Goal: Task Accomplishment & Management: Manage account settings

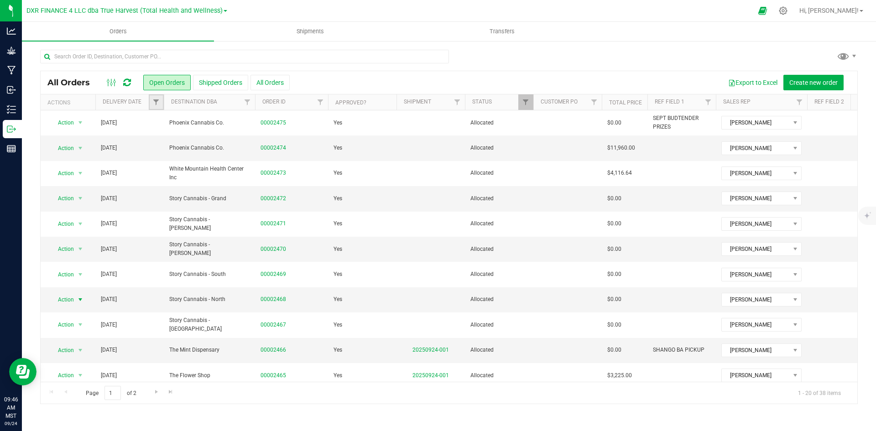
click at [156, 107] on link "Filter" at bounding box center [156, 102] width 15 height 16
click at [245, 156] on span "select" at bounding box center [240, 157] width 13 height 13
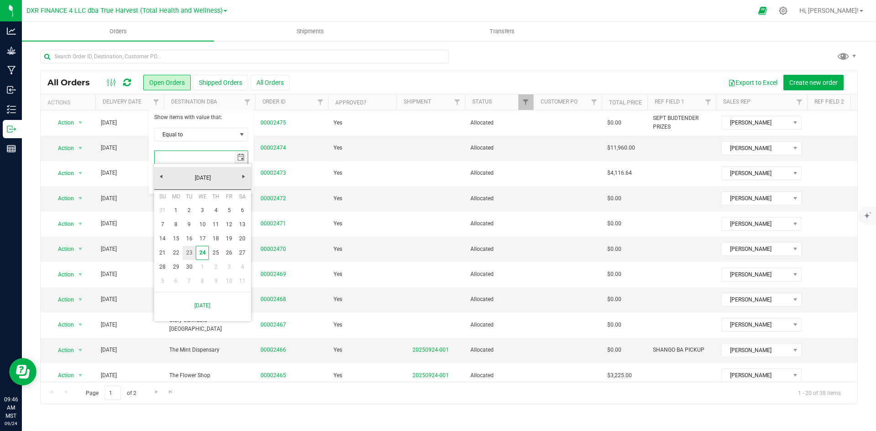
click at [192, 253] on link "23" at bounding box center [188, 253] width 13 height 14
type input "[DATE]"
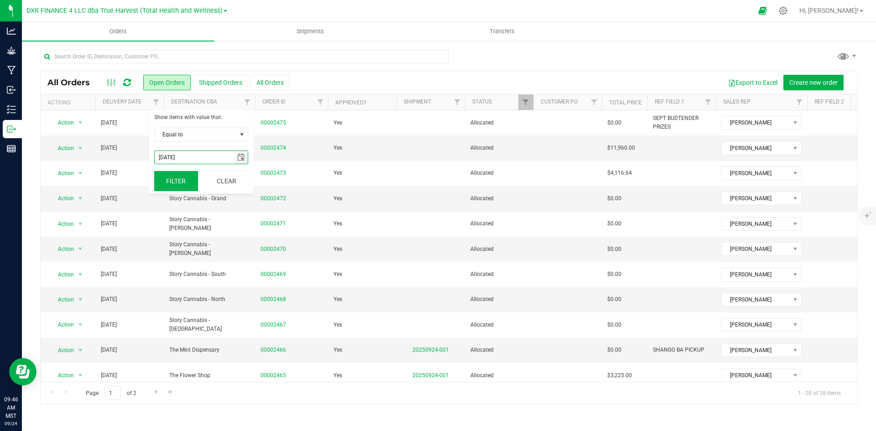
drag, startPoint x: 177, startPoint y: 186, endPoint x: 186, endPoint y: 190, distance: 9.8
click at [176, 186] on button "Filter" at bounding box center [176, 181] width 44 height 20
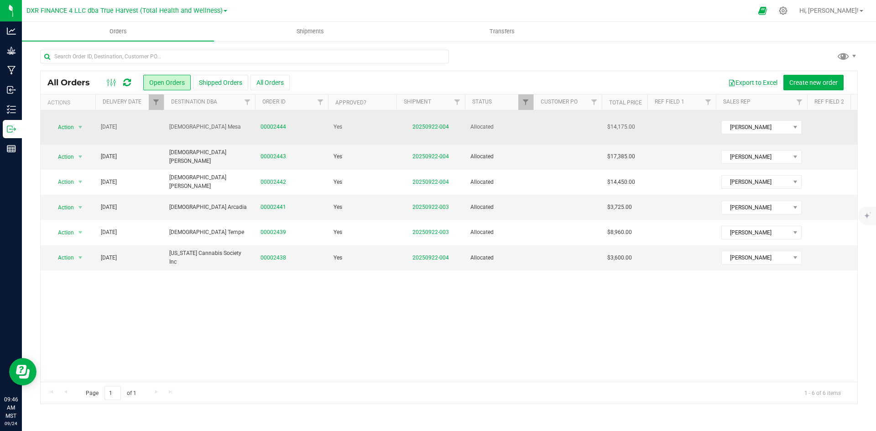
click at [435, 118] on td "20250922-004" at bounding box center [430, 127] width 68 height 34
click at [435, 126] on td "20250922-004" at bounding box center [430, 127] width 68 height 34
click at [435, 124] on link "20250922-004" at bounding box center [430, 127] width 36 height 6
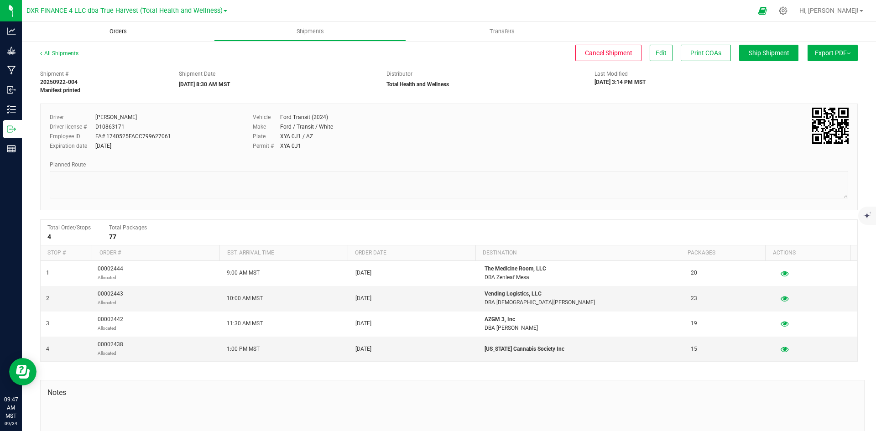
click at [130, 31] on span "Orders" at bounding box center [118, 31] width 42 height 8
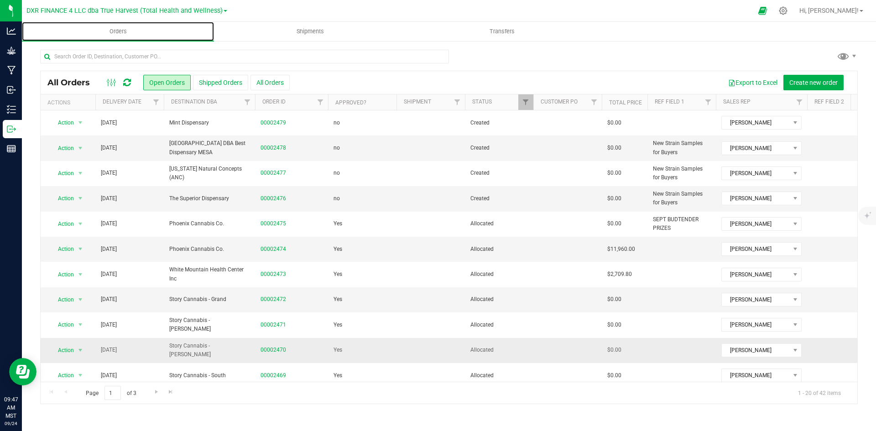
scroll to position [258, 0]
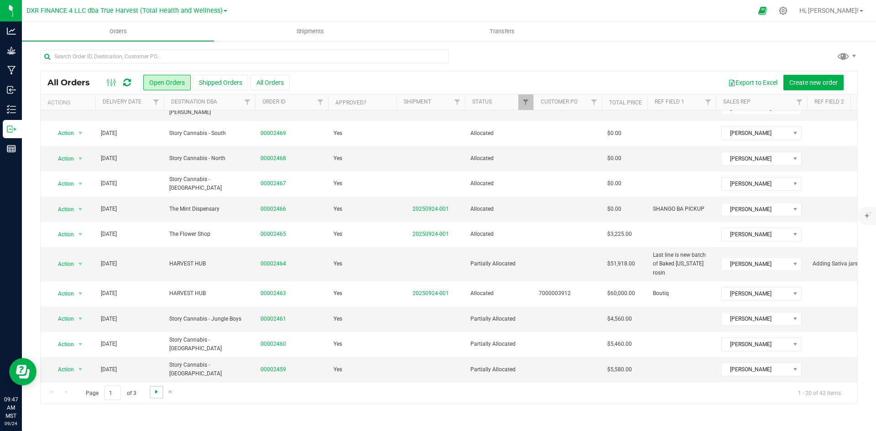
click at [156, 393] on span "Go to the next page" at bounding box center [156, 391] width 7 height 7
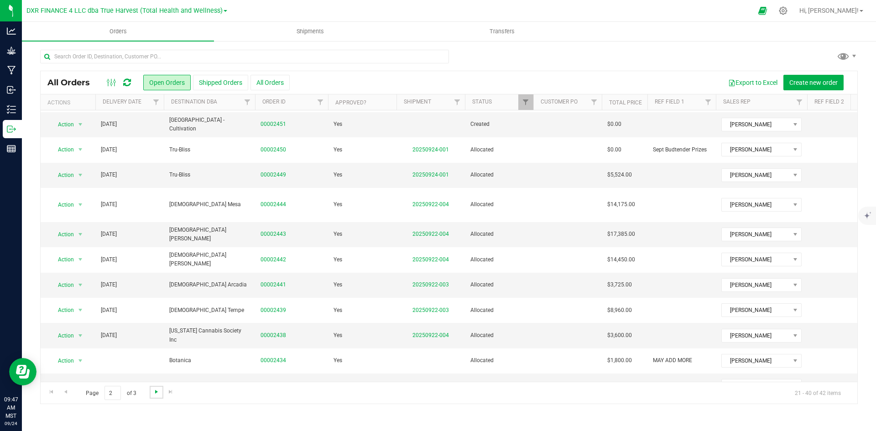
scroll to position [182, 0]
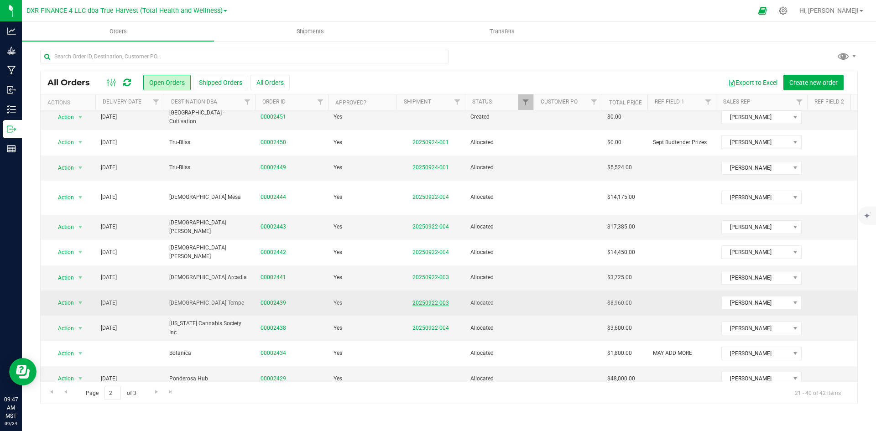
click at [439, 300] on link "20250922-003" at bounding box center [430, 303] width 36 height 6
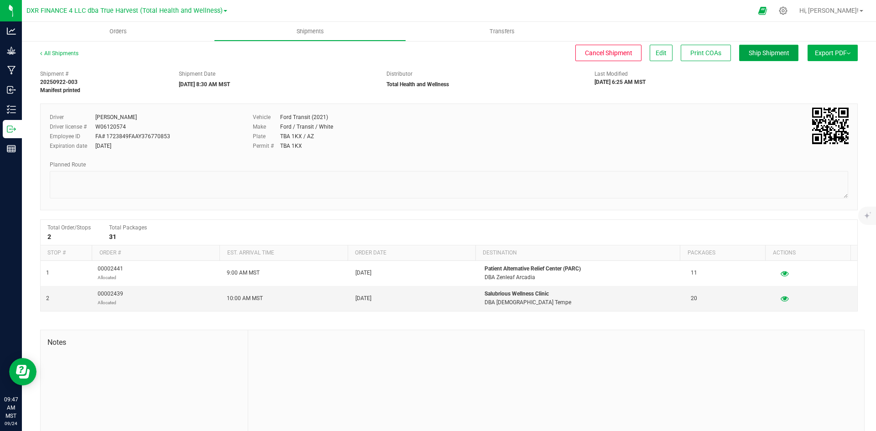
click at [761, 57] on span "Ship Shipment" at bounding box center [769, 52] width 41 height 7
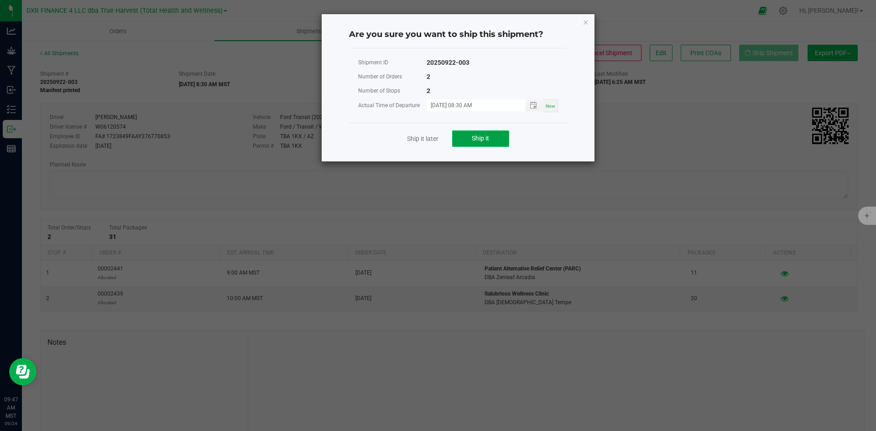
click at [457, 136] on button "Ship it" at bounding box center [480, 138] width 57 height 16
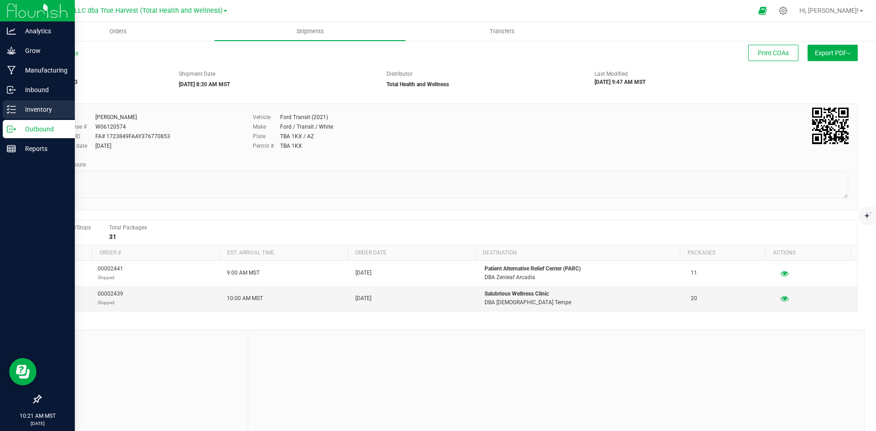
click at [17, 115] on div "Inventory" at bounding box center [39, 109] width 72 height 18
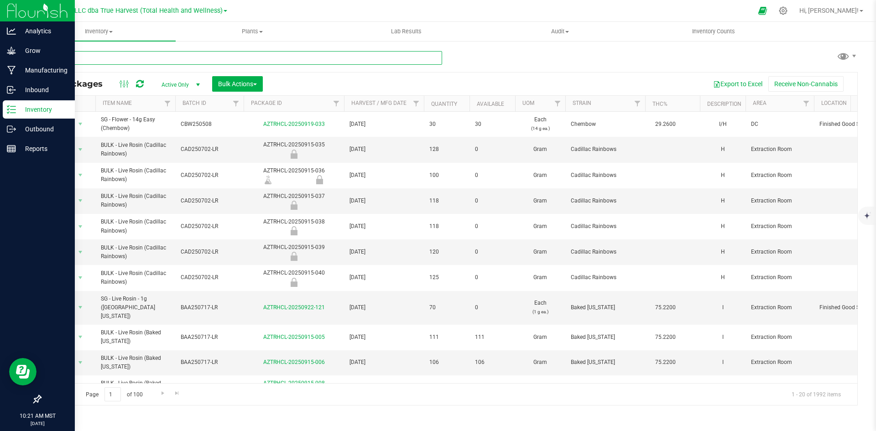
click at [198, 61] on input "text" at bounding box center [241, 58] width 402 height 14
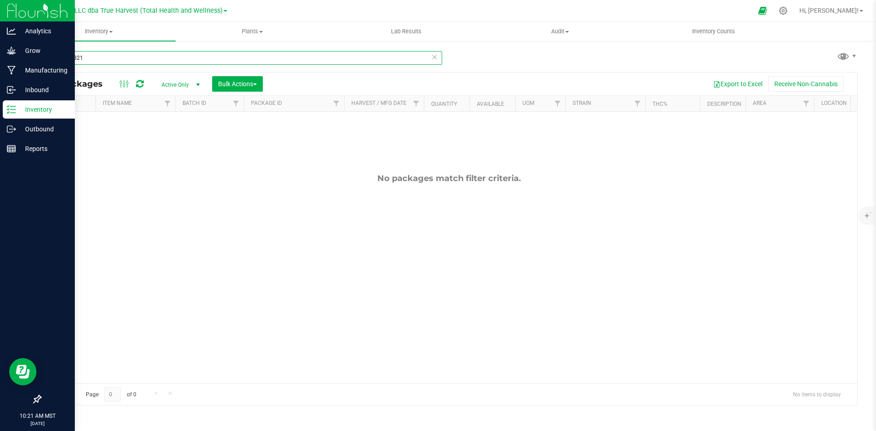
type input "and250821"
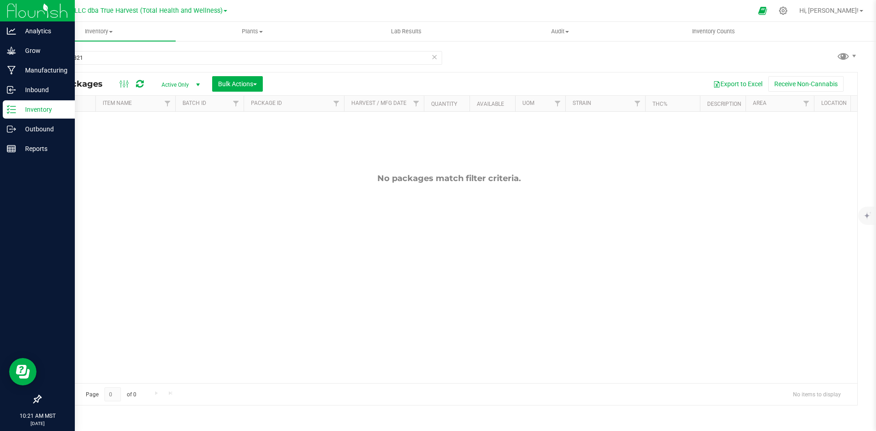
click at [188, 87] on span "Active Only" at bounding box center [179, 84] width 50 height 13
click at [187, 141] on li "All" at bounding box center [178, 140] width 49 height 14
click at [433, 57] on icon at bounding box center [434, 56] width 6 height 11
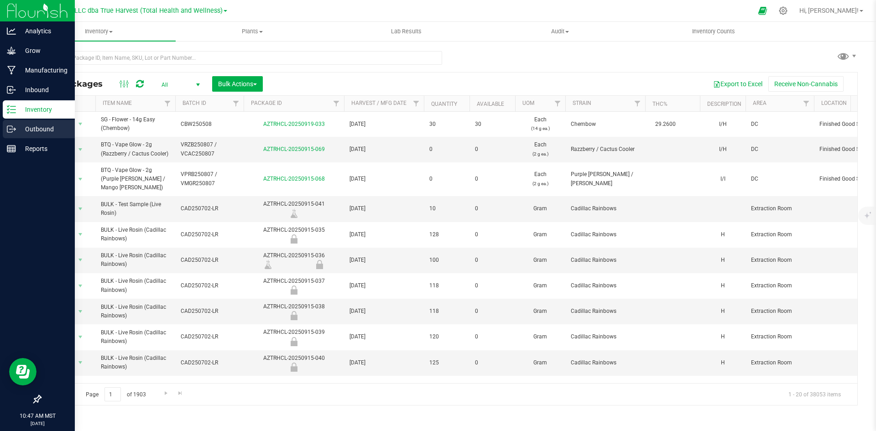
click at [17, 125] on p "Outbound" at bounding box center [43, 129] width 55 height 11
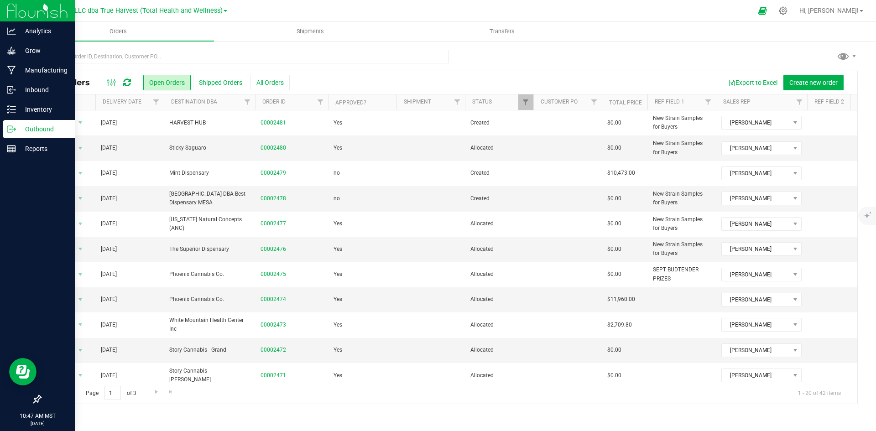
click at [136, 107] on th "Delivery Date" at bounding box center [129, 102] width 68 height 16
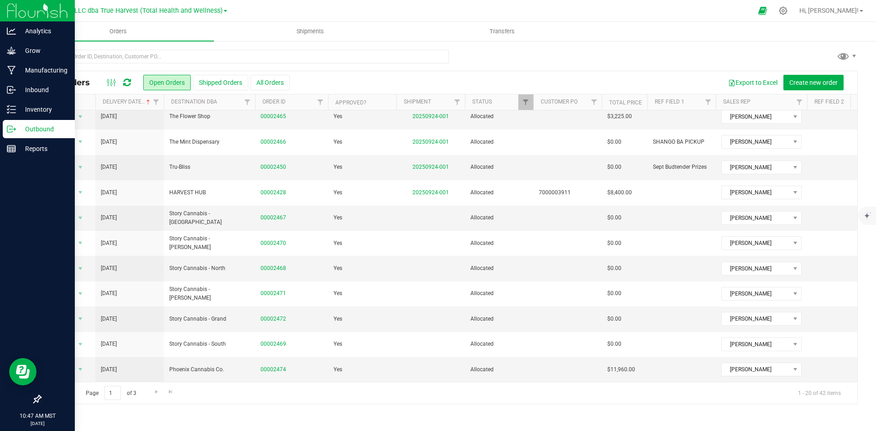
scroll to position [249, 0]
click at [151, 391] on link "Go to the next page" at bounding box center [156, 392] width 13 height 12
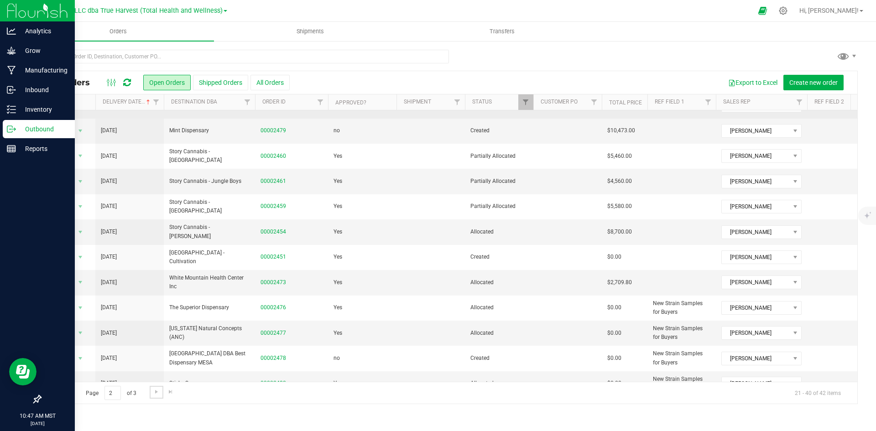
scroll to position [228, 0]
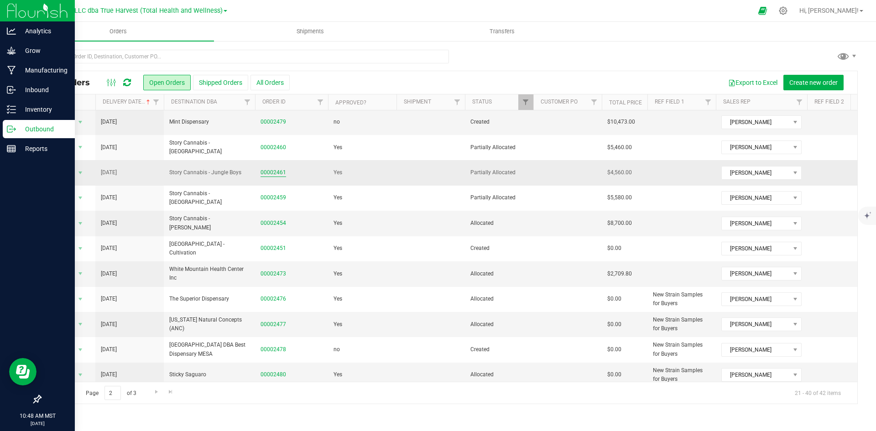
click at [278, 177] on link "00002461" at bounding box center [273, 172] width 26 height 9
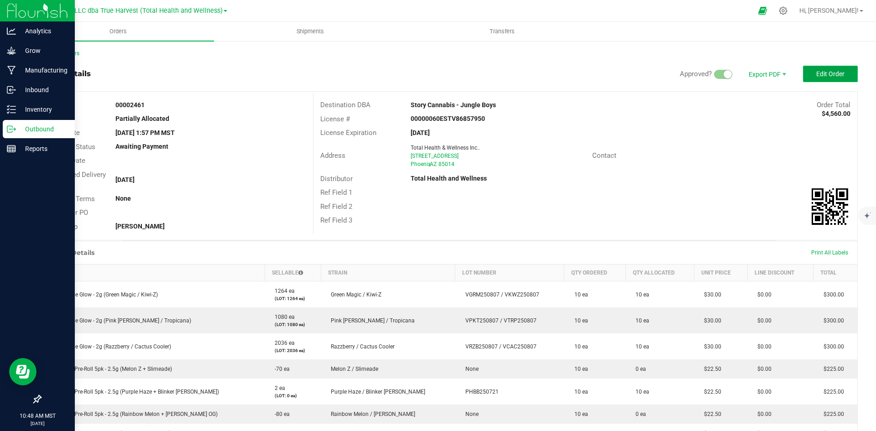
click at [803, 74] on button "Edit Order" at bounding box center [830, 74] width 55 height 16
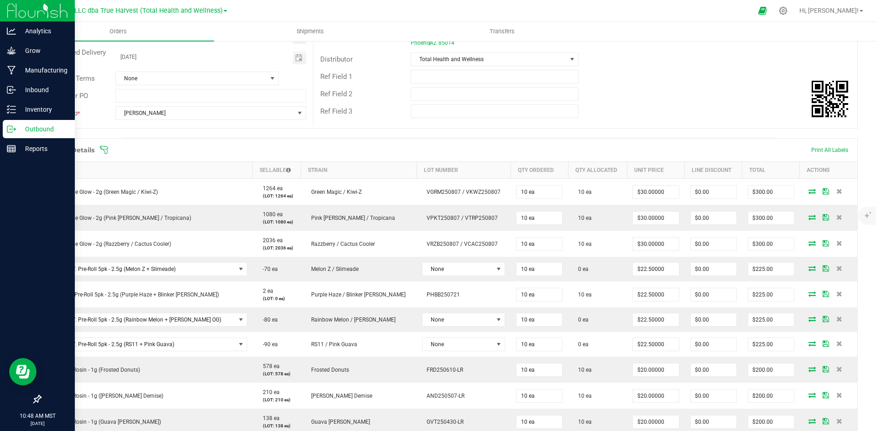
scroll to position [319, 0]
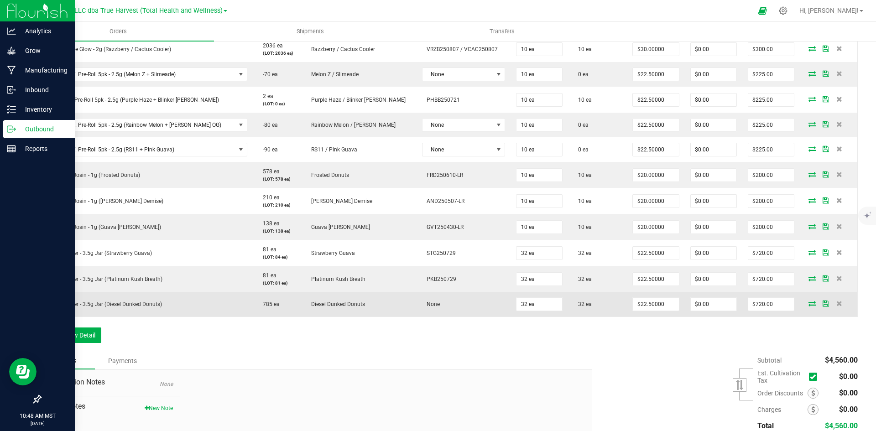
click at [439, 298] on td "None" at bounding box center [463, 304] width 94 height 25
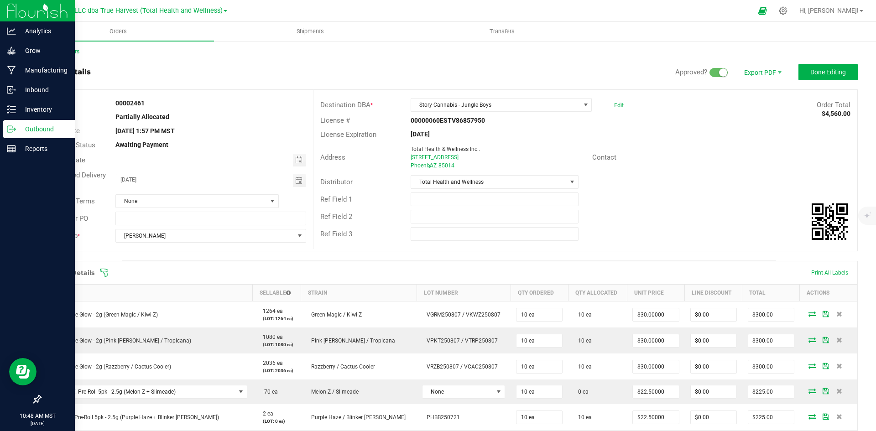
scroll to position [0, 0]
click at [821, 72] on span "Done Editing" at bounding box center [828, 73] width 36 height 7
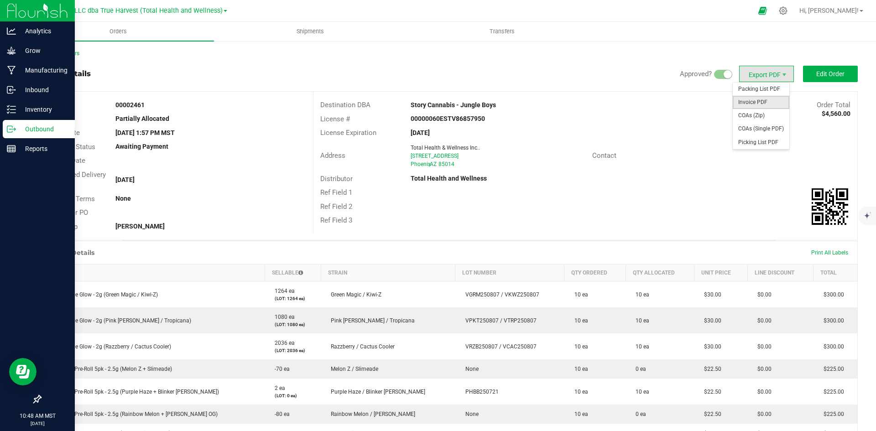
click at [752, 102] on span "Invoice PDF" at bounding box center [761, 102] width 57 height 13
click at [56, 51] on link "Back to Orders" at bounding box center [59, 53] width 39 height 6
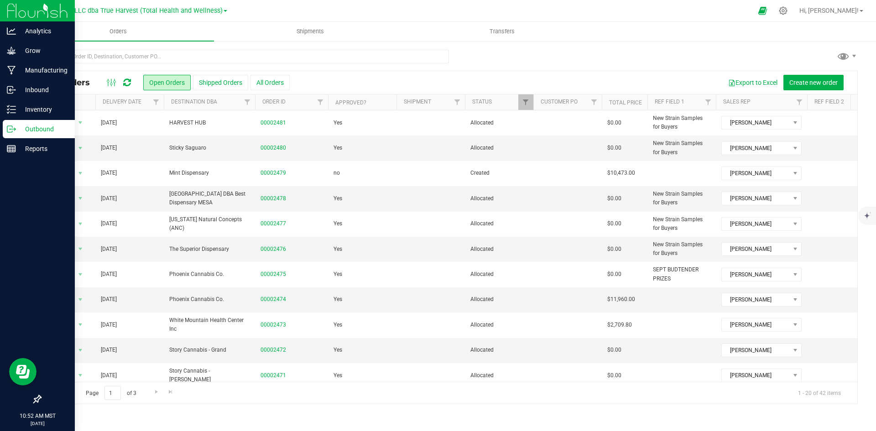
click at [143, 108] on th "Delivery Date" at bounding box center [129, 102] width 68 height 16
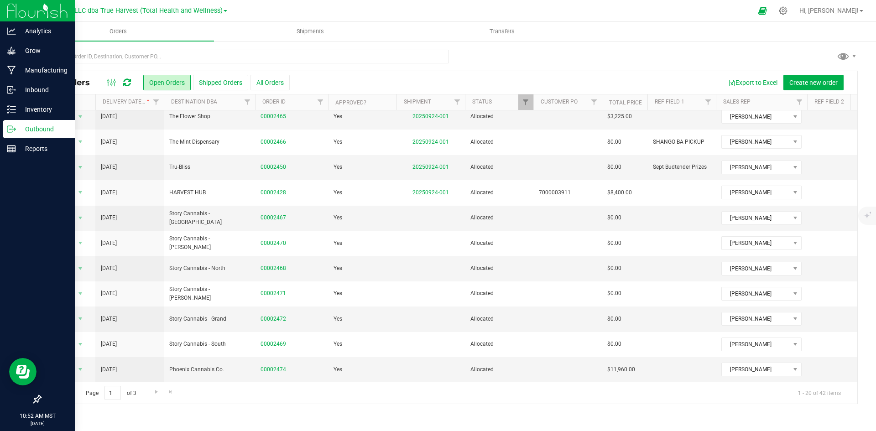
scroll to position [249, 0]
click at [157, 391] on span "Go to the next page" at bounding box center [156, 391] width 7 height 7
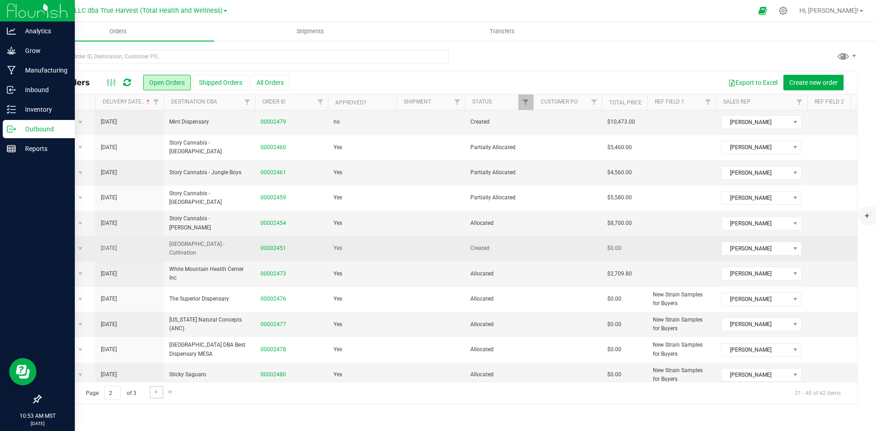
scroll to position [0, 0]
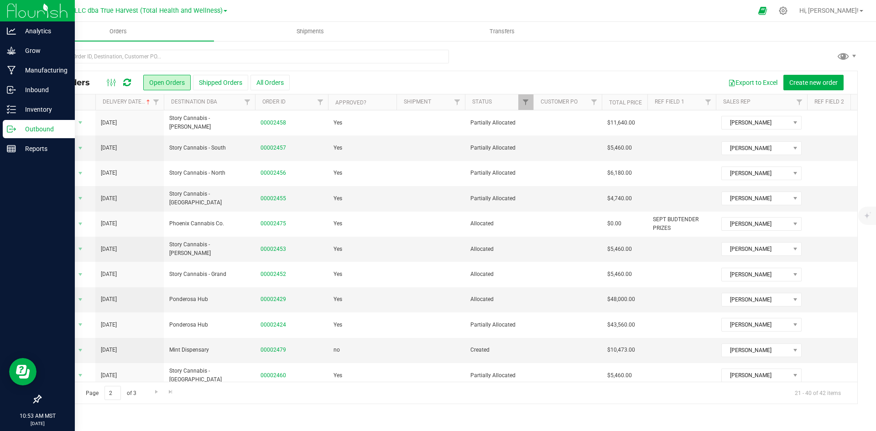
click at [64, 392] on span "Go to the previous page" at bounding box center [65, 391] width 7 height 7
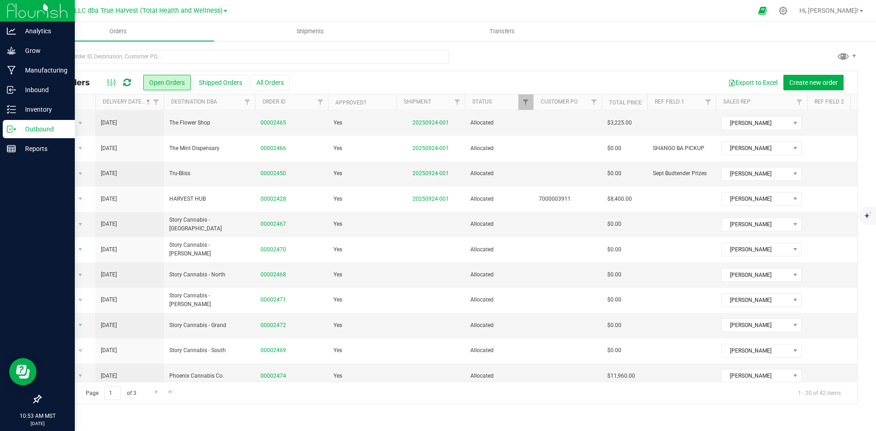
scroll to position [249, 0]
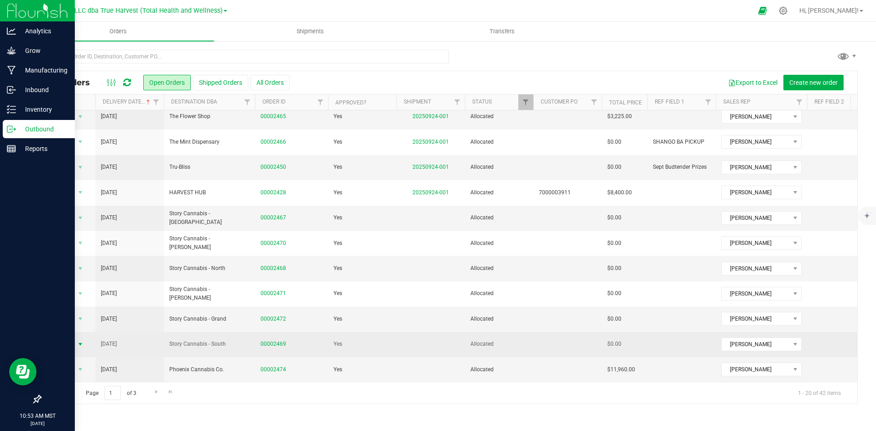
click at [67, 338] on span "Action" at bounding box center [62, 344] width 25 height 13
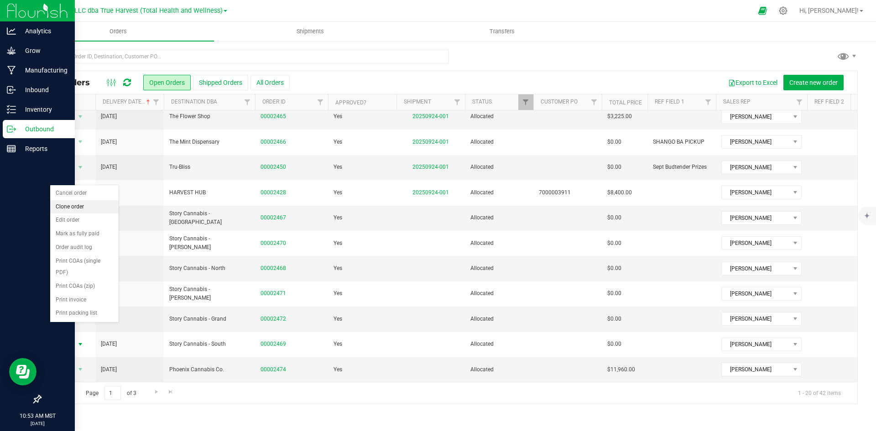
click at [79, 206] on li "Clone order" at bounding box center [84, 207] width 68 height 14
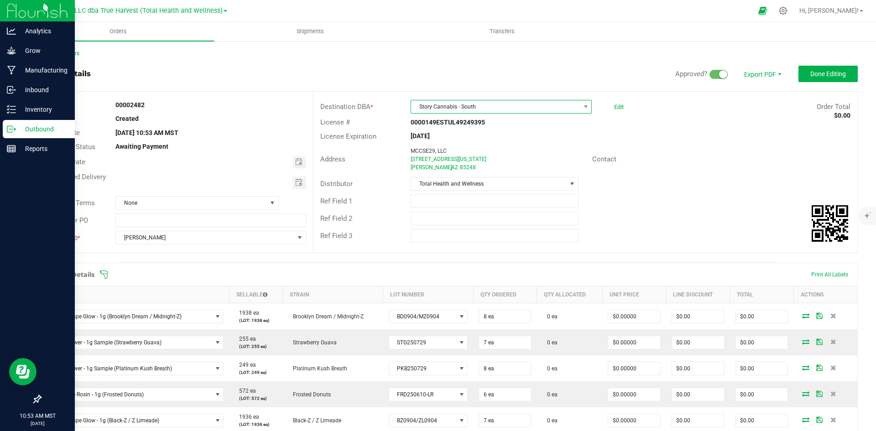
click at [516, 107] on span "Story Cannabis - South" at bounding box center [495, 106] width 169 height 13
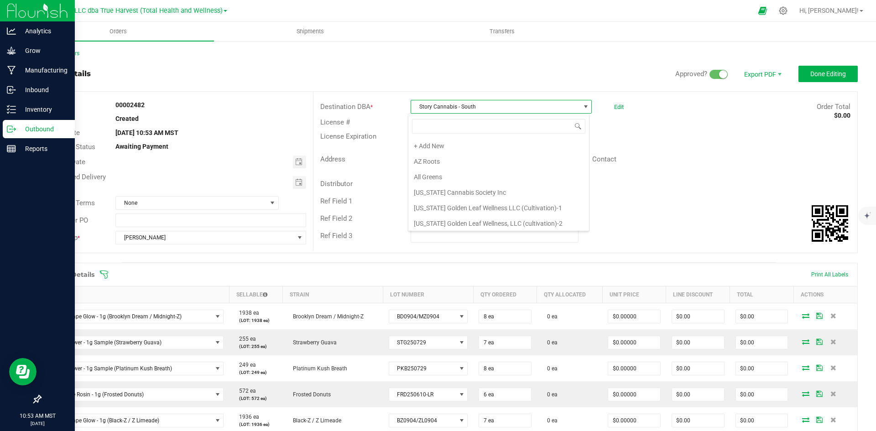
scroll to position [1537, 0]
click at [515, 173] on li "Story Cannabis - Jungle Boys" at bounding box center [498, 175] width 181 height 16
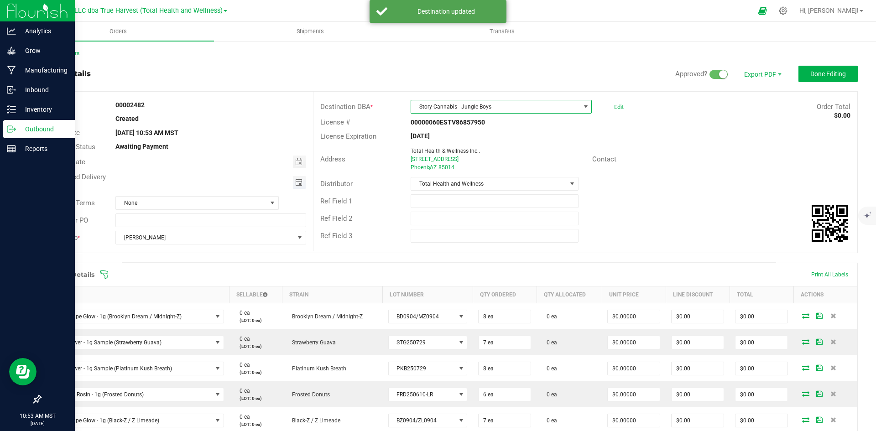
click at [298, 182] on span "Toggle calendar" at bounding box center [298, 182] width 7 height 7
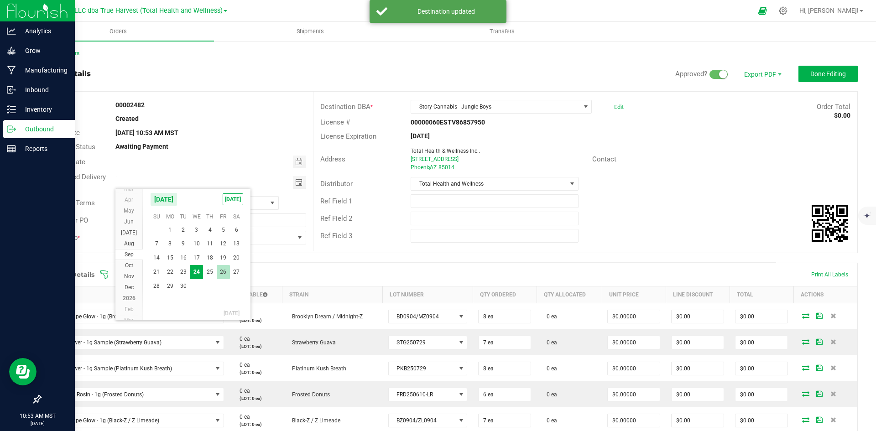
click at [224, 275] on span "26" at bounding box center [223, 272] width 13 height 14
type input "[DATE]"
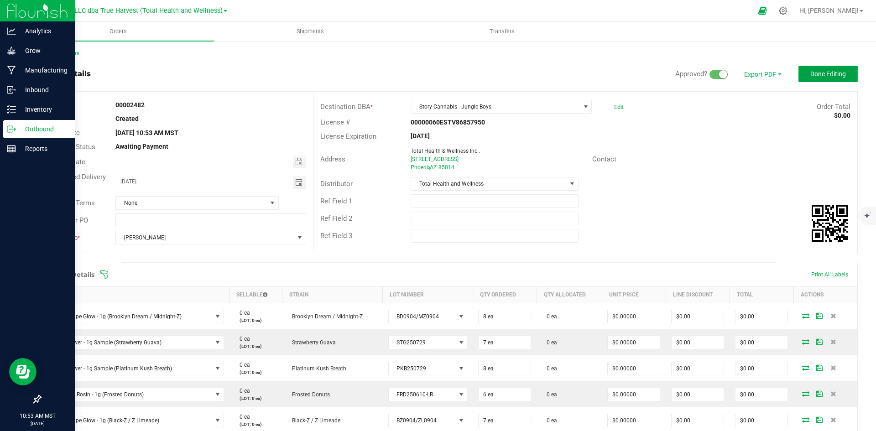
click at [819, 72] on span "Done Editing" at bounding box center [828, 73] width 36 height 7
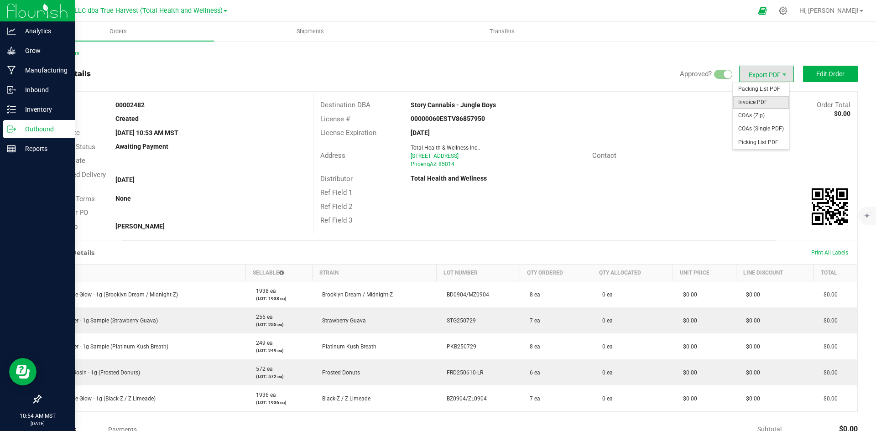
click at [760, 108] on span "Invoice PDF" at bounding box center [761, 102] width 57 height 13
click at [71, 52] on link "Back to Orders" at bounding box center [59, 53] width 39 height 6
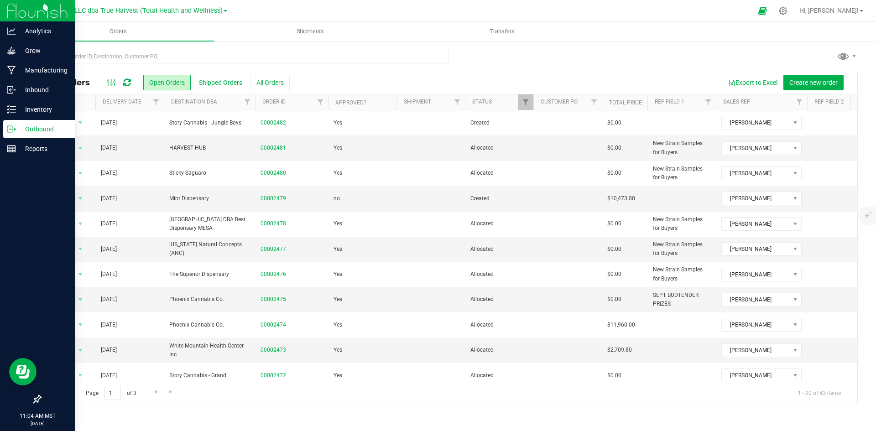
click at [269, 87] on button "All Orders" at bounding box center [269, 83] width 39 height 16
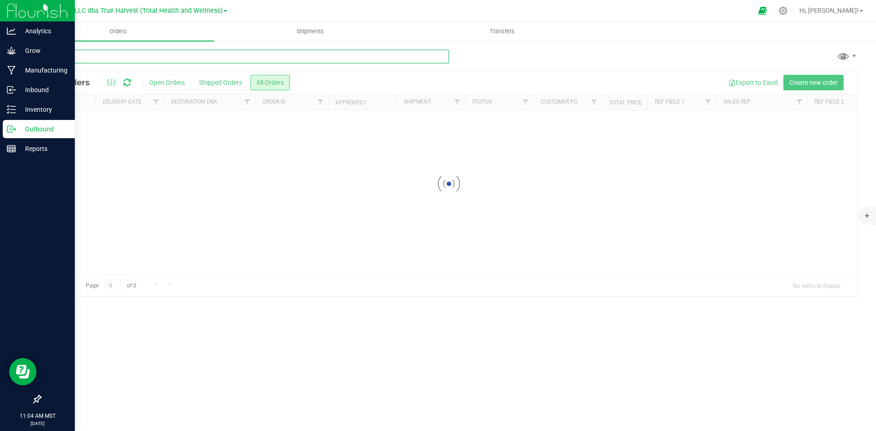
click at [277, 61] on input "text" at bounding box center [244, 57] width 409 height 14
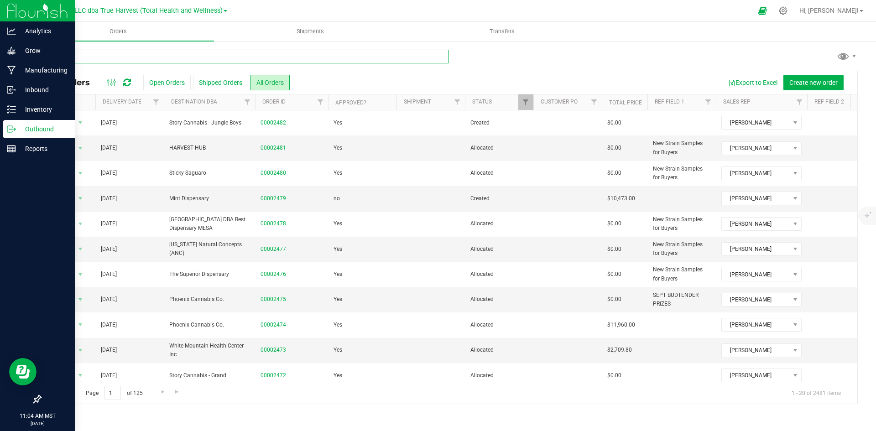
type input "2325"
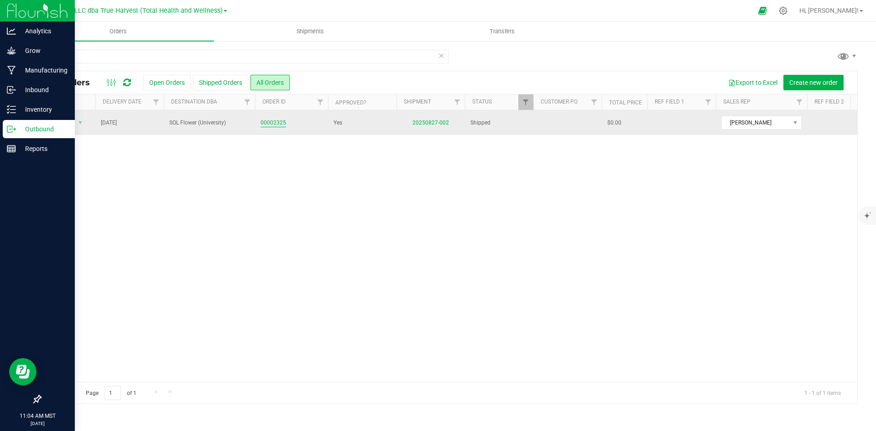
click at [281, 121] on link "00002325" at bounding box center [273, 123] width 26 height 9
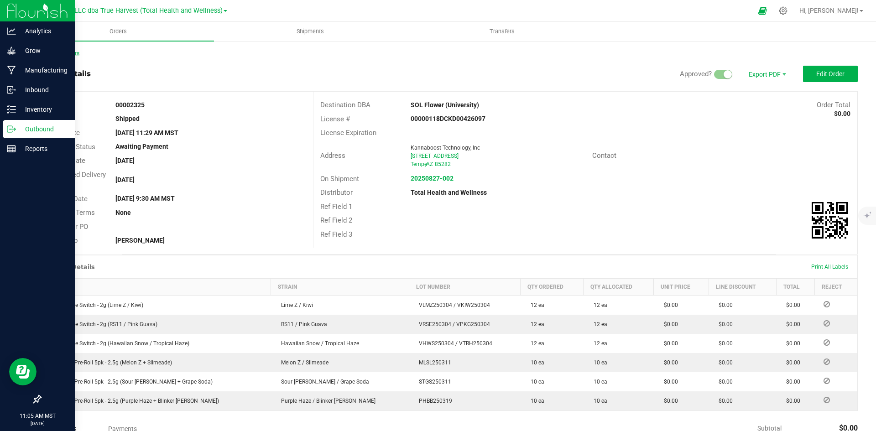
click at [73, 53] on link "Back to Orders" at bounding box center [59, 53] width 39 height 6
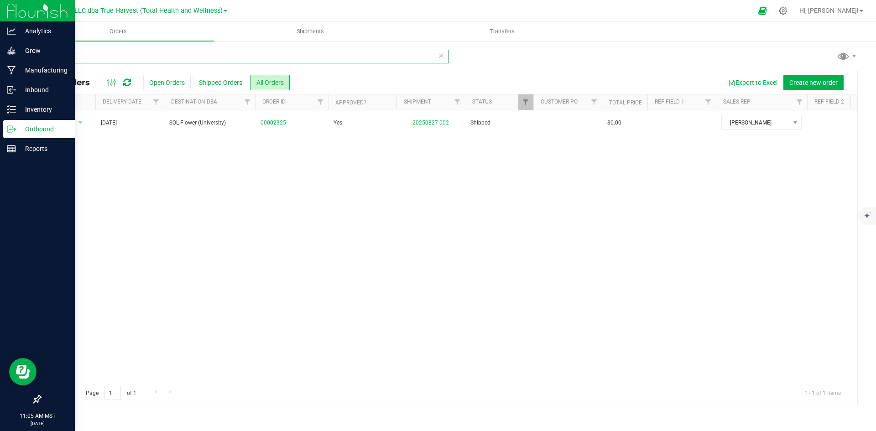
click at [198, 60] on input "2325" at bounding box center [244, 57] width 409 height 14
paste input "437"
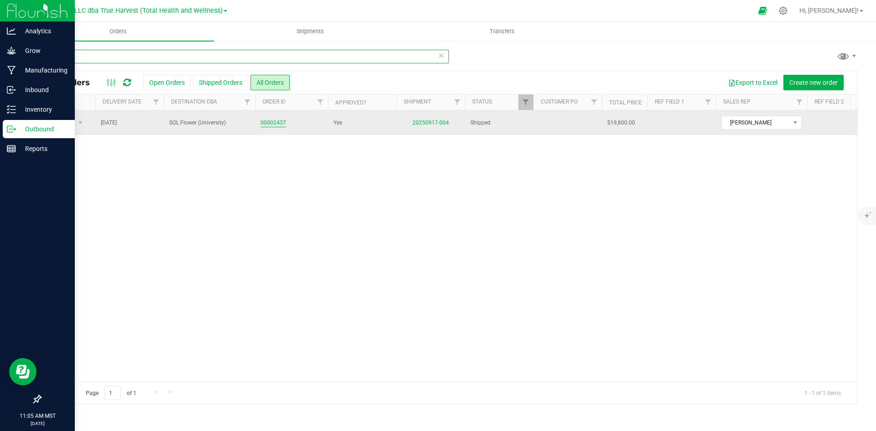
type input "2437"
click at [277, 119] on link "00002437" at bounding box center [273, 123] width 26 height 9
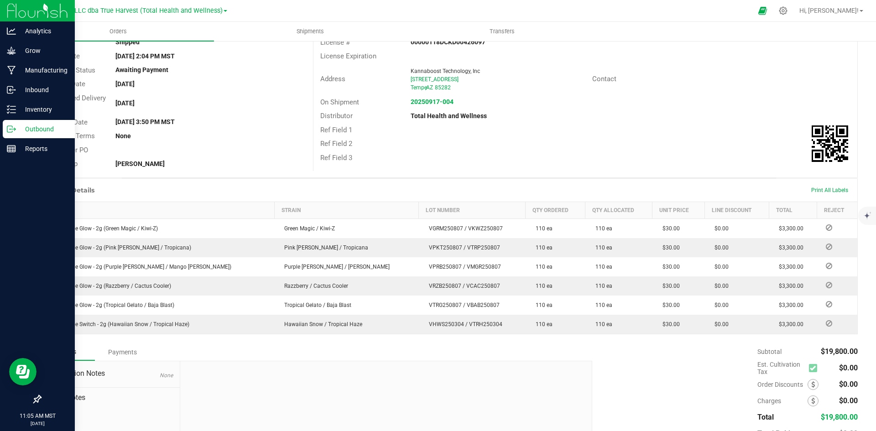
scroll to position [91, 0]
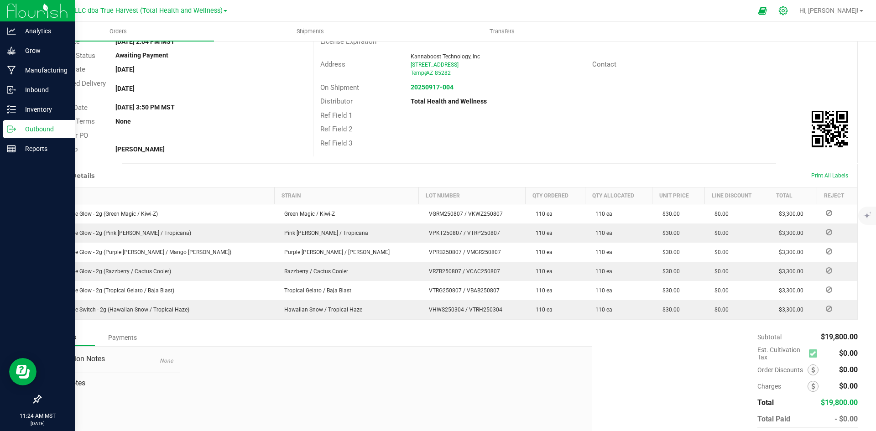
click at [788, 9] on icon at bounding box center [783, 11] width 10 height 10
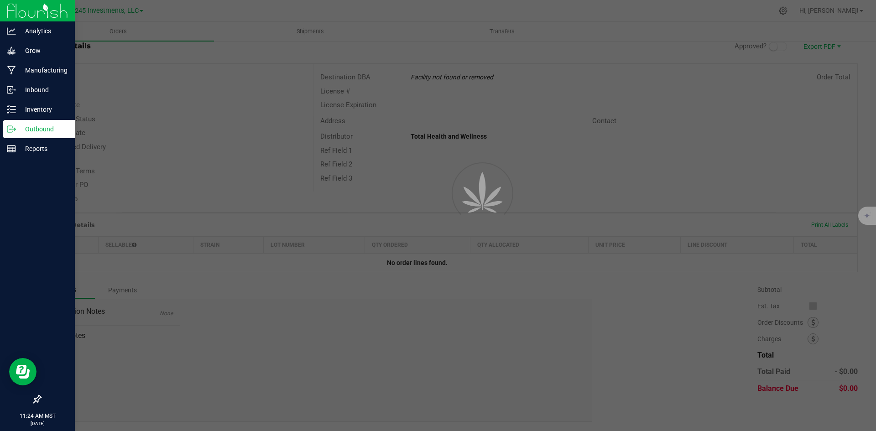
scroll to position [28, 0]
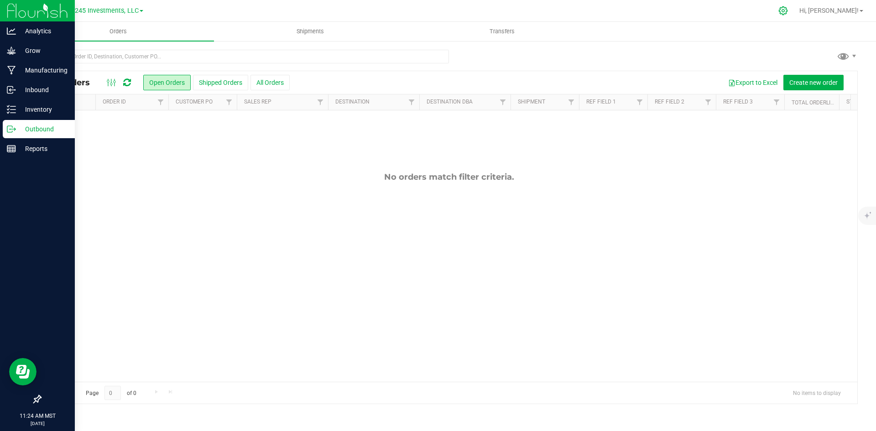
click at [788, 7] on icon at bounding box center [783, 11] width 10 height 10
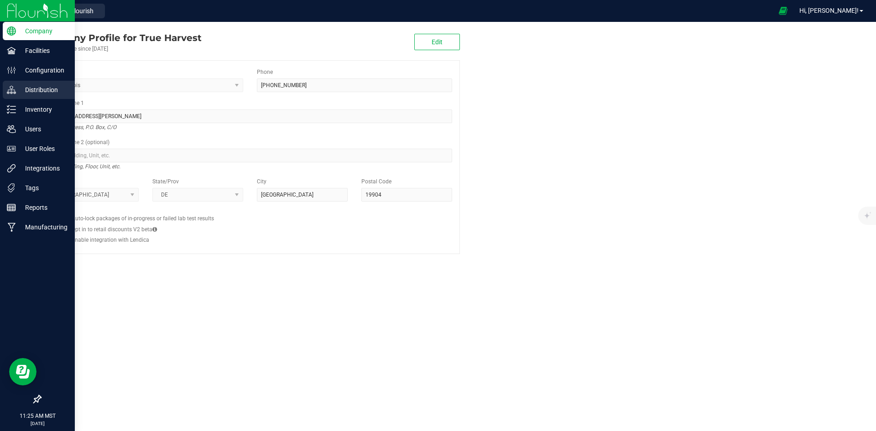
click at [19, 90] on p "Distribution" at bounding box center [43, 89] width 55 height 11
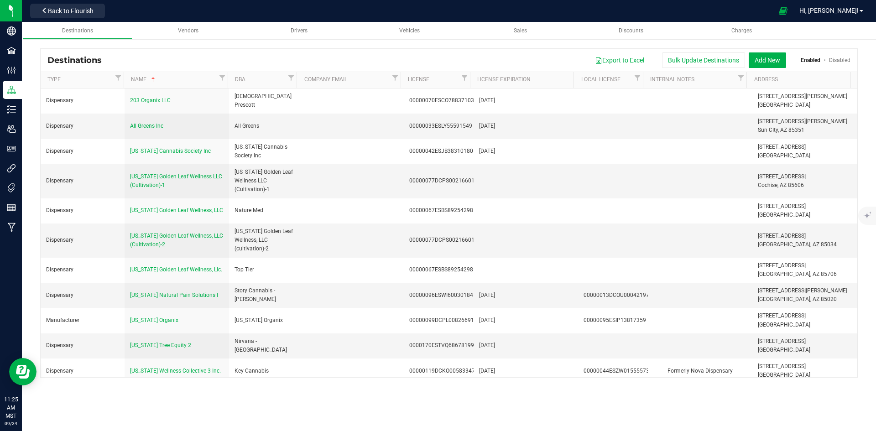
click at [262, 86] on th "DBA" at bounding box center [262, 80] width 69 height 16
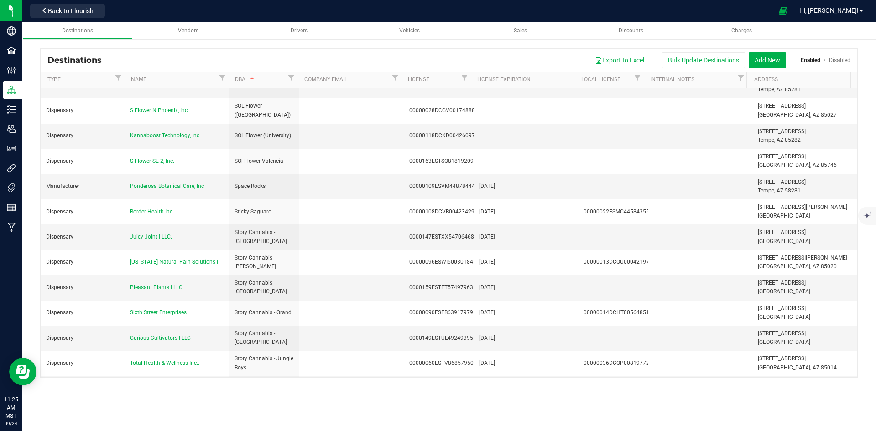
scroll to position [2372, 0]
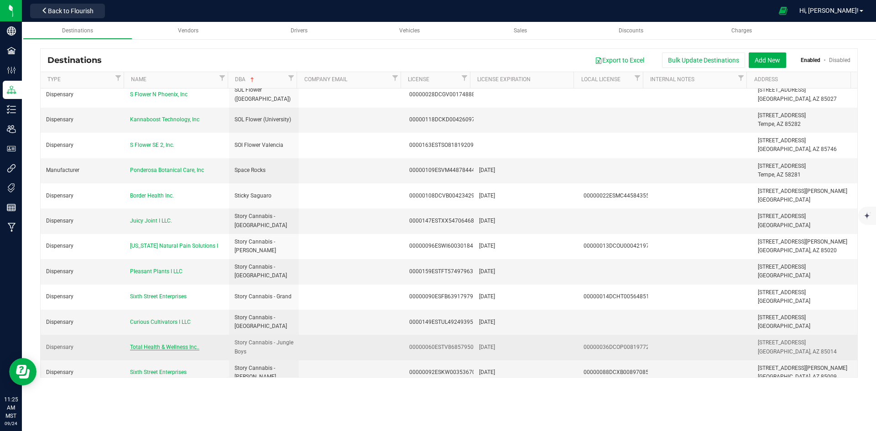
click at [162, 344] on span "Total Health & Wellness Inc.." at bounding box center [164, 347] width 69 height 6
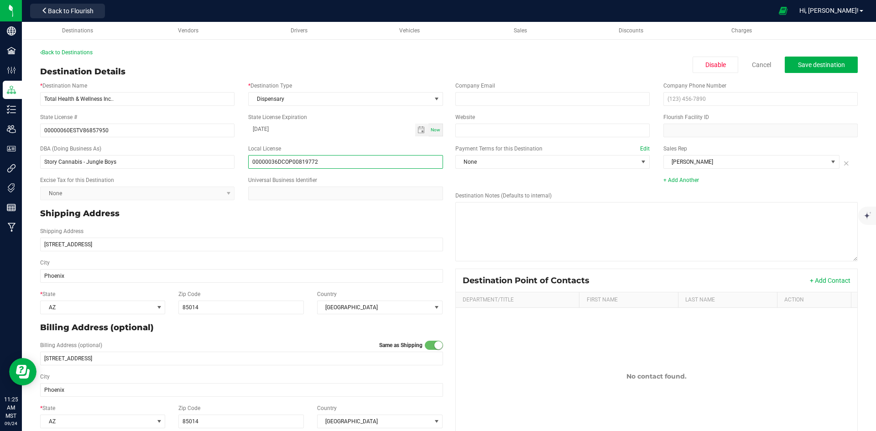
drag, startPoint x: 336, startPoint y: 161, endPoint x: 233, endPoint y: 163, distance: 103.1
click at [233, 163] on div "DBA (Doing Business As) Story Cannabis - Jungle Boys Local License 00000036DCOP…" at bounding box center [241, 156] width 416 height 31
click at [178, 137] on input "00000060ESTV86857950" at bounding box center [137, 131] width 194 height 14
paste input "00000036DCOP00819772"
type input "00000060ESTV86857950 / 00000036DCOP00819772"
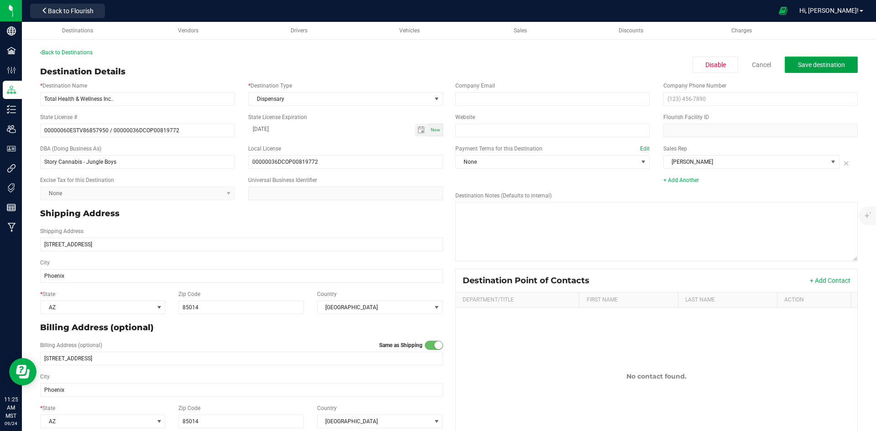
click at [829, 70] on button "Save destination" at bounding box center [821, 65] width 73 height 16
click at [80, 52] on link "Back to Destinations" at bounding box center [66, 52] width 52 height 6
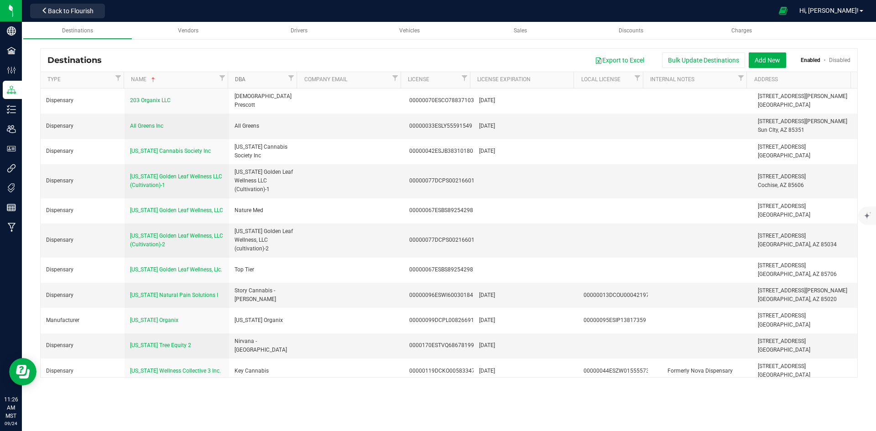
click at [256, 82] on link "DBA" at bounding box center [260, 79] width 51 height 7
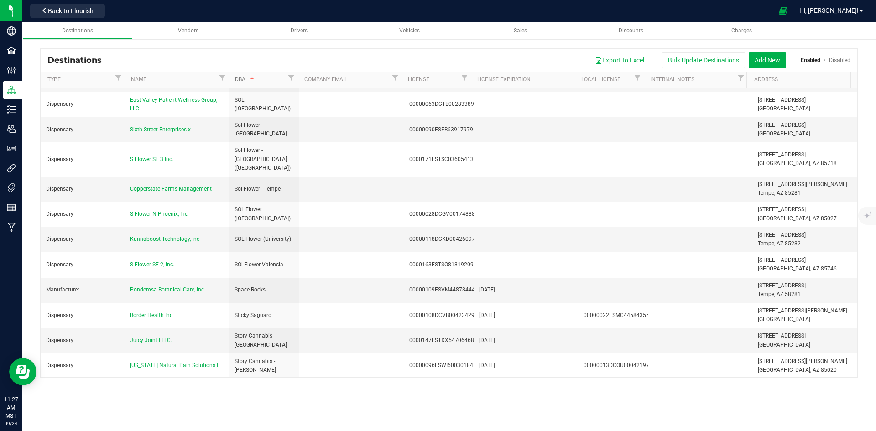
scroll to position [2281, 0]
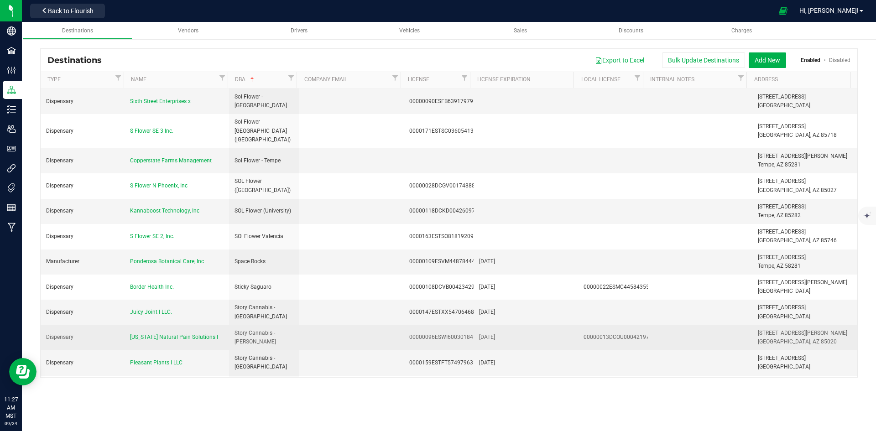
click at [168, 334] on span "[US_STATE] Natural Pain Solutions I" at bounding box center [174, 337] width 88 height 6
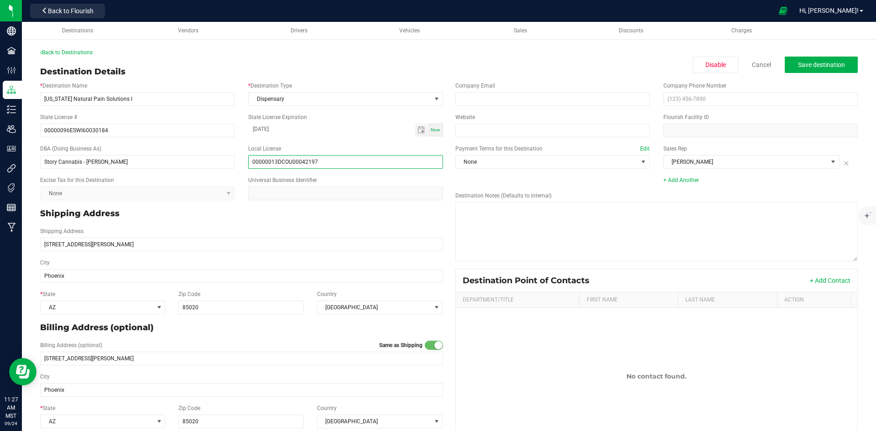
drag, startPoint x: 323, startPoint y: 159, endPoint x: 244, endPoint y: 155, distance: 79.1
click at [244, 155] on div "Local License 00000013DCOU00042197" at bounding box center [345, 157] width 208 height 24
click at [186, 128] on input "00000096ESWI60030184" at bounding box center [137, 131] width 194 height 14
paste input "00000013DCOU00042197"
type input "00000096ESWI60030184 / 00000013DCOU00042197"
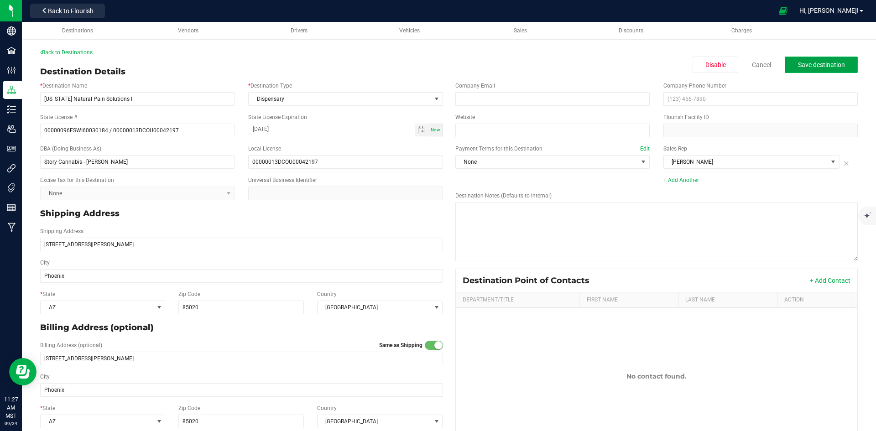
click at [835, 63] on span "Save destination" at bounding box center [821, 64] width 47 height 7
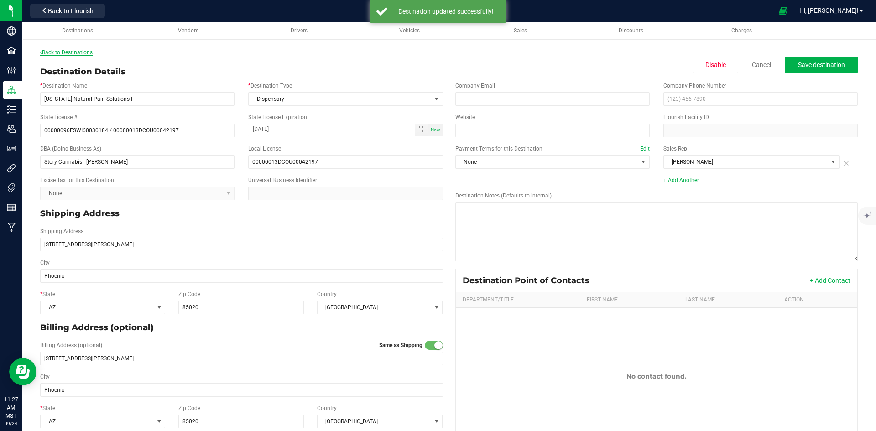
click at [76, 53] on link "Back to Destinations" at bounding box center [66, 52] width 52 height 6
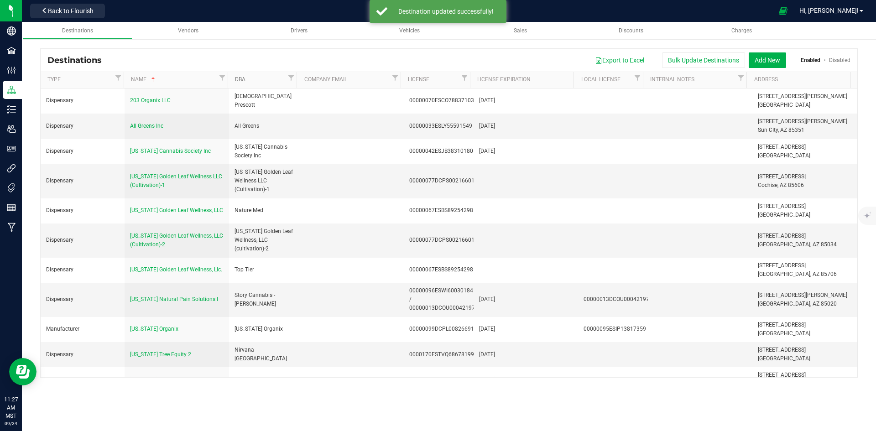
click at [258, 79] on link "DBA" at bounding box center [260, 79] width 51 height 7
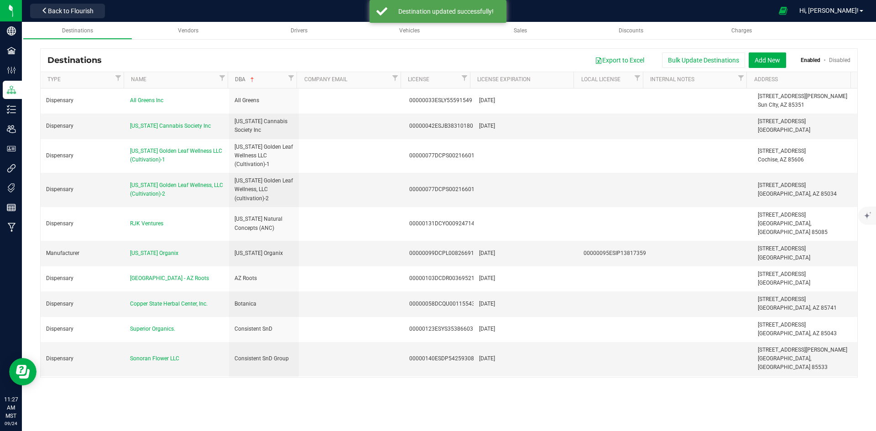
click at [258, 79] on link "DBA" at bounding box center [260, 79] width 51 height 7
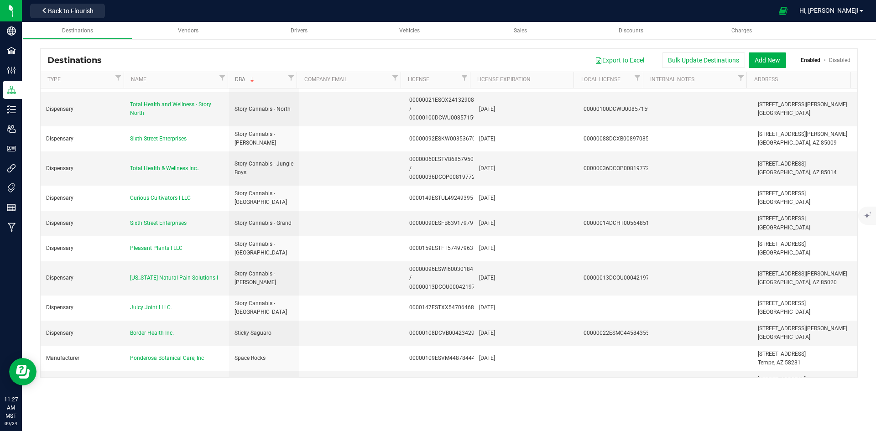
scroll to position [1140, 0]
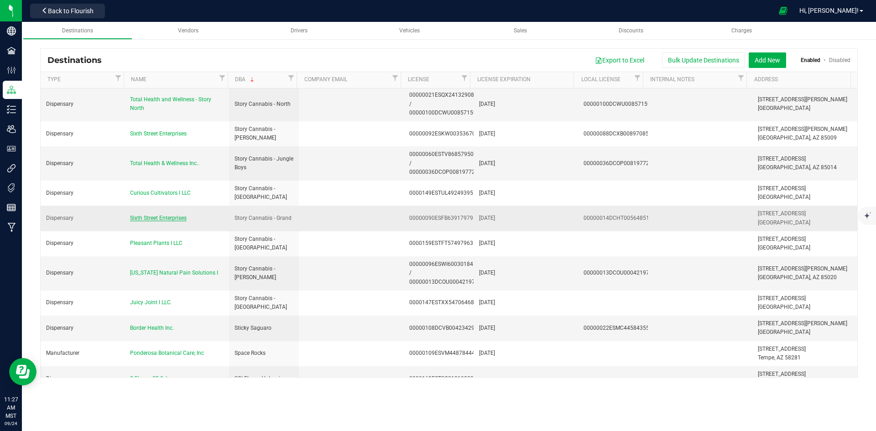
click at [177, 215] on span "Sixth Street Enterprises" at bounding box center [158, 218] width 57 height 6
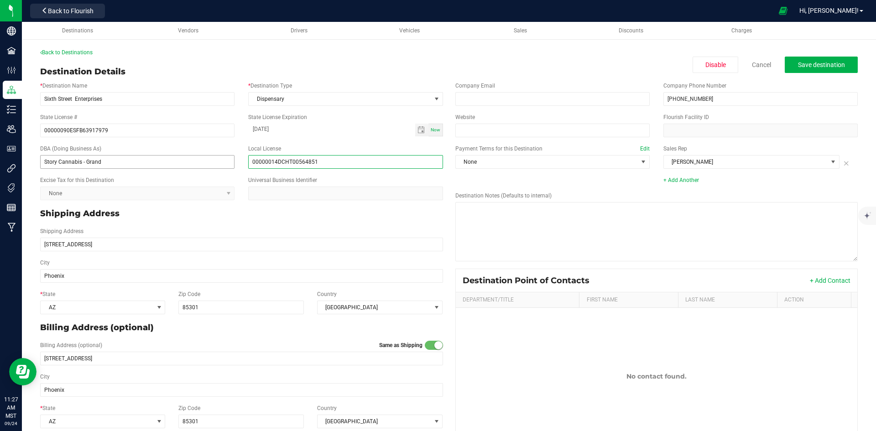
drag, startPoint x: 335, startPoint y: 161, endPoint x: 189, endPoint y: 161, distance: 146.0
click at [189, 161] on div "DBA (Doing Business As) Story Cannabis - Grand Local License 00000014DCHT005648…" at bounding box center [241, 156] width 416 height 31
click at [208, 132] on input "00000090ESFB63917979" at bounding box center [137, 131] width 194 height 14
paste input "00000014DCHT00564851"
type input "00000090ESFB63917979 / 00000014DCHT00564851"
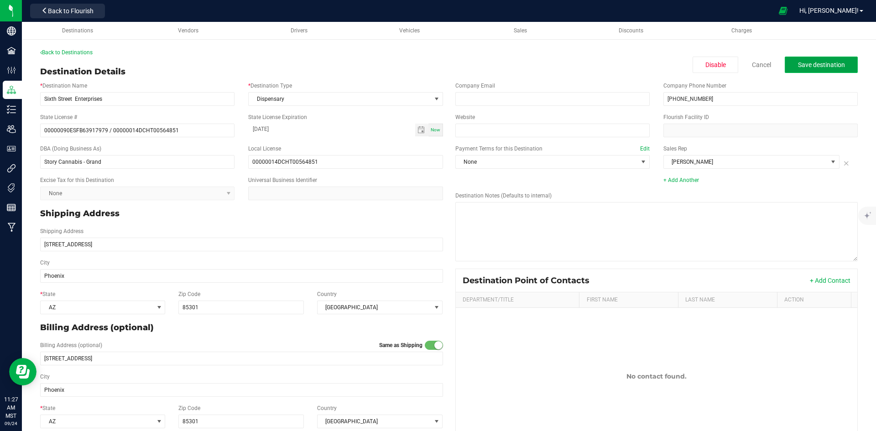
click at [825, 67] on span "Save destination" at bounding box center [821, 64] width 47 height 7
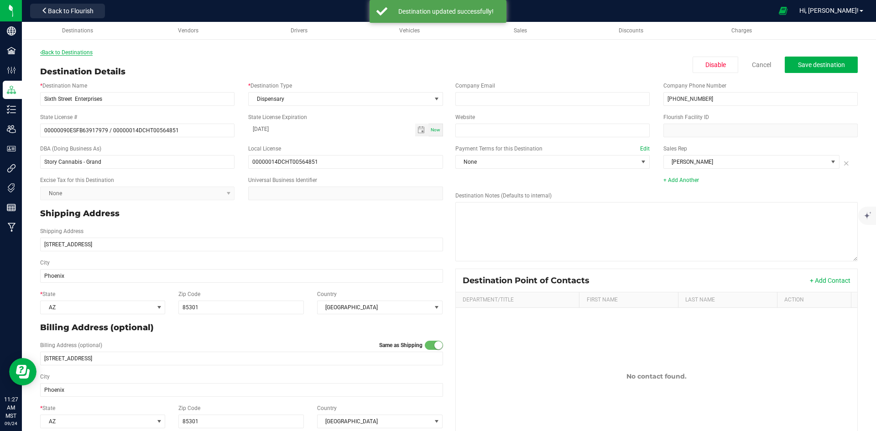
click at [78, 51] on link "Back to Destinations" at bounding box center [66, 52] width 52 height 6
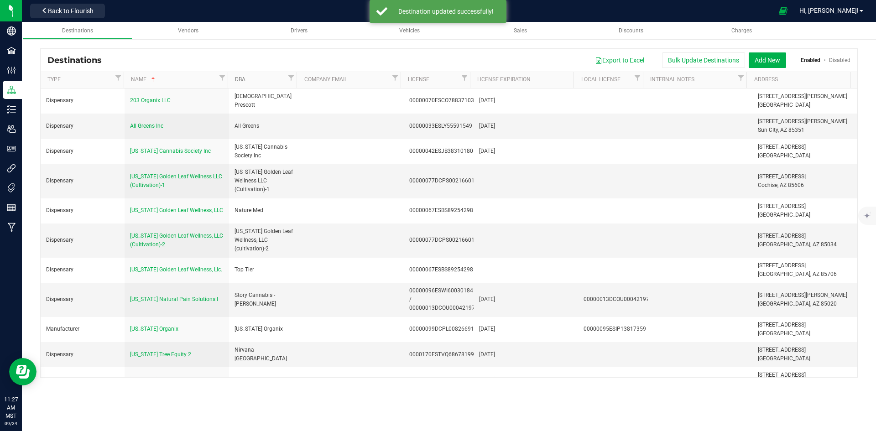
click at [276, 81] on link "DBA" at bounding box center [260, 79] width 51 height 7
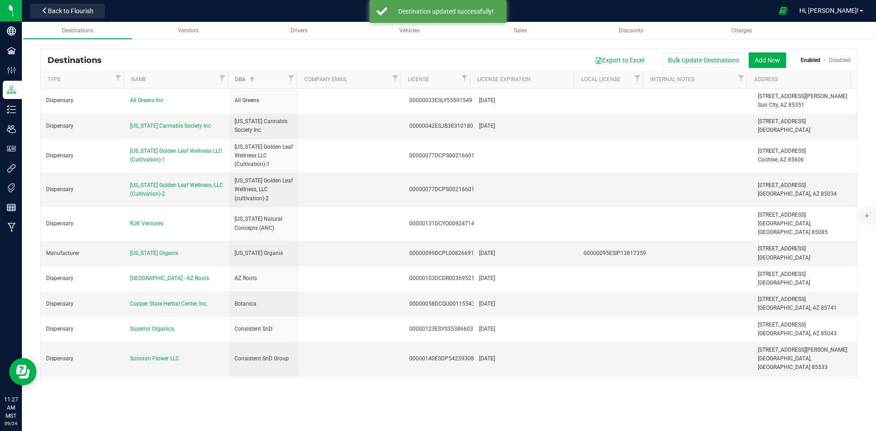
click at [274, 81] on link "DBA" at bounding box center [260, 79] width 51 height 7
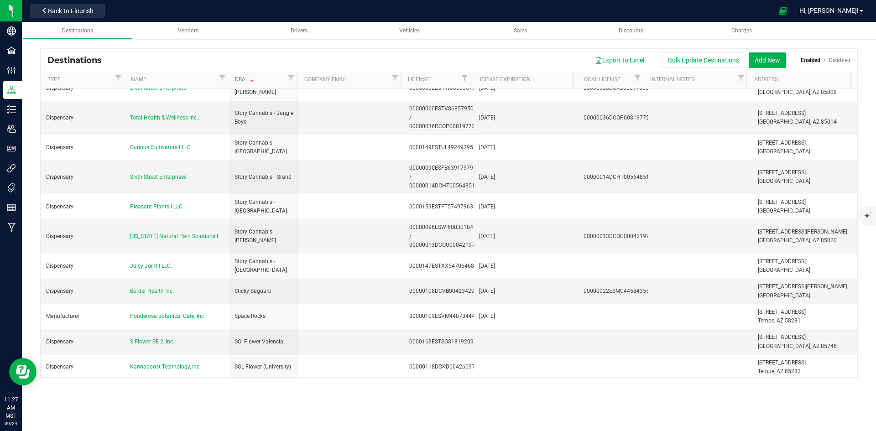
scroll to position [1095, 0]
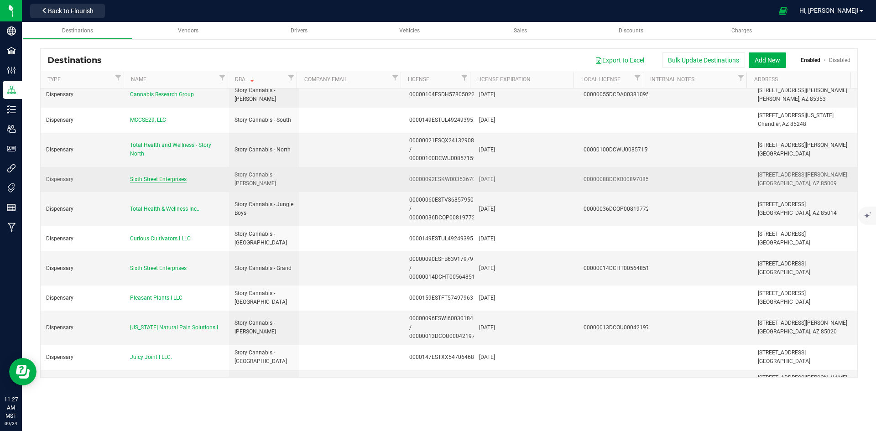
click at [174, 176] on span "Sixth Street Enterprises" at bounding box center [158, 179] width 57 height 6
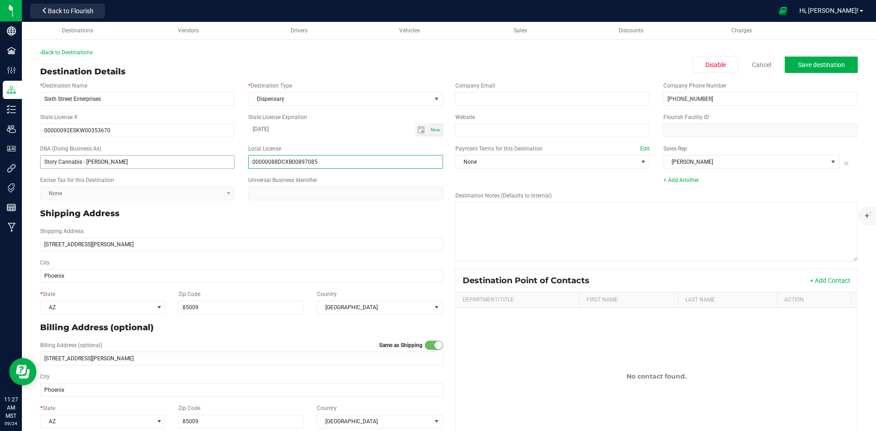
drag, startPoint x: 320, startPoint y: 164, endPoint x: 206, endPoint y: 164, distance: 114.5
click at [206, 164] on div "DBA (Doing Business As) Story Cannabis - [PERSON_NAME] Local License 00000088DC…" at bounding box center [241, 156] width 416 height 31
click at [169, 134] on input "00000092ESKW00353670" at bounding box center [137, 131] width 194 height 14
paste input "00000088DCXB00897085"
type input "00000092ESKW00353670 / 00000088DCXB00897085"
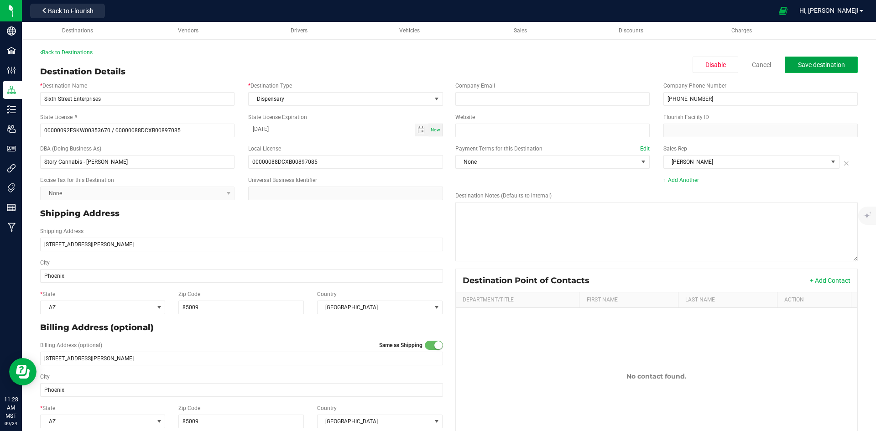
click at [814, 66] on span "Save destination" at bounding box center [821, 64] width 47 height 7
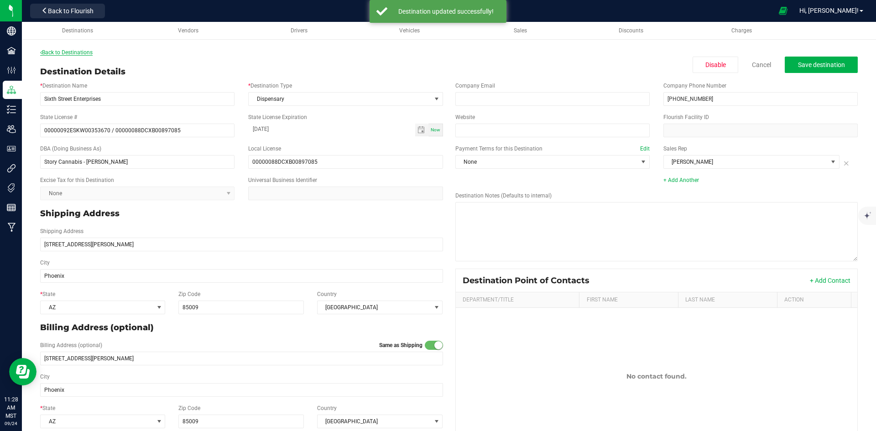
click at [63, 53] on link "Back to Destinations" at bounding box center [66, 52] width 52 height 6
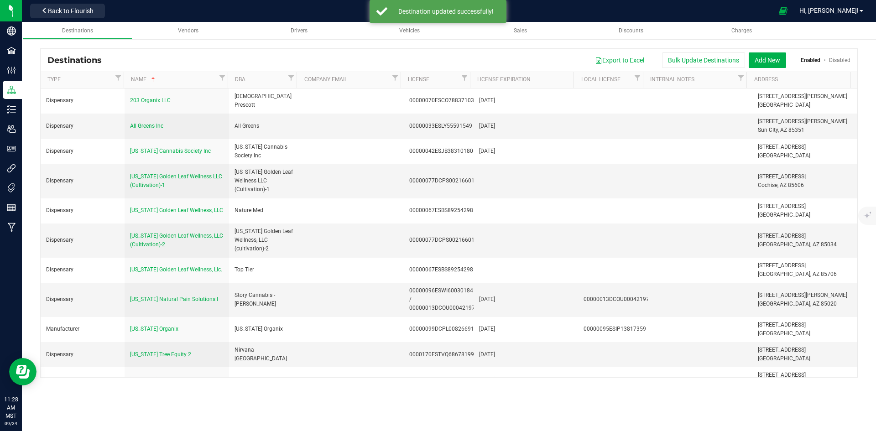
click at [262, 75] on th "DBA" at bounding box center [262, 80] width 69 height 16
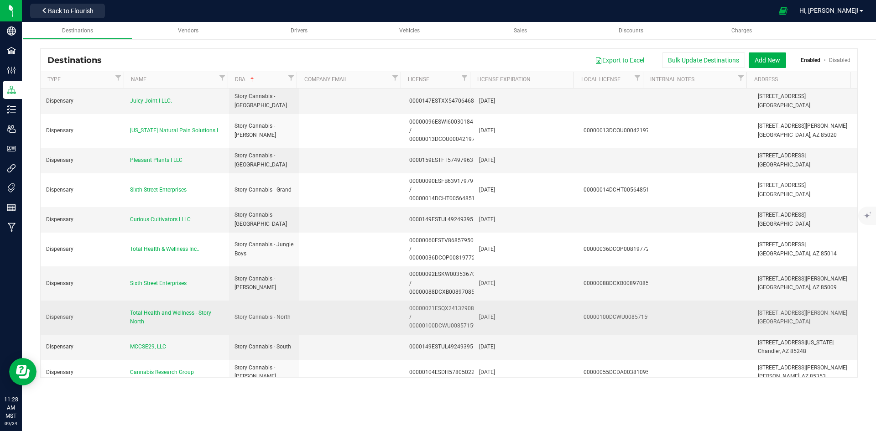
scroll to position [2509, 0]
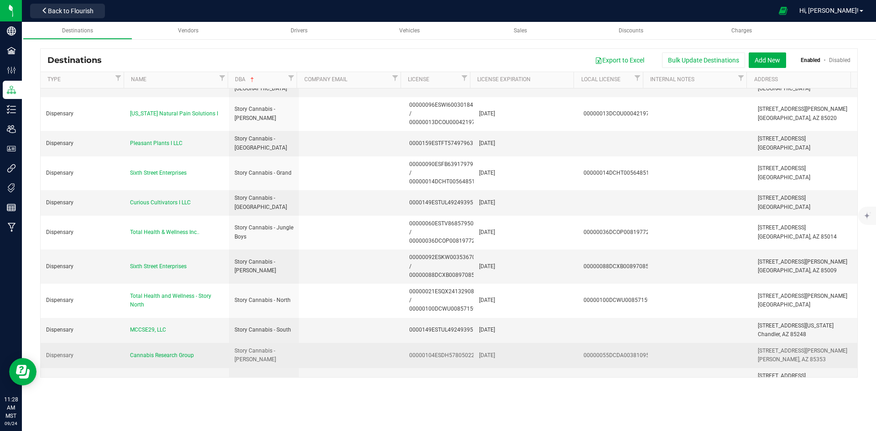
click at [157, 343] on td "Cannabis Research Group" at bounding box center [177, 355] width 104 height 25
click at [156, 352] on span "Cannabis Research Group" at bounding box center [162, 355] width 64 height 6
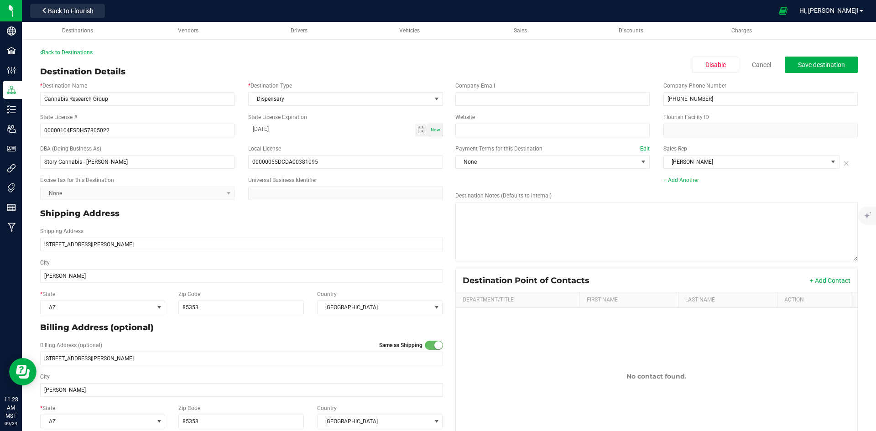
click at [51, 48] on div "Back to Destinations" at bounding box center [448, 52] width 817 height 8
click at [51, 56] on div "Back to Destinations" at bounding box center [448, 52] width 817 height 8
click at [51, 53] on link "Back to Destinations" at bounding box center [66, 52] width 52 height 6
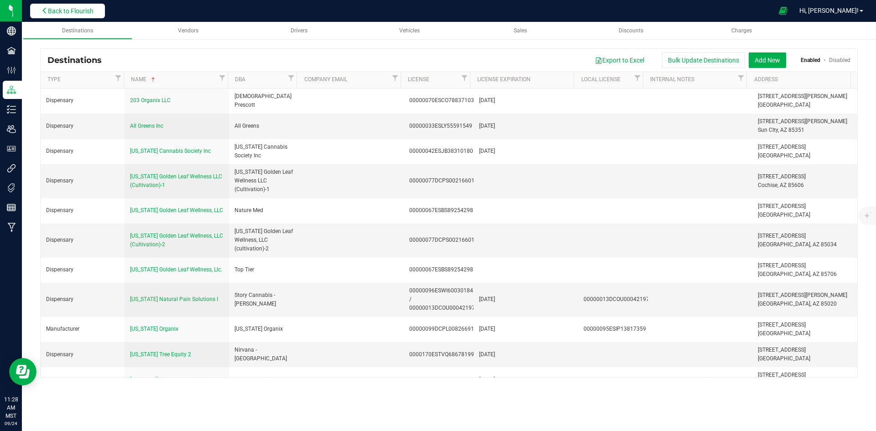
click at [50, 16] on button "Back to Flourish" at bounding box center [67, 11] width 75 height 15
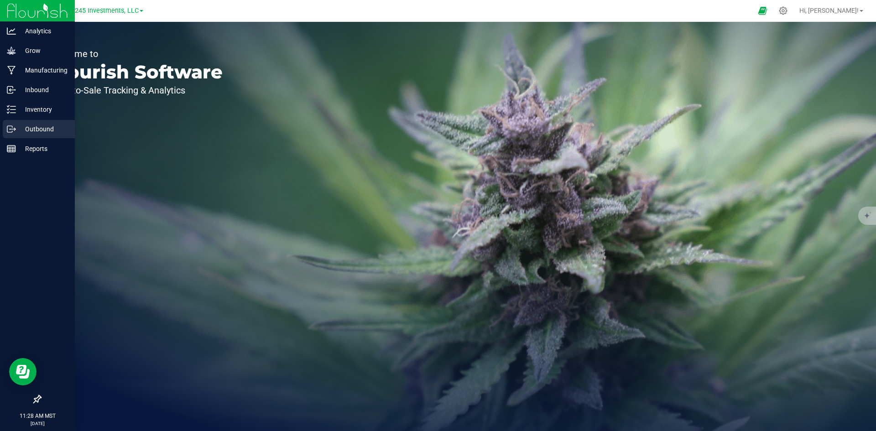
click at [12, 133] on icon at bounding box center [11, 129] width 9 height 9
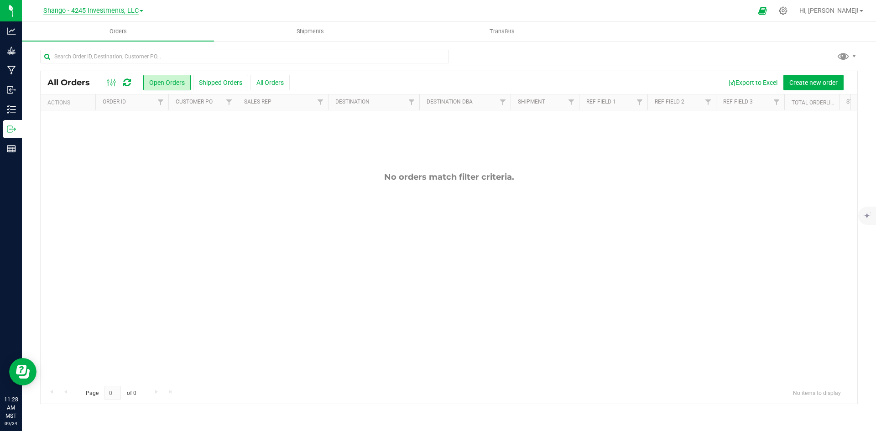
click at [65, 13] on span "Shango - 4245 Investments, LLC" at bounding box center [90, 11] width 95 height 8
click at [67, 37] on link "DXR FINANCE 4 LLC dba True Harvest (Total Health and Wellness)" at bounding box center [92, 32] width 133 height 12
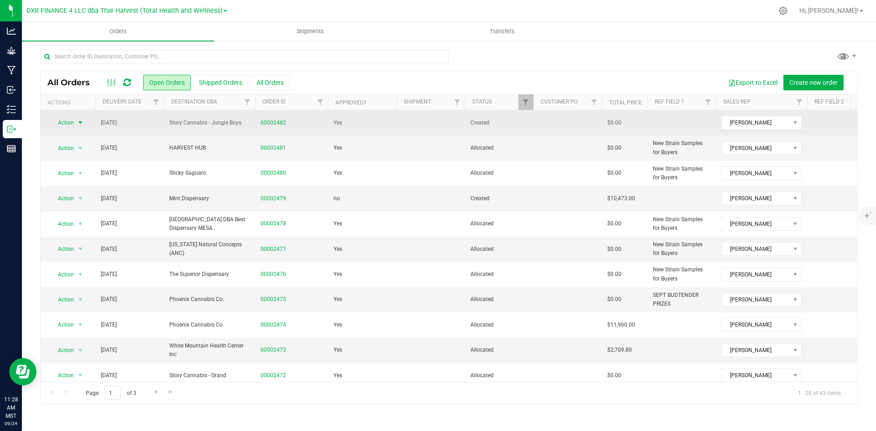
click at [69, 126] on span "Action" at bounding box center [62, 122] width 25 height 13
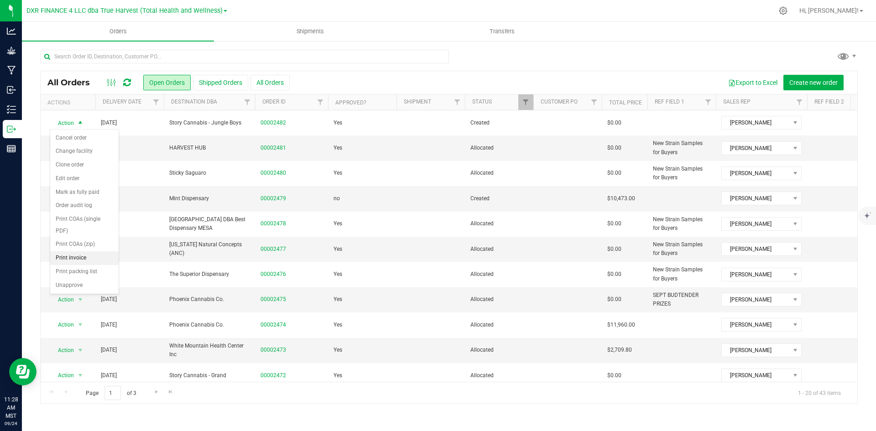
click at [95, 260] on li "Print invoice" at bounding box center [84, 258] width 68 height 14
click at [129, 108] on th "Delivery Date" at bounding box center [129, 102] width 68 height 16
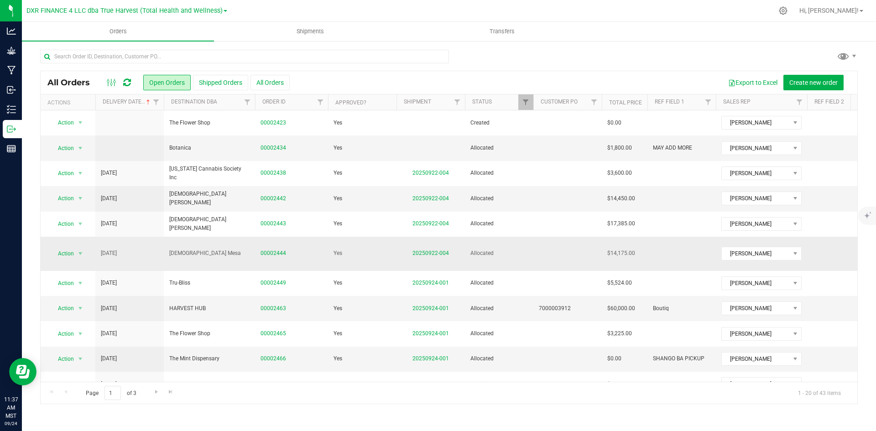
scroll to position [249, 0]
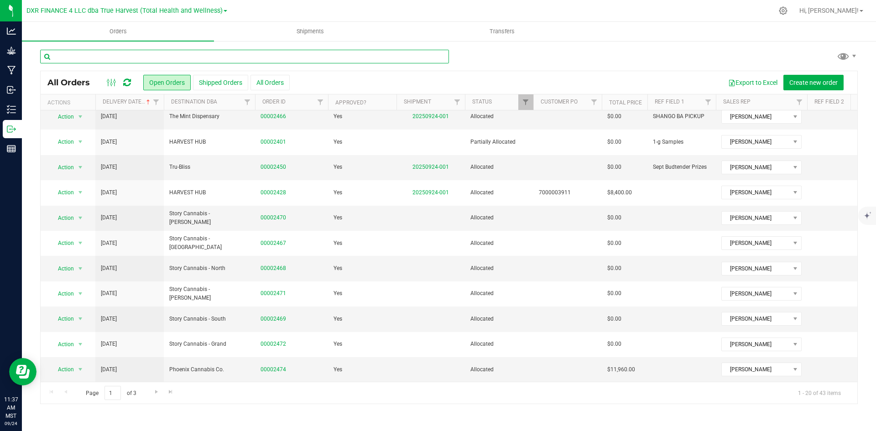
click at [220, 52] on input "text" at bounding box center [244, 57] width 409 height 14
click at [222, 63] on input "text" at bounding box center [244, 57] width 409 height 14
type input "story"
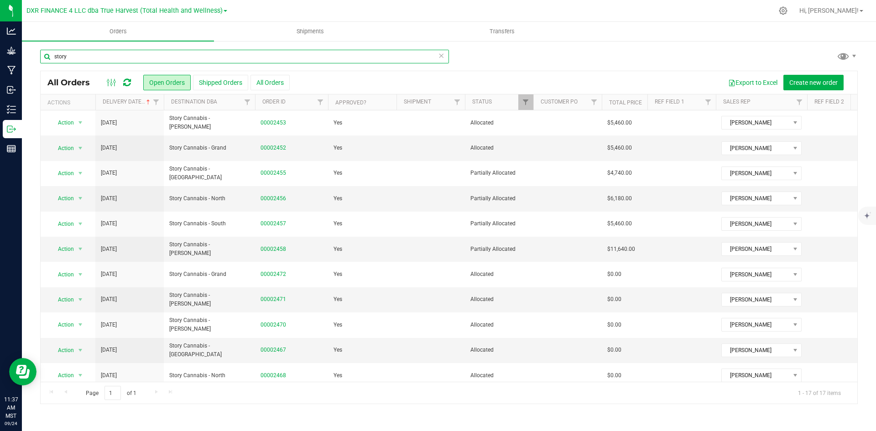
scroll to position [165, 0]
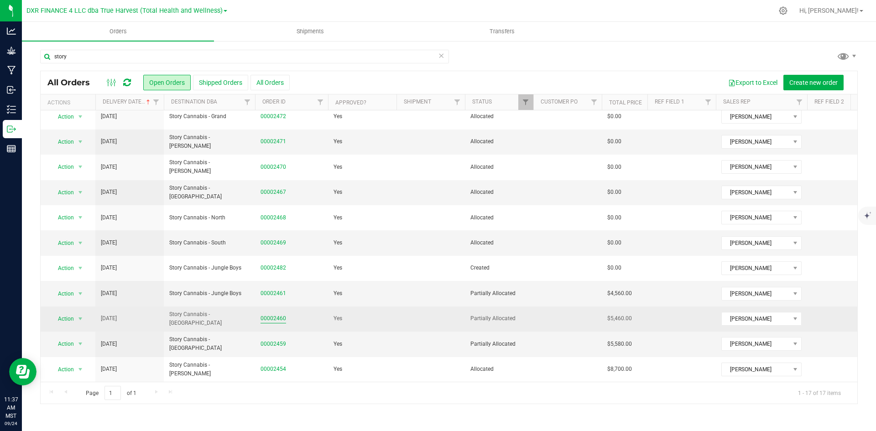
click at [278, 314] on link "00002460" at bounding box center [273, 318] width 26 height 9
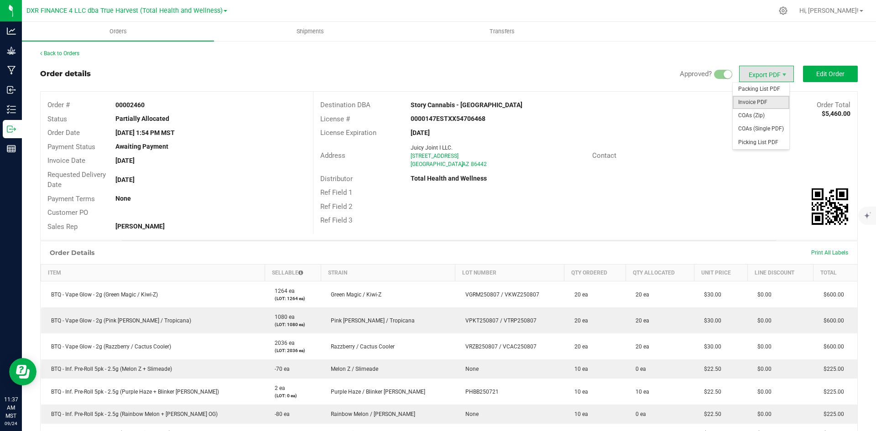
click at [755, 104] on span "Invoice PDF" at bounding box center [761, 102] width 57 height 13
click at [62, 55] on link "Back to Orders" at bounding box center [59, 53] width 39 height 6
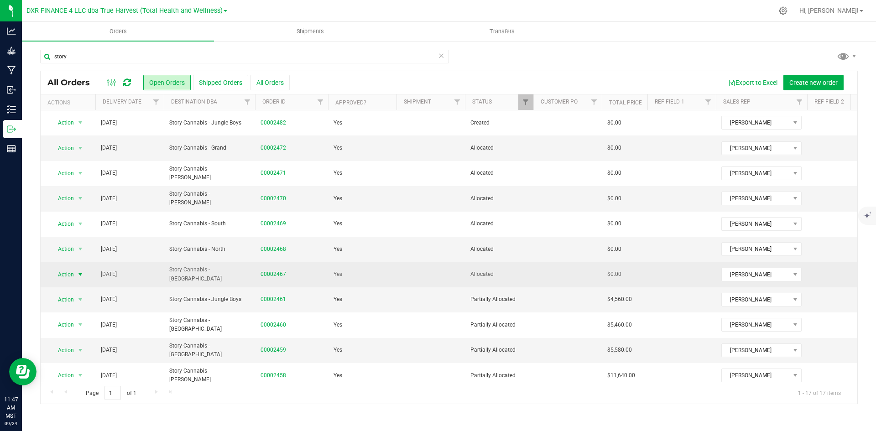
click at [62, 272] on span "Action" at bounding box center [62, 274] width 25 height 13
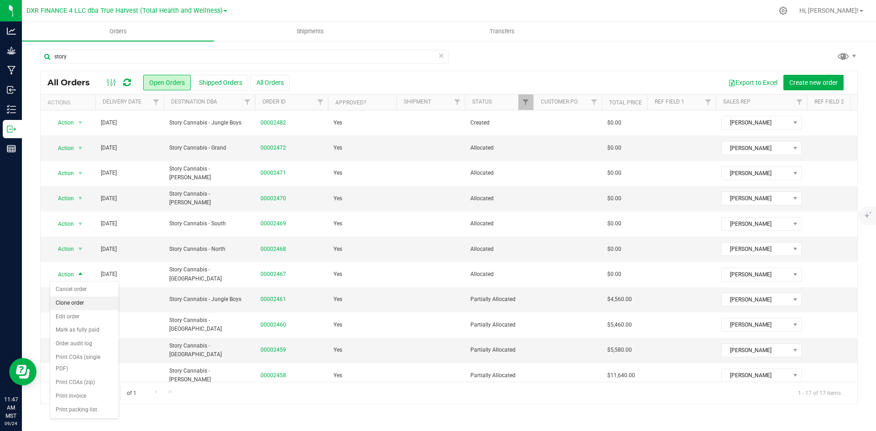
click at [71, 306] on li "Clone order" at bounding box center [84, 304] width 68 height 14
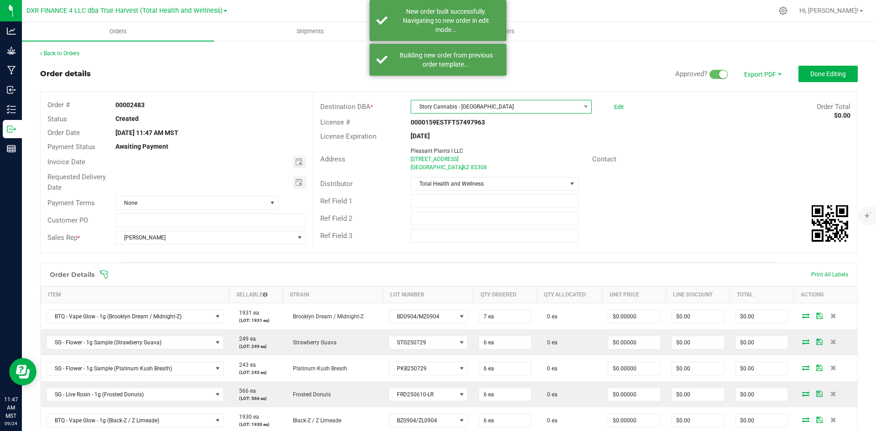
click at [496, 105] on span "Story Cannabis - [GEOGRAPHIC_DATA]" at bounding box center [495, 106] width 169 height 13
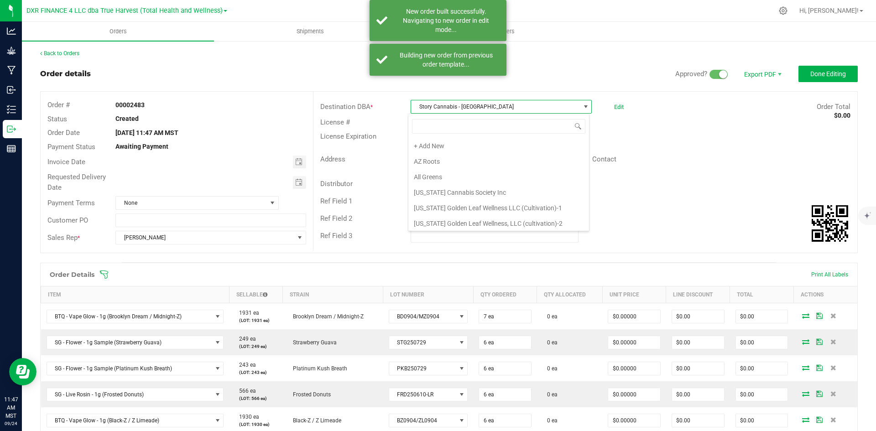
scroll to position [14, 179]
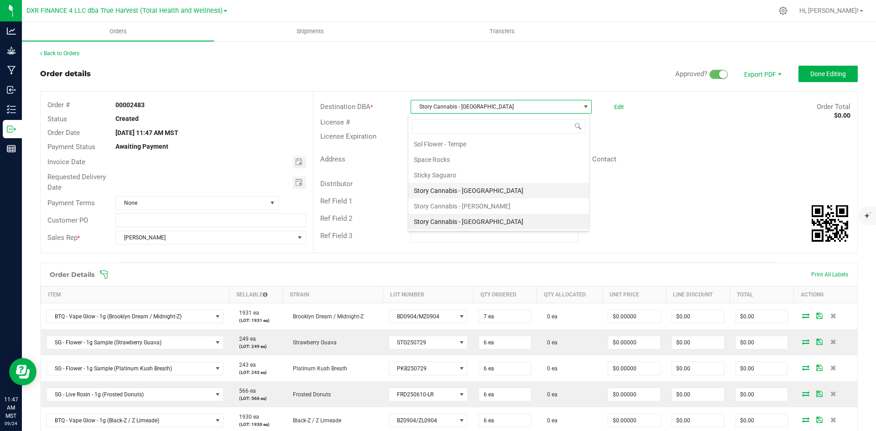
click at [492, 192] on li "Story Cannabis - [GEOGRAPHIC_DATA]" at bounding box center [498, 191] width 181 height 16
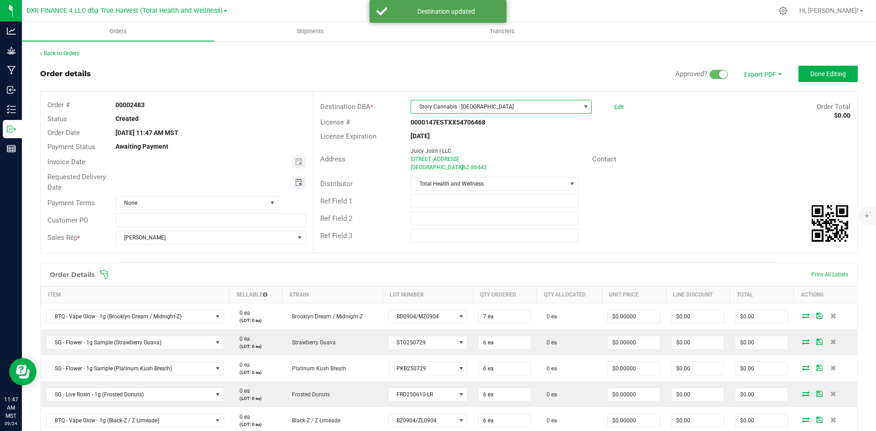
click at [299, 185] on span "Toggle calendar" at bounding box center [298, 182] width 7 height 7
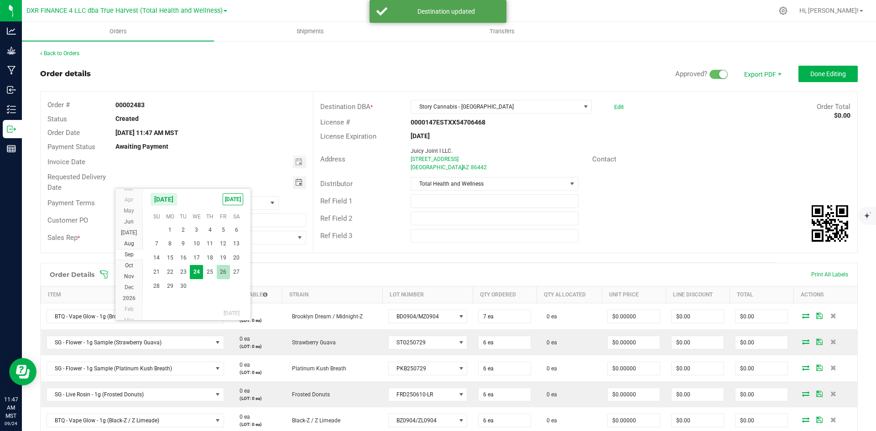
click at [220, 272] on span "26" at bounding box center [223, 272] width 13 height 14
type input "[DATE]"
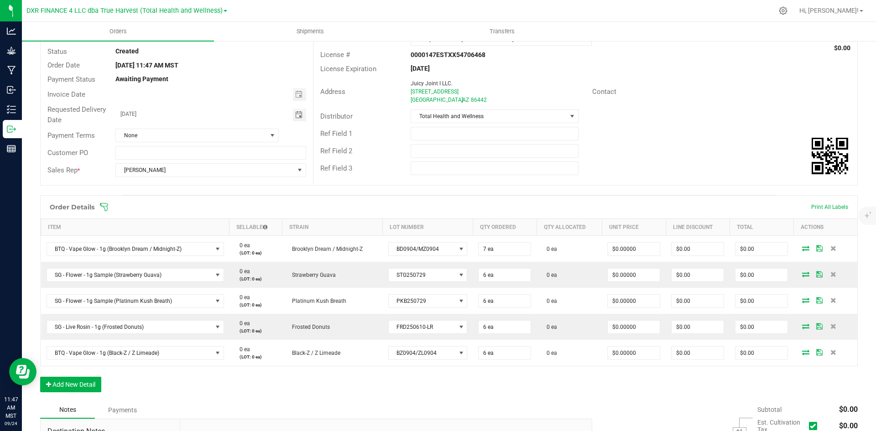
scroll to position [91, 0]
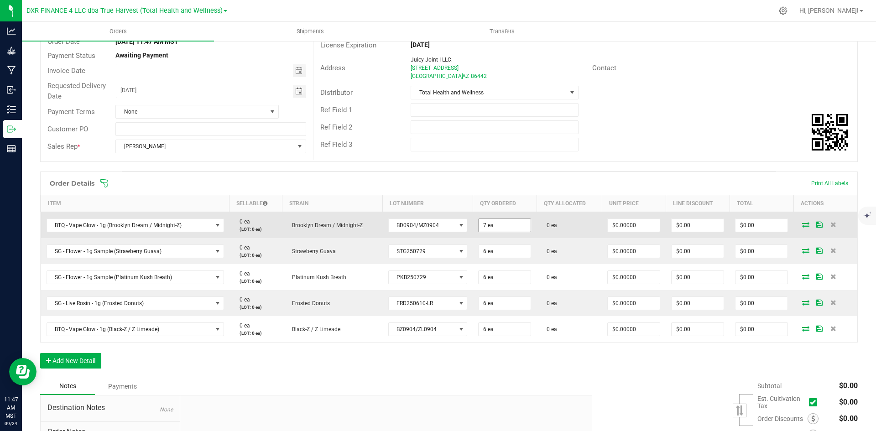
click at [482, 228] on input "7 ea" at bounding box center [505, 225] width 52 height 13
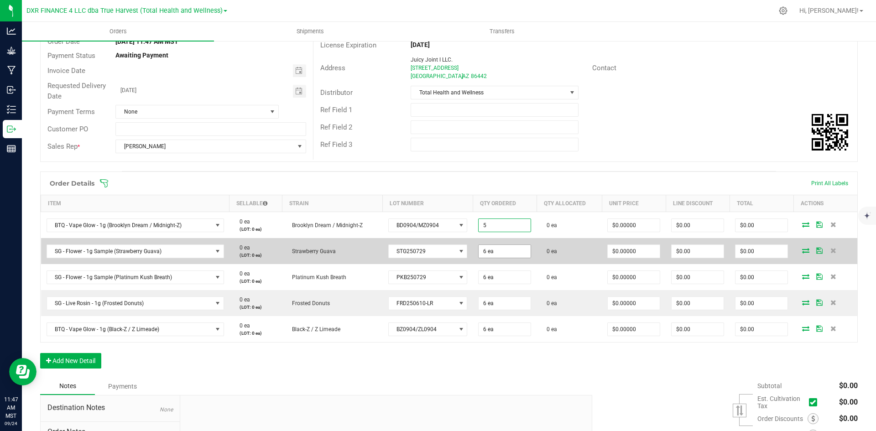
type input "5 ea"
click at [479, 248] on input "6" at bounding box center [505, 251] width 52 height 13
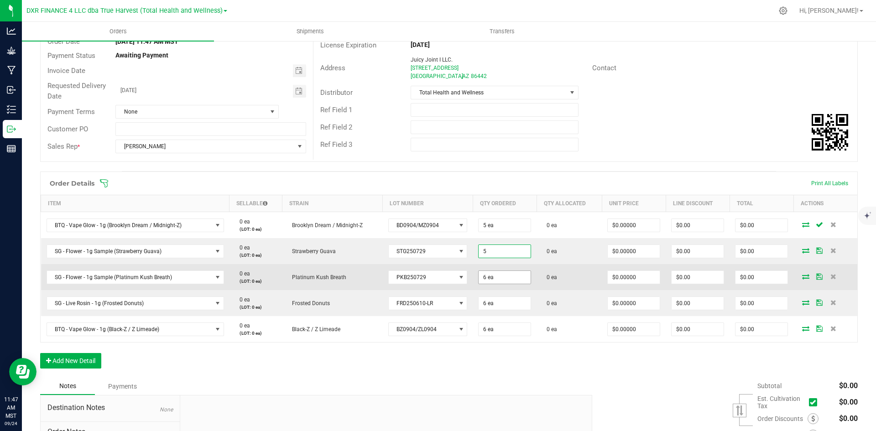
type input "5 ea"
click at [479, 280] on input "6" at bounding box center [505, 277] width 52 height 13
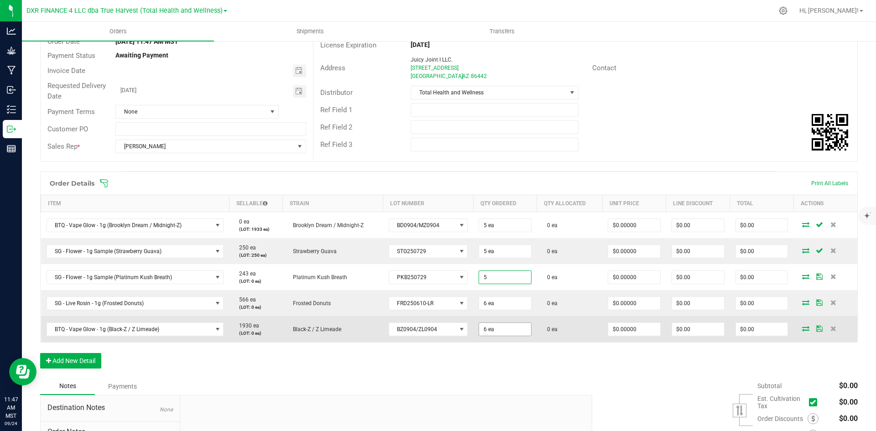
type input "5 ea"
click at [484, 331] on input "6" at bounding box center [505, 329] width 52 height 13
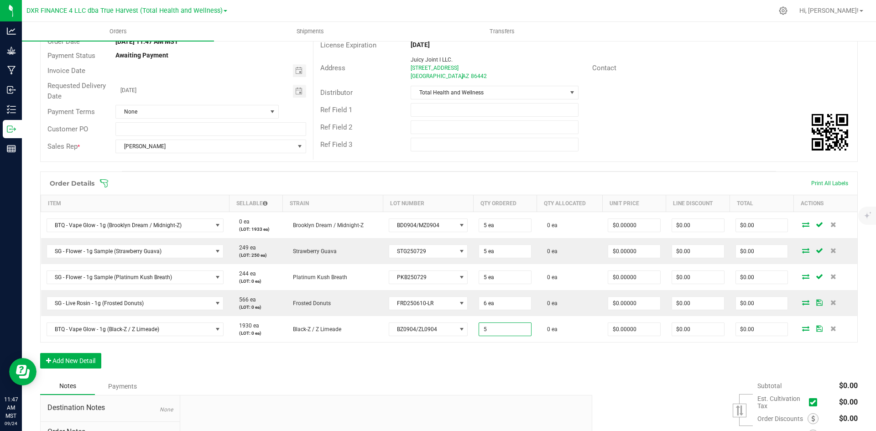
type input "5 ea"
click at [496, 366] on div "Order Details Print All Labels Item Sellable Strain Lot Number Qty Ordered Qty …" at bounding box center [448, 275] width 817 height 206
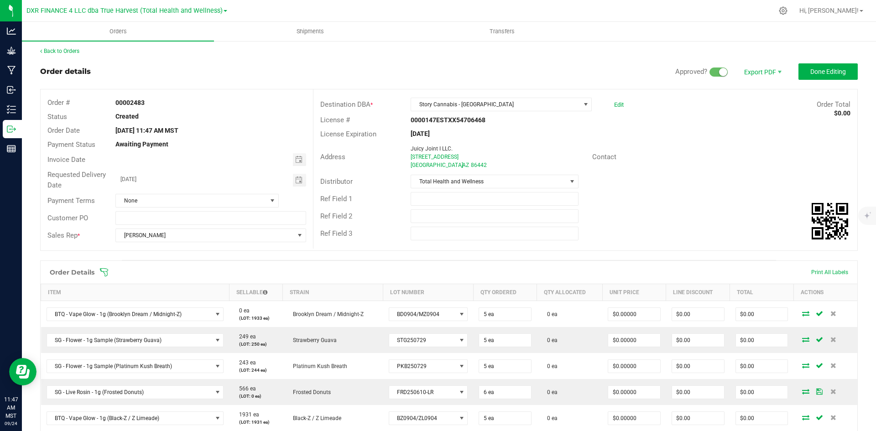
scroll to position [0, 0]
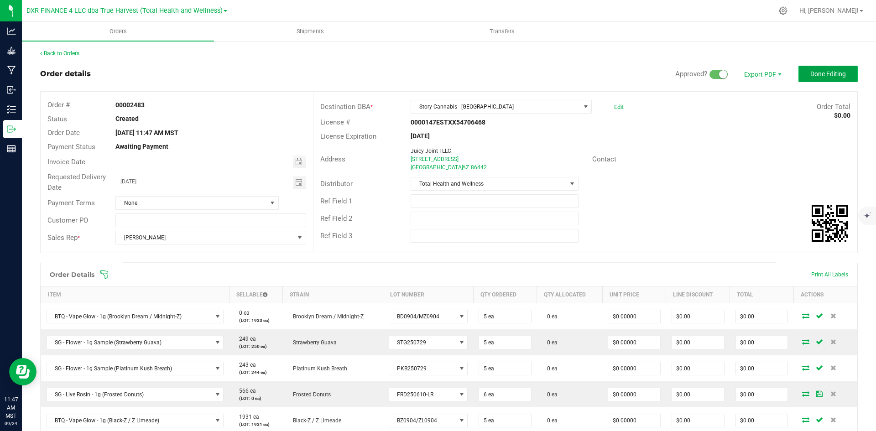
click at [828, 79] on button "Done Editing" at bounding box center [827, 74] width 59 height 16
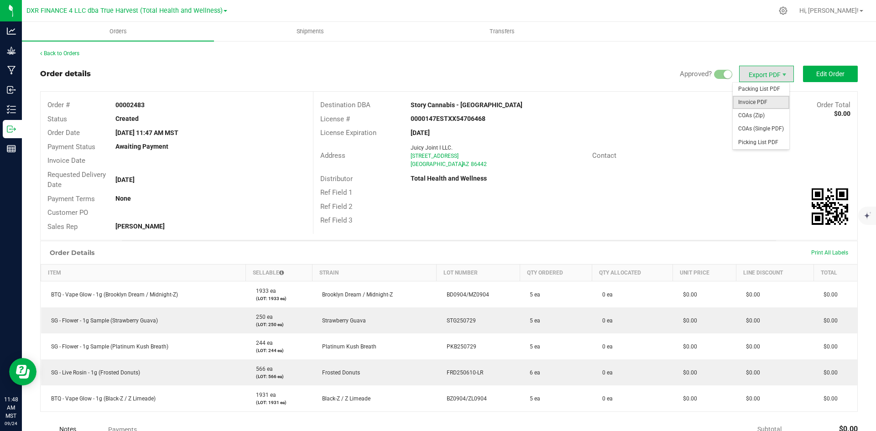
click at [755, 106] on span "Invoice PDF" at bounding box center [761, 102] width 57 height 13
click at [69, 51] on link "Back to Orders" at bounding box center [59, 53] width 39 height 6
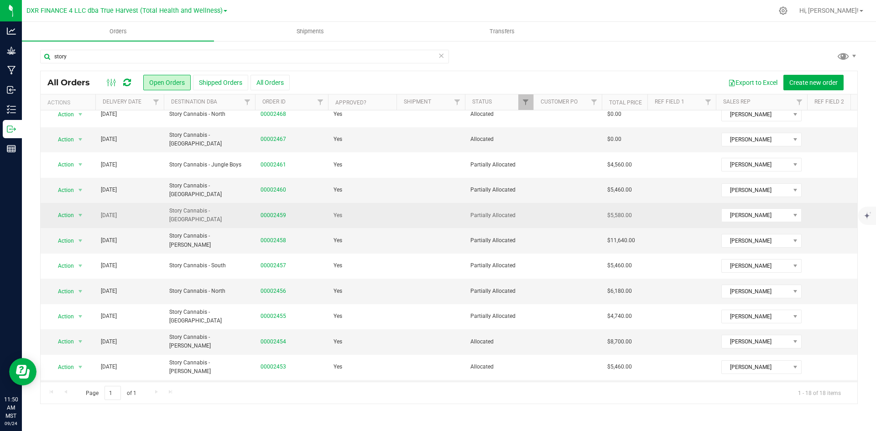
scroll to position [144, 0]
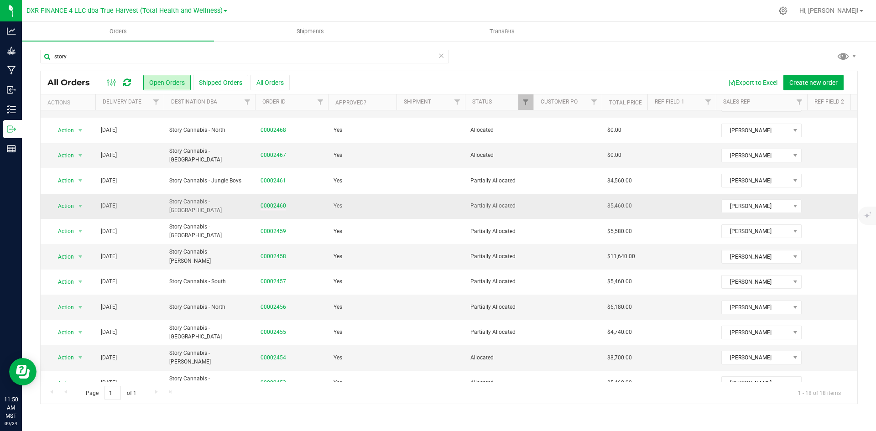
click at [274, 203] on link "00002460" at bounding box center [273, 206] width 26 height 9
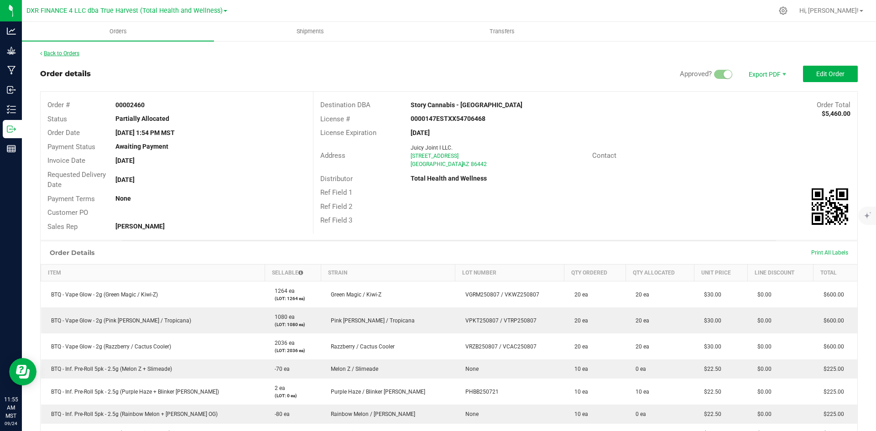
click at [59, 54] on link "Back to Orders" at bounding box center [59, 53] width 39 height 6
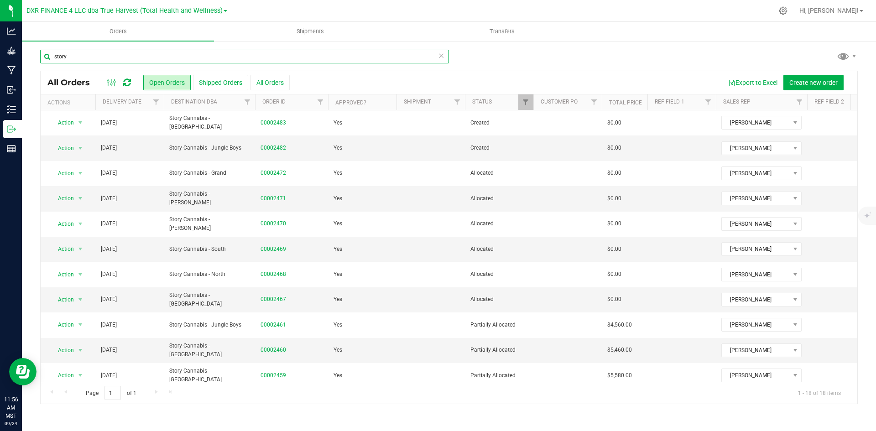
click at [257, 60] on input "story" at bounding box center [244, 57] width 409 height 14
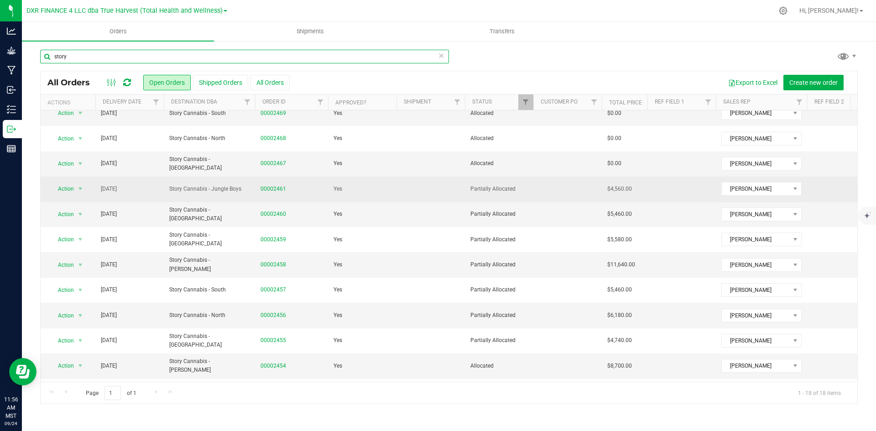
scroll to position [182, 0]
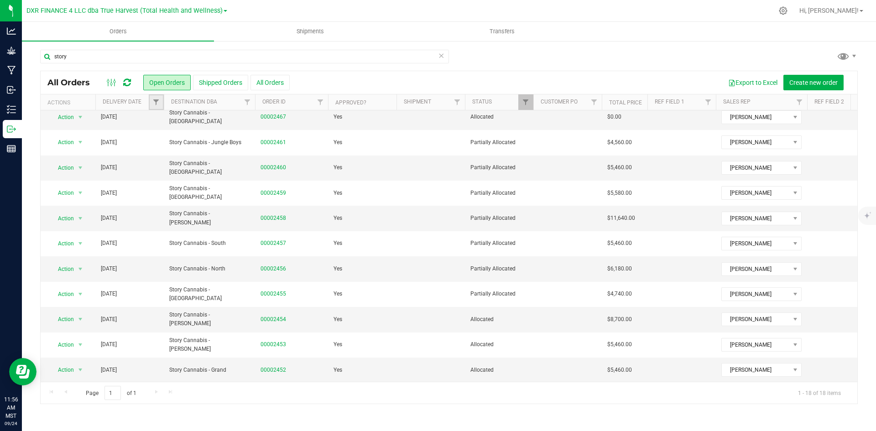
click at [156, 107] on link "Filter" at bounding box center [156, 102] width 15 height 16
click at [240, 158] on span "select" at bounding box center [240, 157] width 7 height 7
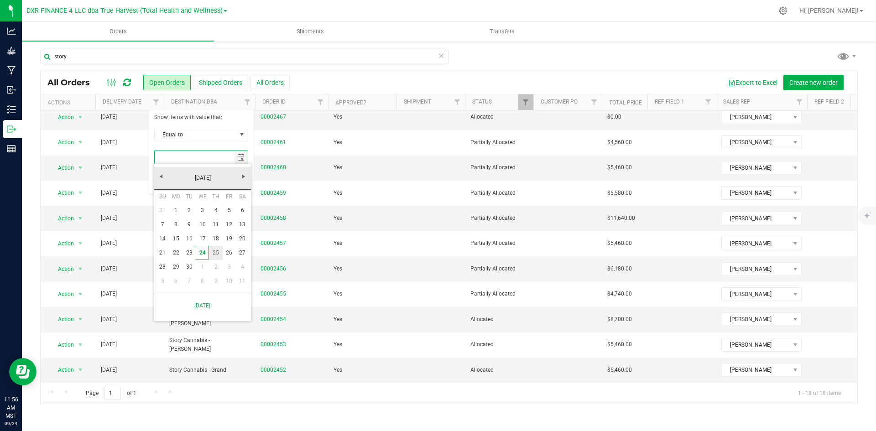
click at [213, 254] on link "25" at bounding box center [215, 253] width 13 height 14
type input "[DATE]"
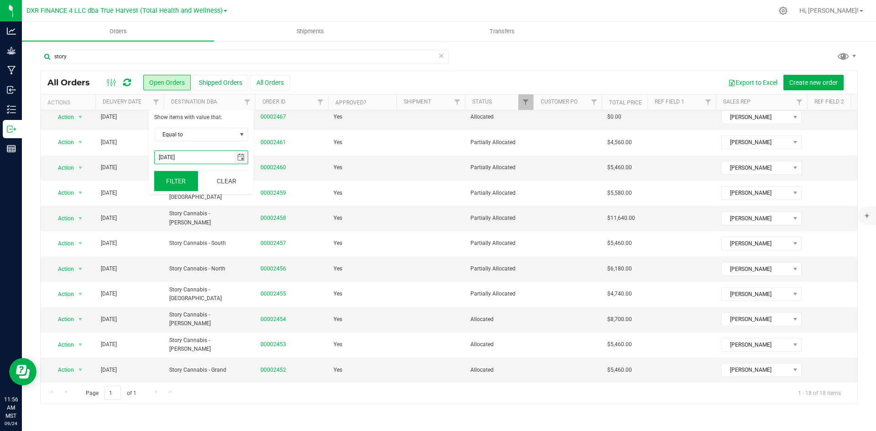
click at [183, 180] on button "Filter" at bounding box center [176, 181] width 44 height 20
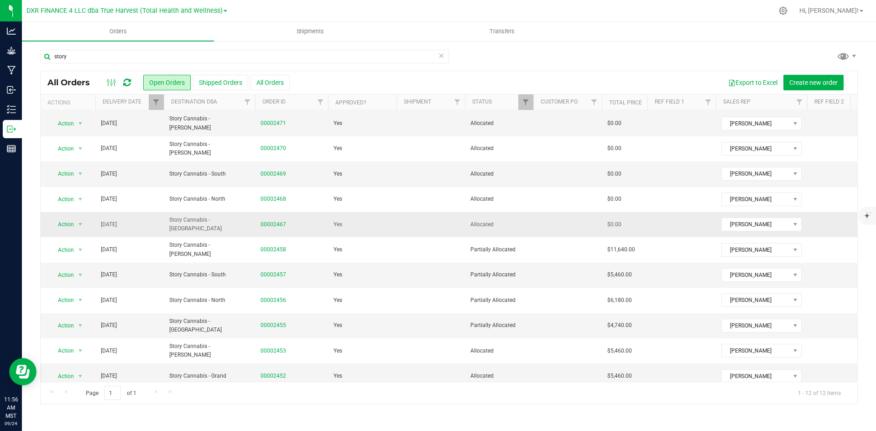
scroll to position [38, 0]
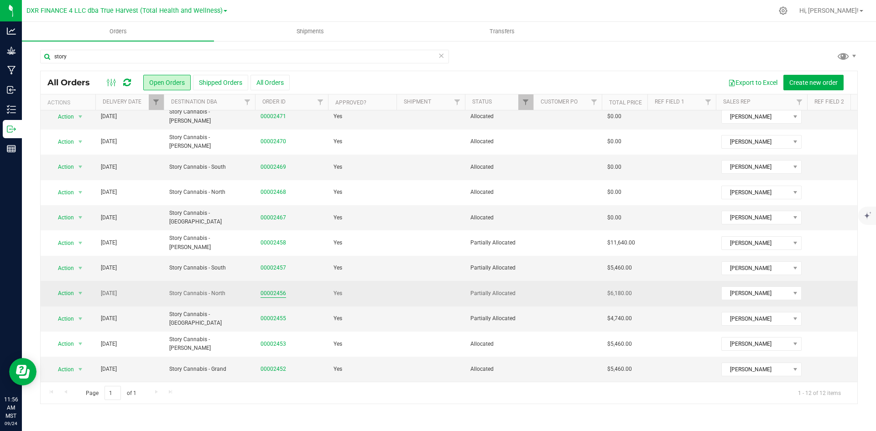
click at [271, 289] on link "00002456" at bounding box center [273, 293] width 26 height 9
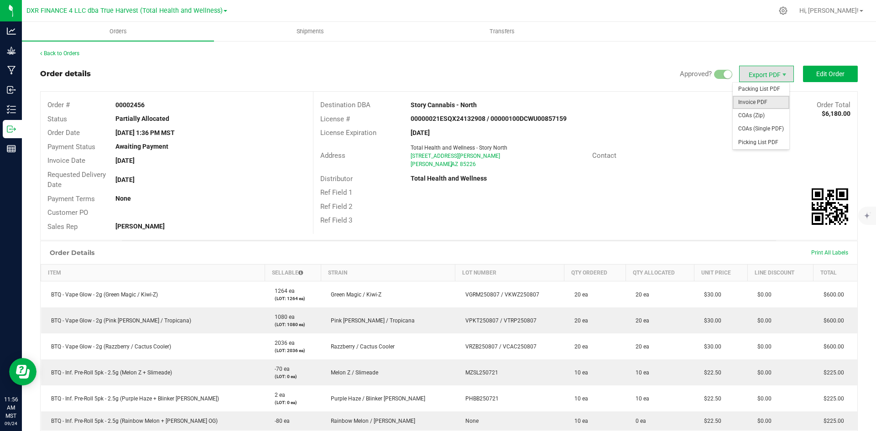
click at [758, 105] on span "Invoice PDF" at bounding box center [761, 102] width 57 height 13
click at [75, 53] on link "Back to Orders" at bounding box center [59, 53] width 39 height 6
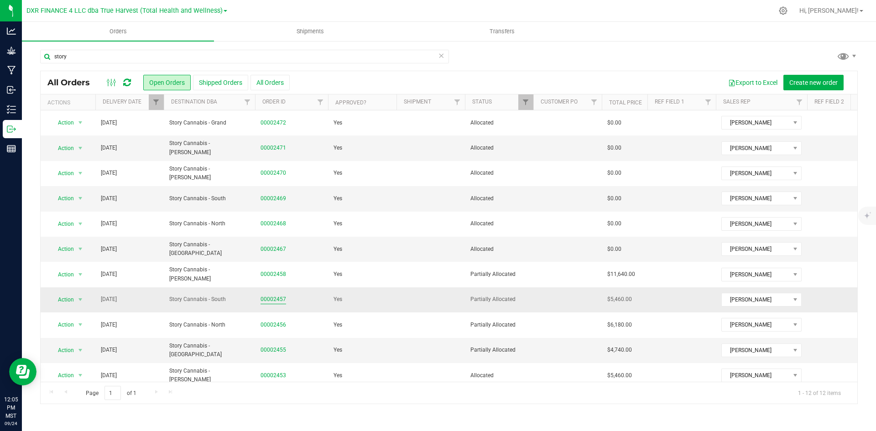
click at [268, 297] on link "00002457" at bounding box center [273, 299] width 26 height 9
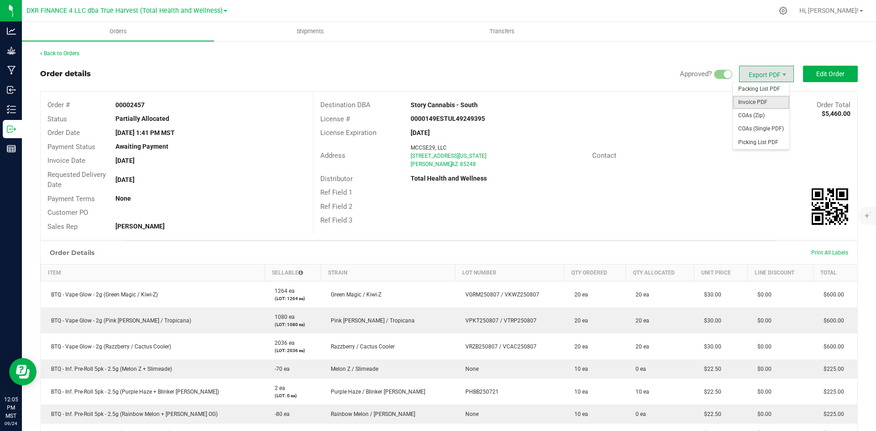
click at [754, 105] on span "Invoice PDF" at bounding box center [761, 102] width 57 height 13
click at [54, 53] on link "Back to Orders" at bounding box center [59, 53] width 39 height 6
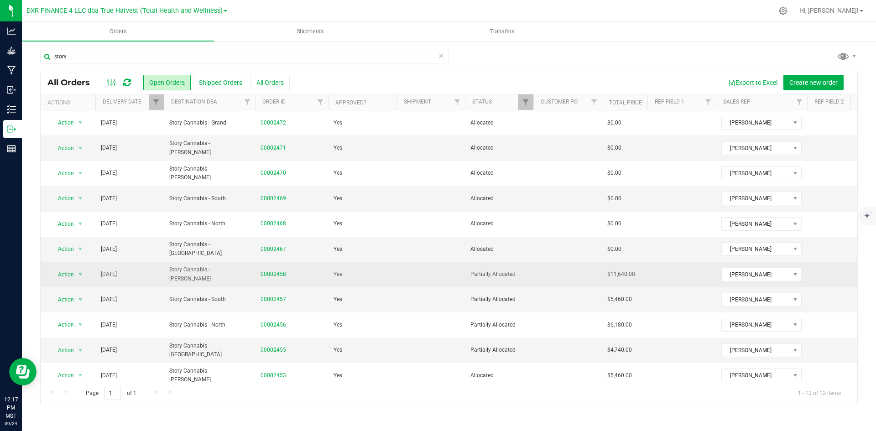
scroll to position [38, 0]
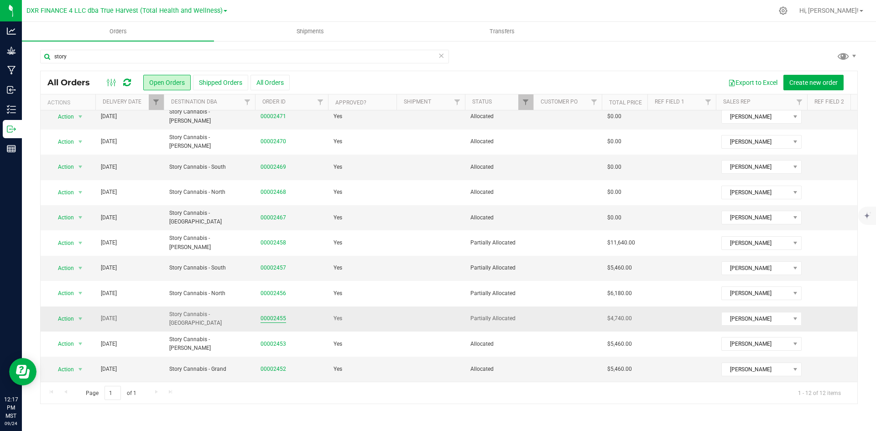
click at [280, 314] on link "00002455" at bounding box center [273, 318] width 26 height 9
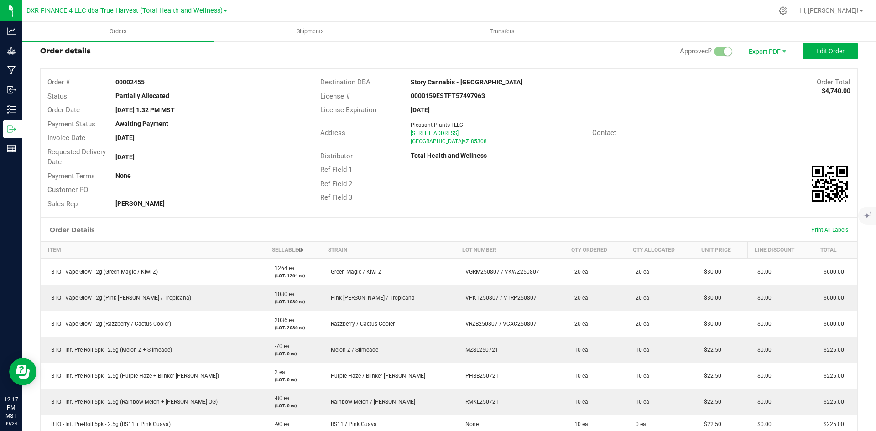
scroll to position [21, 0]
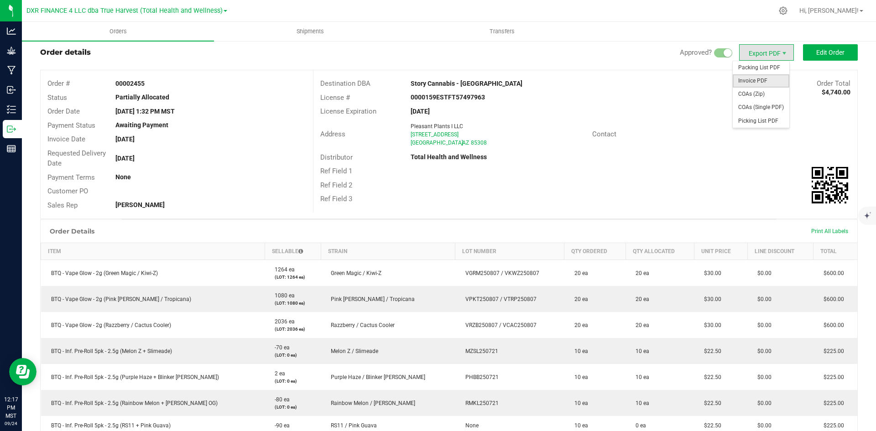
click at [753, 84] on span "Invoice PDF" at bounding box center [761, 80] width 57 height 13
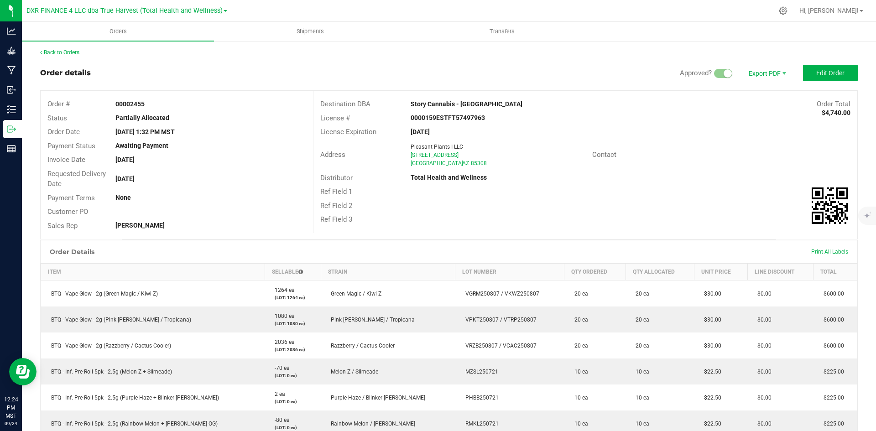
scroll to position [0, 0]
click at [64, 55] on link "Back to Orders" at bounding box center [59, 53] width 39 height 6
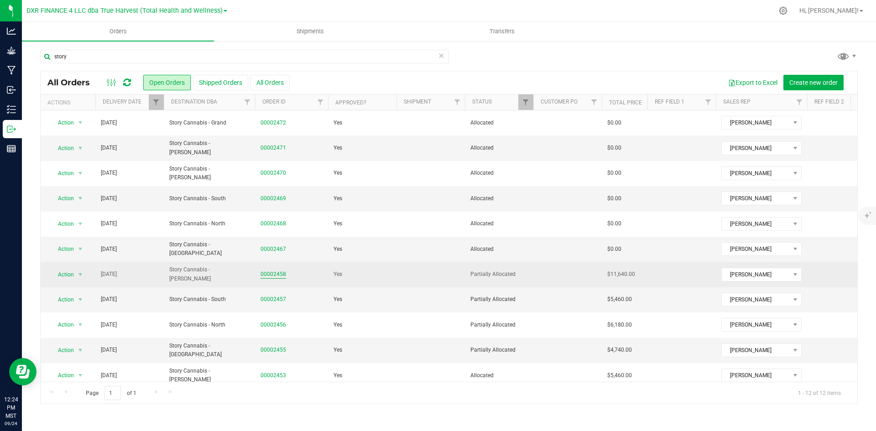
click at [273, 274] on link "00002458" at bounding box center [273, 274] width 26 height 9
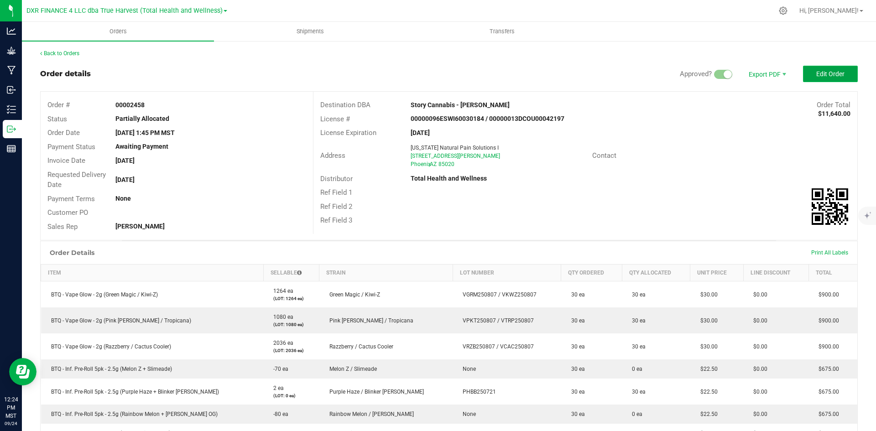
click at [843, 72] on button "Edit Order" at bounding box center [830, 74] width 55 height 16
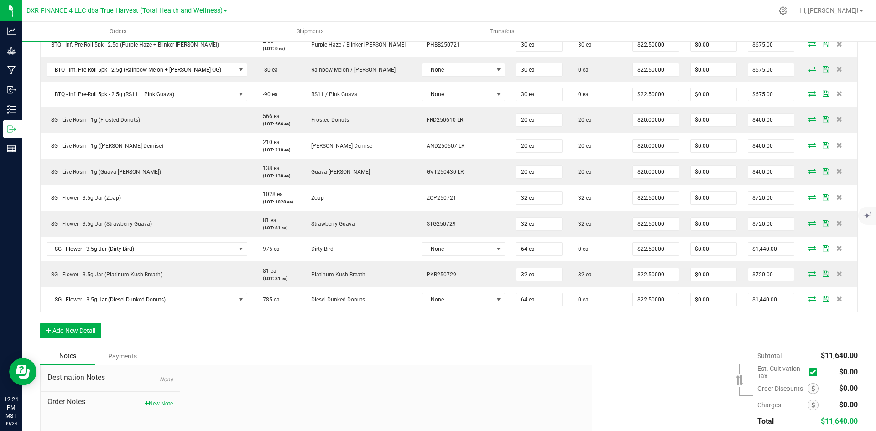
scroll to position [411, 0]
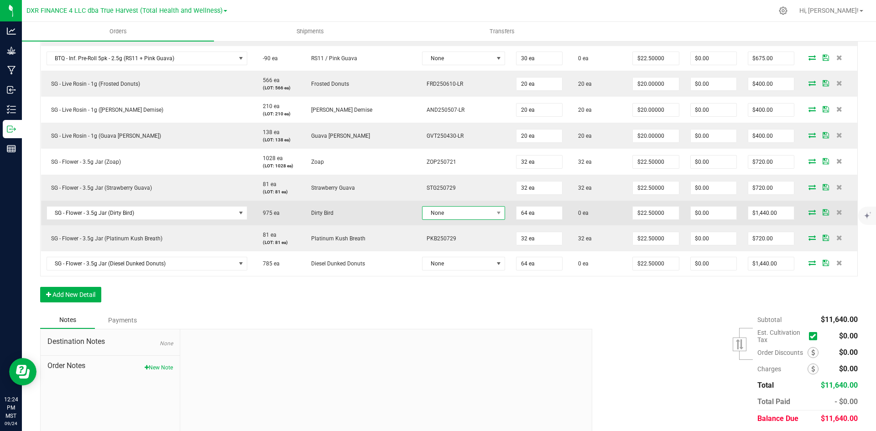
click at [443, 215] on span "None" at bounding box center [457, 213] width 71 height 13
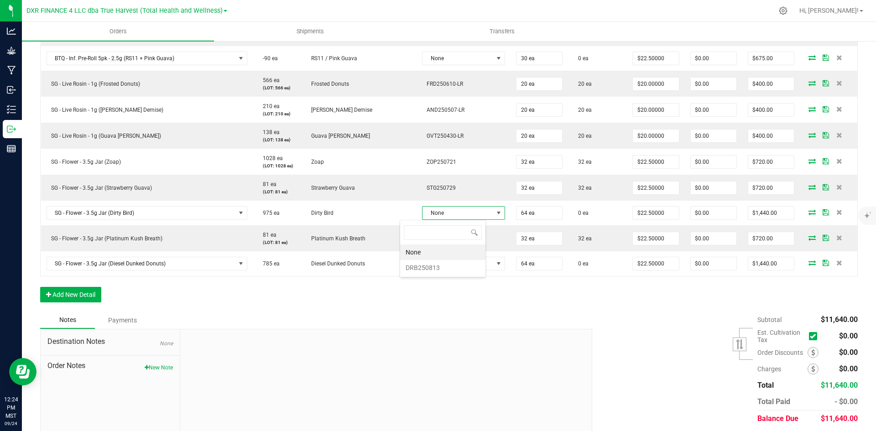
scroll to position [14, 85]
click at [434, 271] on li "DRB250813" at bounding box center [442, 268] width 85 height 16
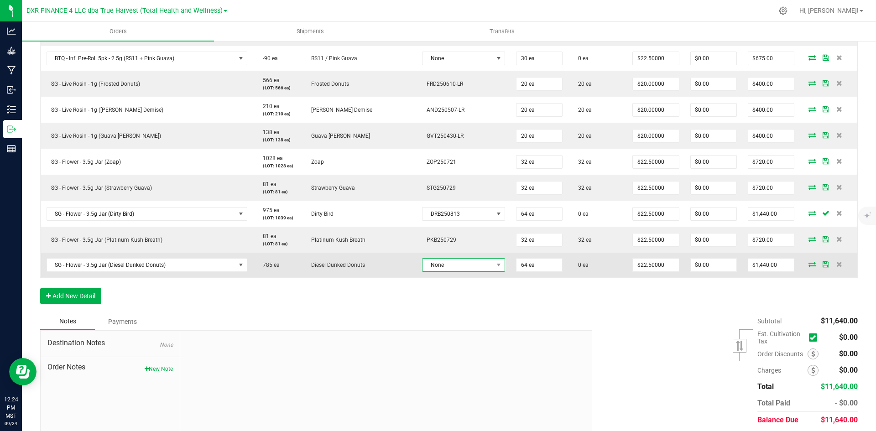
click at [432, 266] on span "None" at bounding box center [457, 265] width 71 height 13
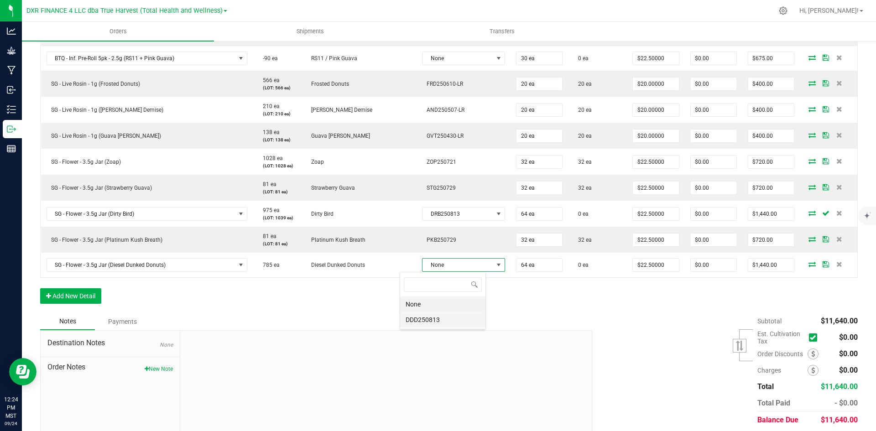
click at [432, 318] on li "DDD250813" at bounding box center [442, 320] width 85 height 16
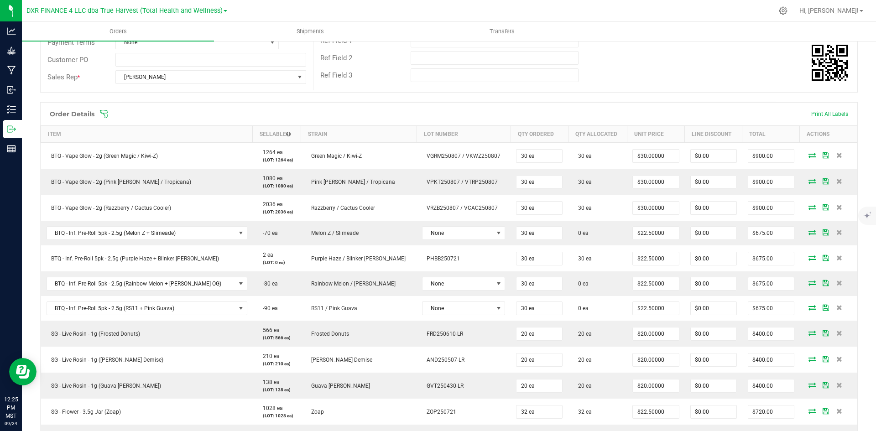
scroll to position [137, 0]
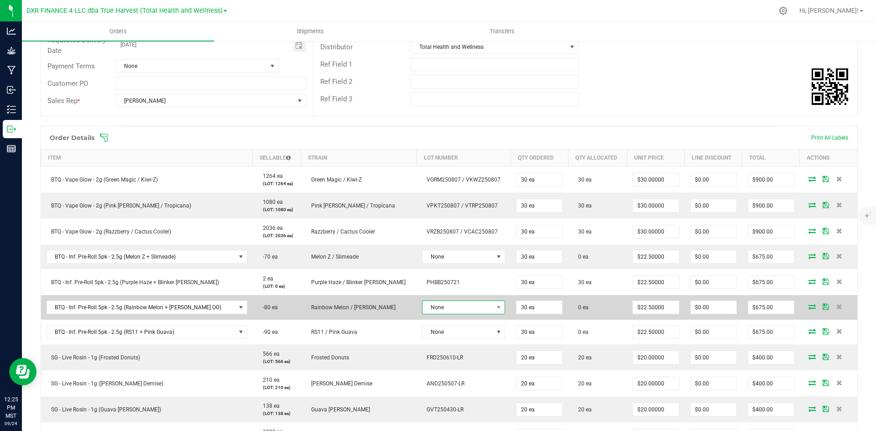
click at [434, 307] on span "None" at bounding box center [457, 307] width 71 height 13
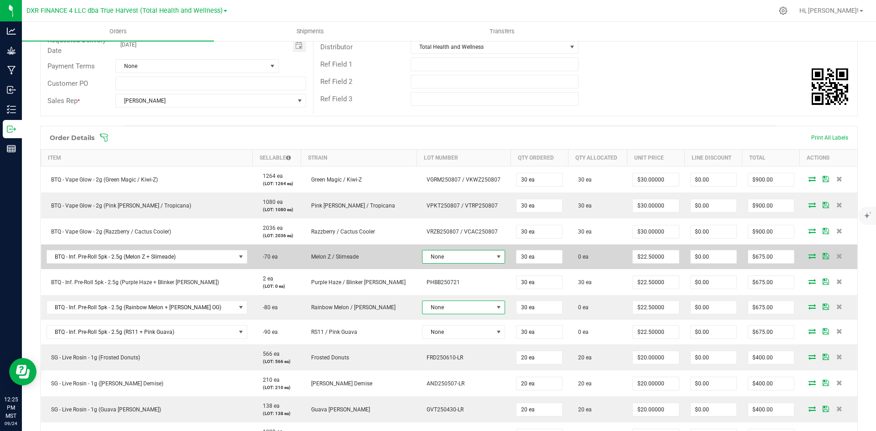
click at [450, 255] on span "None" at bounding box center [457, 256] width 71 height 13
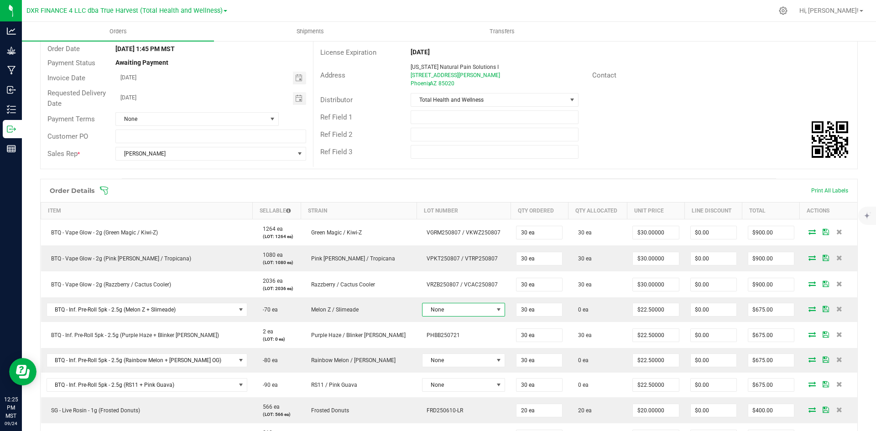
scroll to position [0, 0]
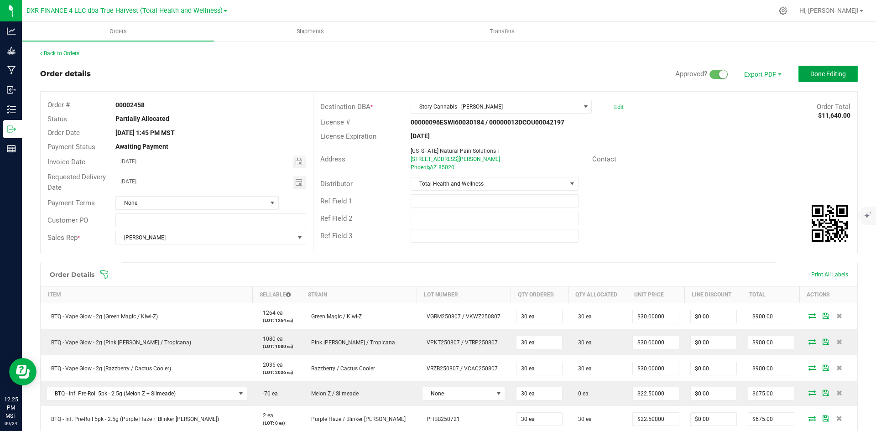
click at [798, 76] on button "Done Editing" at bounding box center [827, 74] width 59 height 16
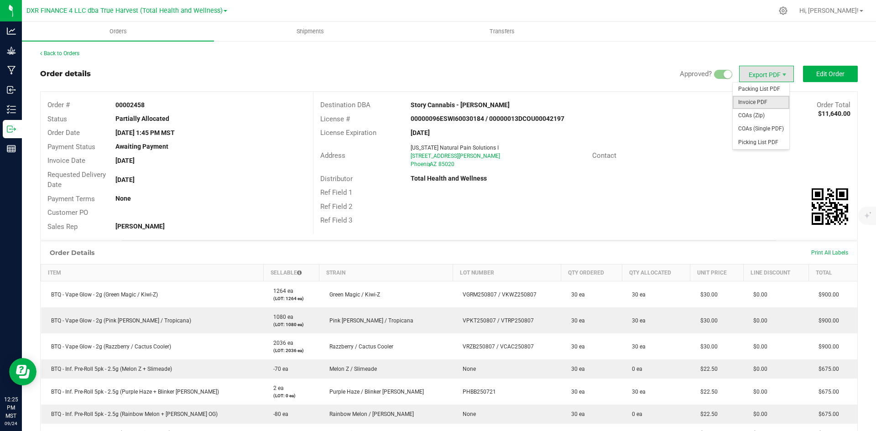
click at [743, 106] on span "Invoice PDF" at bounding box center [761, 102] width 57 height 13
click at [70, 52] on link "Back to Orders" at bounding box center [59, 53] width 39 height 6
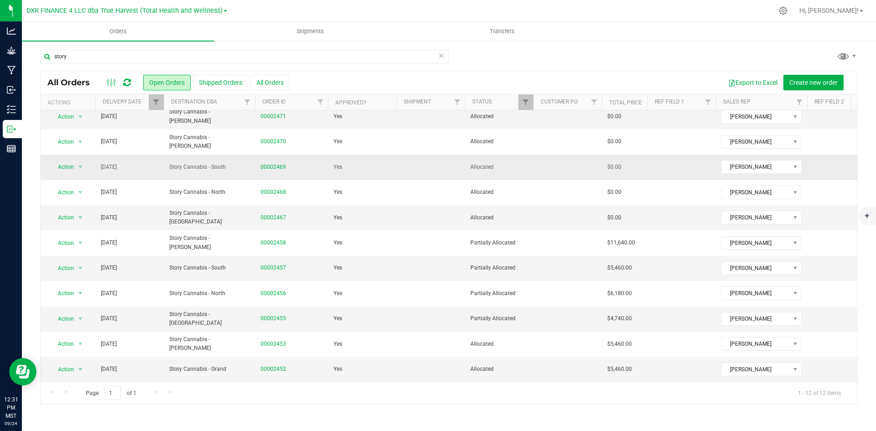
scroll to position [38, 0]
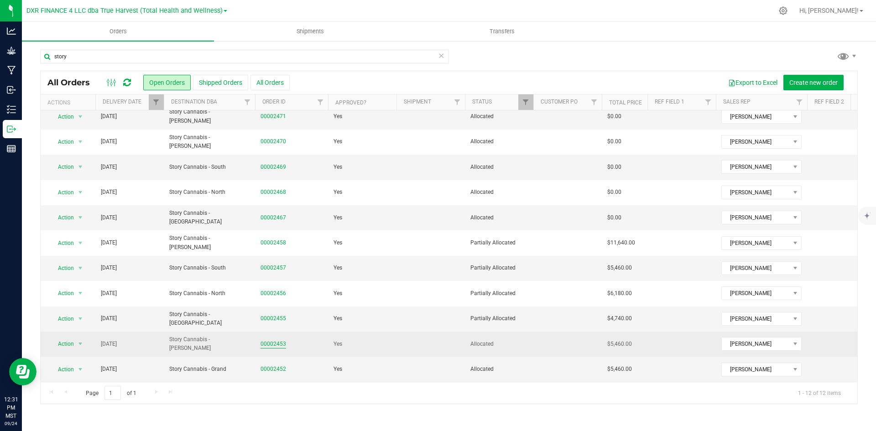
click at [280, 340] on link "00002453" at bounding box center [273, 344] width 26 height 9
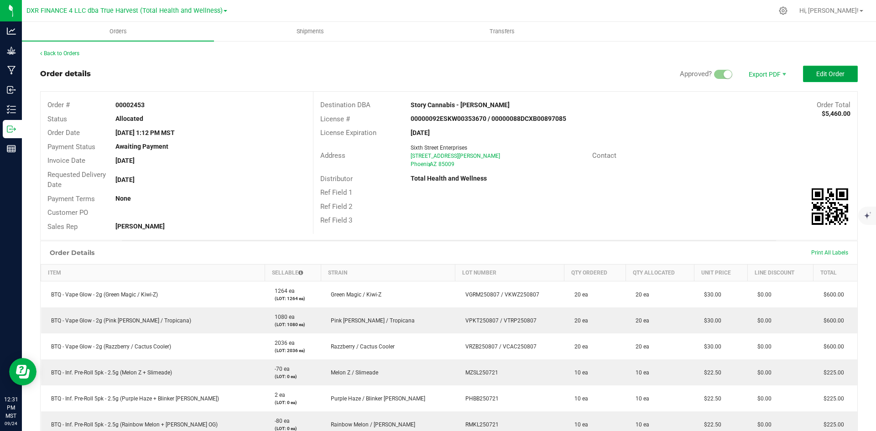
click at [824, 77] on span "Edit Order" at bounding box center [830, 73] width 28 height 7
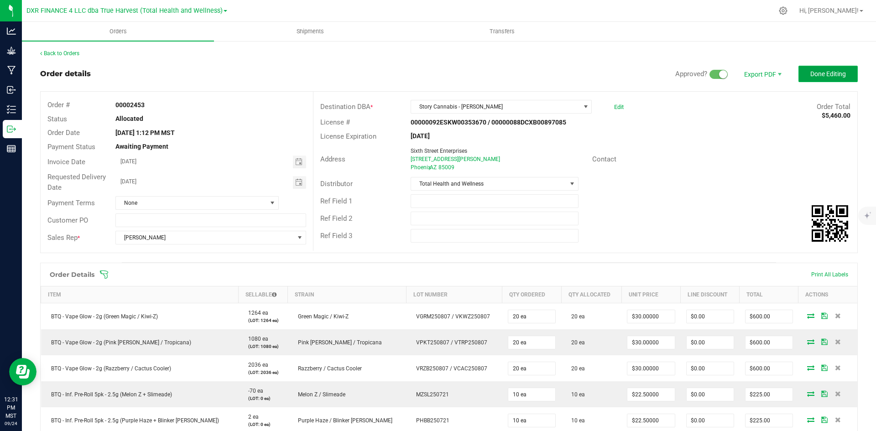
click at [816, 78] on span "Done Editing" at bounding box center [828, 73] width 36 height 7
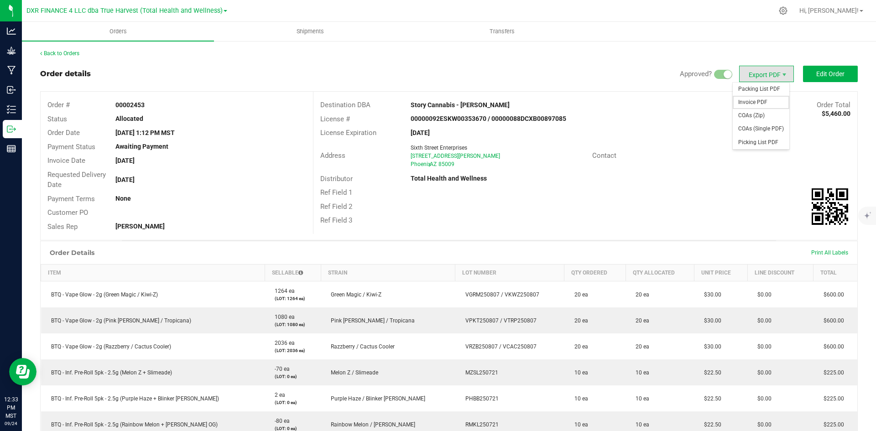
click at [745, 101] on span "Invoice PDF" at bounding box center [761, 102] width 57 height 13
click at [59, 51] on link "Back to Orders" at bounding box center [59, 53] width 39 height 6
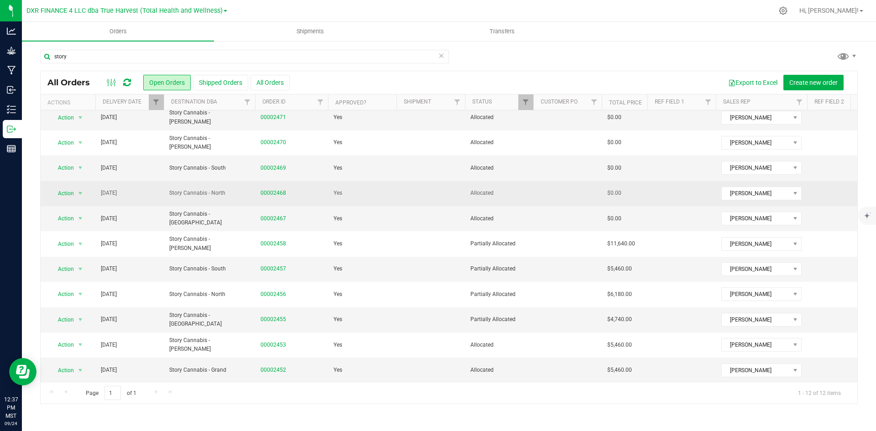
scroll to position [38, 0]
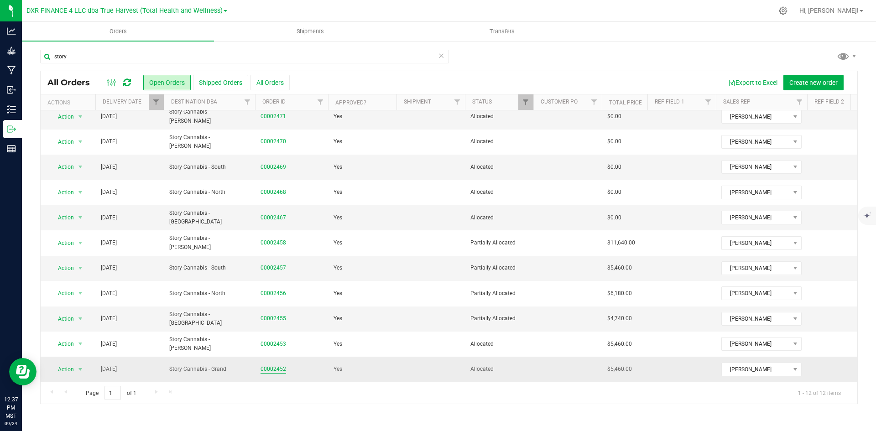
click at [278, 365] on link "00002452" at bounding box center [273, 369] width 26 height 9
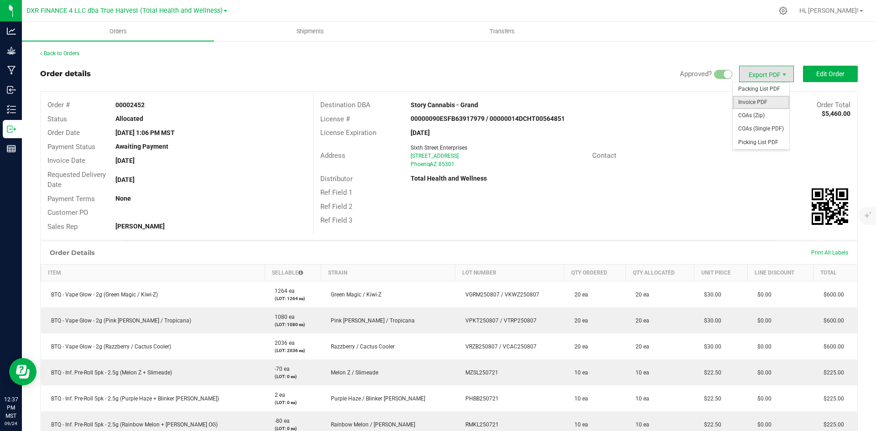
click at [752, 101] on span "Invoice PDF" at bounding box center [761, 102] width 57 height 13
click at [68, 53] on link "Back to Orders" at bounding box center [59, 53] width 39 height 6
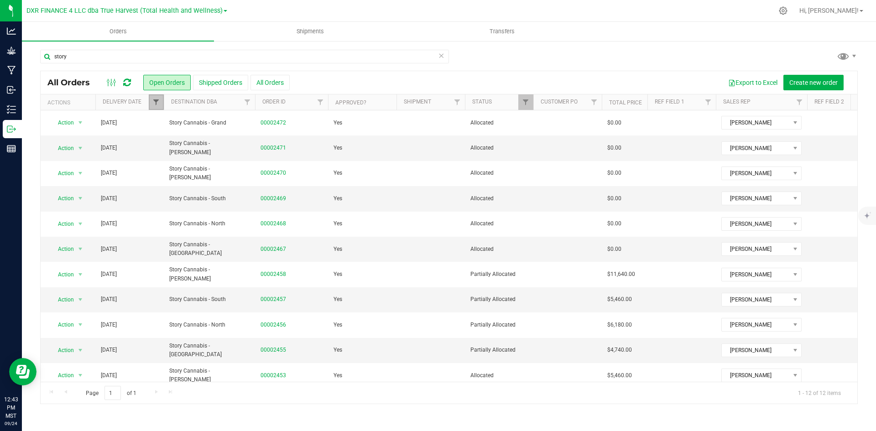
click at [156, 101] on span "Filter" at bounding box center [155, 102] width 7 height 7
click at [243, 160] on span "select" at bounding box center [240, 157] width 7 height 7
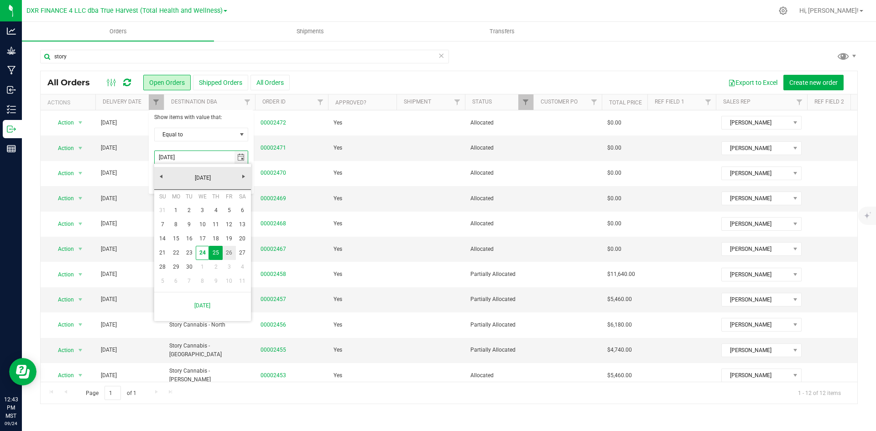
click at [227, 260] on link "26" at bounding box center [229, 253] width 13 height 14
type input "9/26/2025"
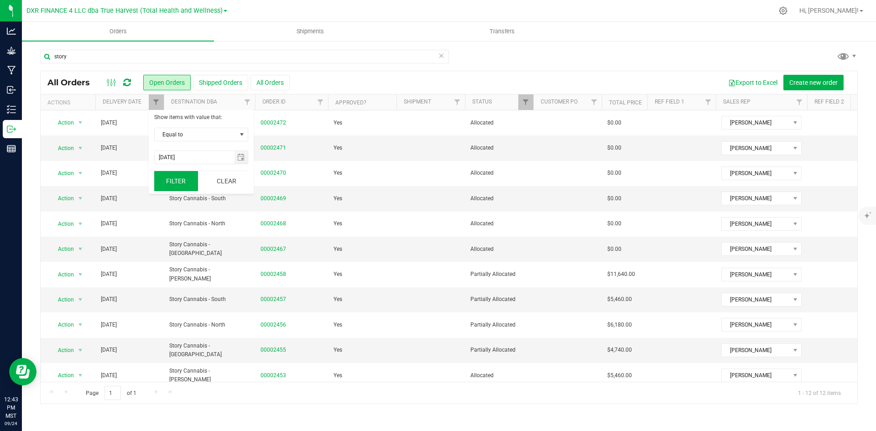
click at [170, 179] on button "Filter" at bounding box center [176, 181] width 44 height 20
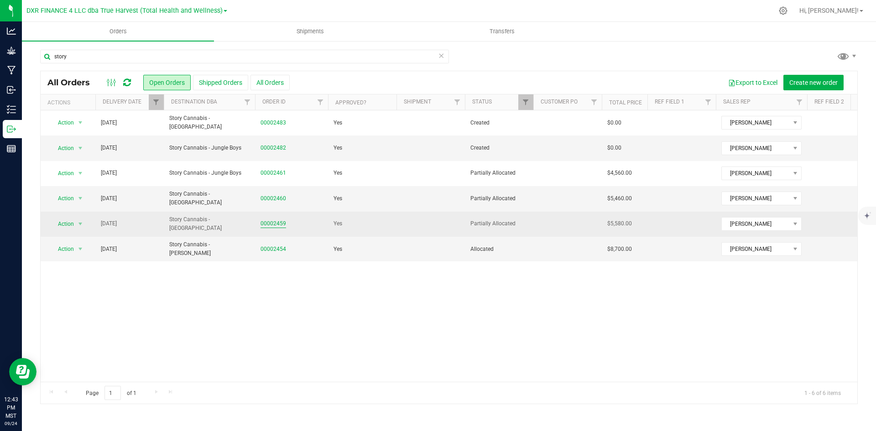
click at [276, 227] on link "00002459" at bounding box center [273, 223] width 26 height 9
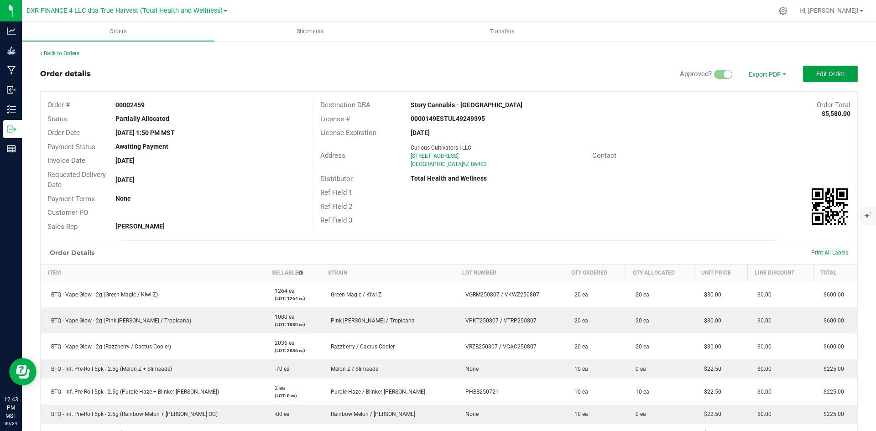
click at [822, 79] on button "Edit Order" at bounding box center [830, 74] width 55 height 16
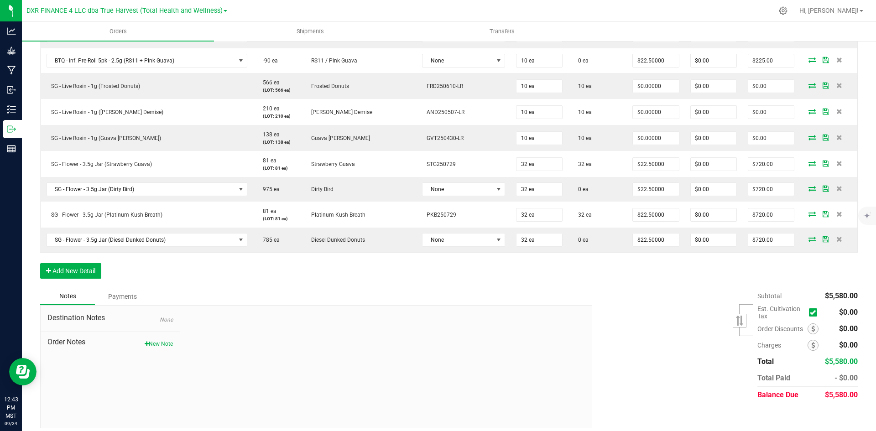
scroll to position [411, 0]
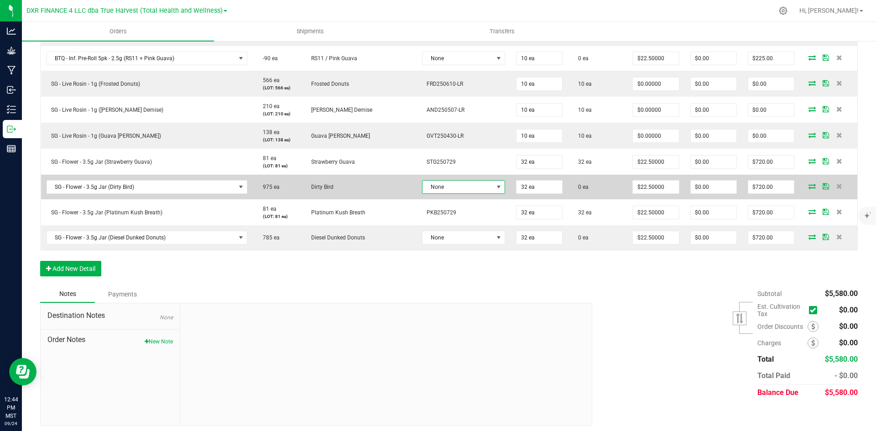
click at [422, 183] on span "None" at bounding box center [457, 187] width 71 height 13
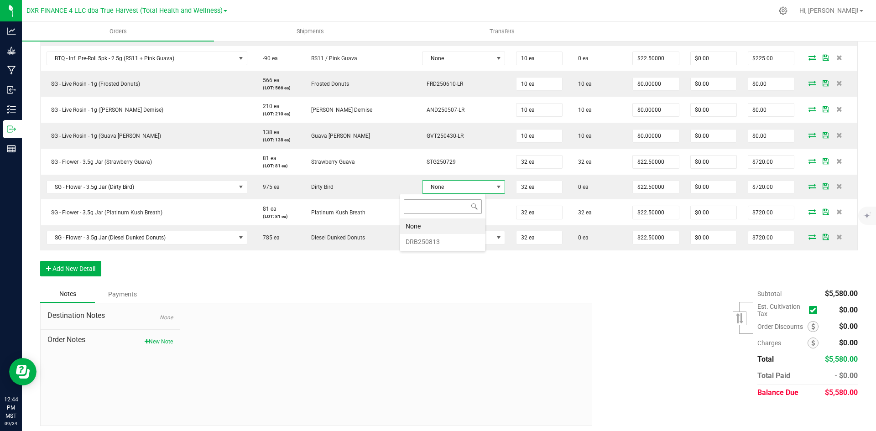
scroll to position [14, 85]
click at [425, 241] on li "DRB250813" at bounding box center [442, 242] width 85 height 16
click at [425, 241] on span "None" at bounding box center [457, 239] width 71 height 13
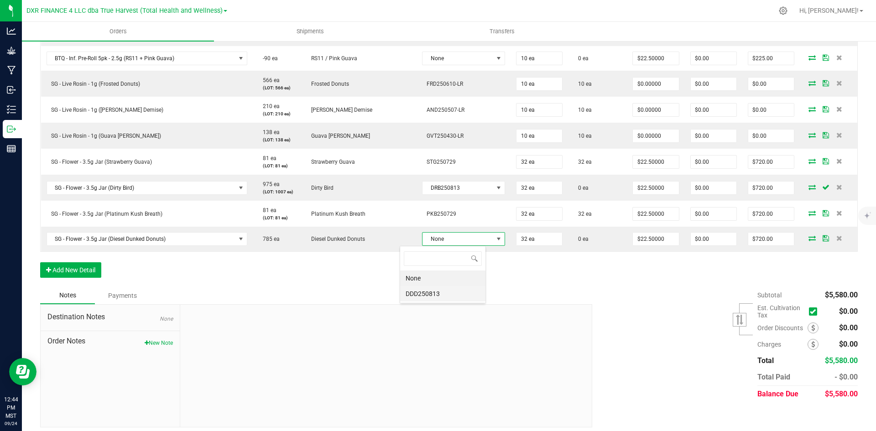
click at [430, 297] on li "DDD250813" at bounding box center [442, 294] width 85 height 16
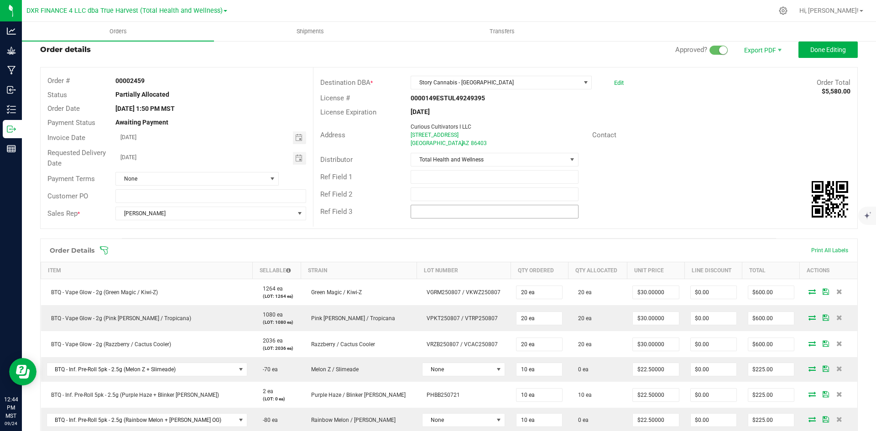
scroll to position [0, 0]
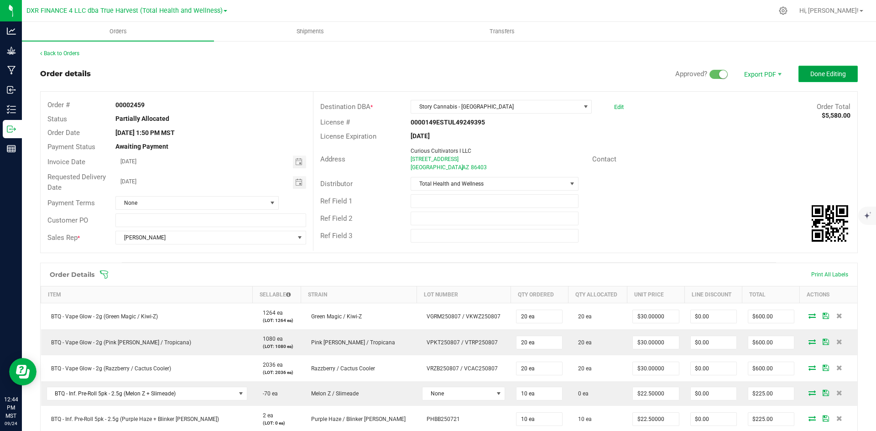
click at [823, 80] on button "Done Editing" at bounding box center [827, 74] width 59 height 16
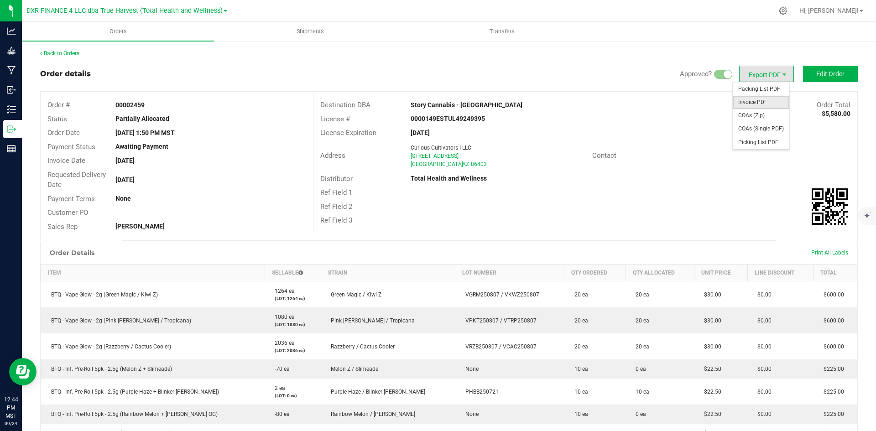
click at [764, 99] on span "Invoice PDF" at bounding box center [761, 102] width 57 height 13
click at [68, 54] on link "Back to Orders" at bounding box center [59, 53] width 39 height 6
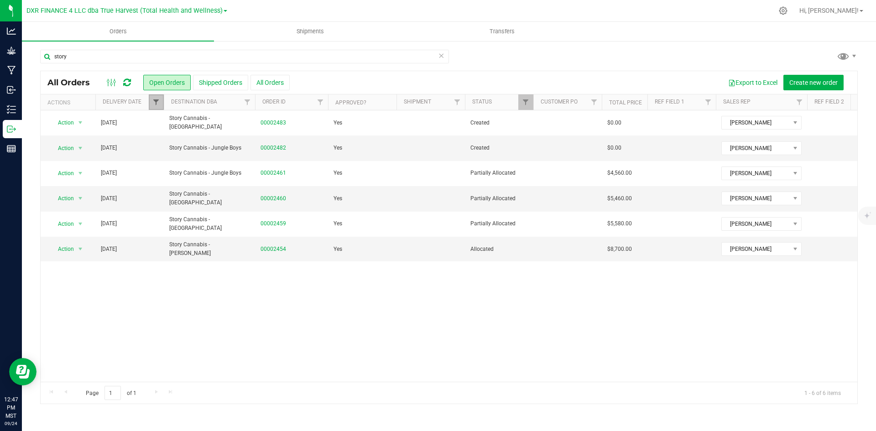
click at [153, 104] on span "Filter" at bounding box center [155, 102] width 7 height 7
click at [218, 177] on button "Clear" at bounding box center [226, 181] width 44 height 20
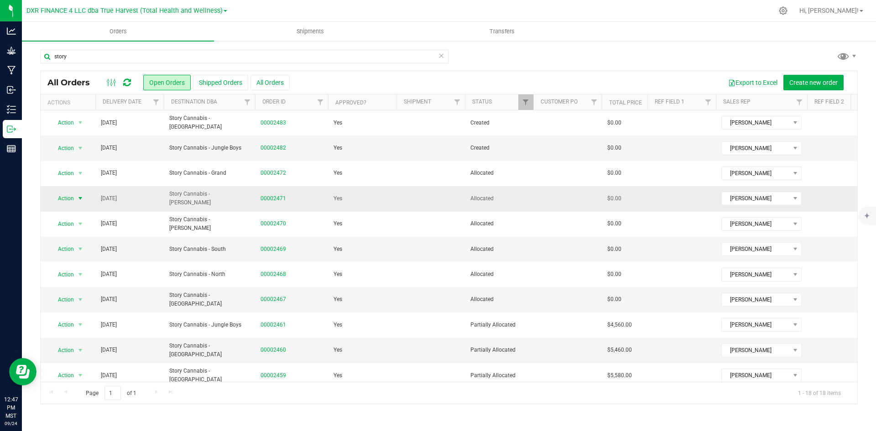
click at [68, 199] on span "Action" at bounding box center [62, 198] width 25 height 13
click at [68, 229] on li "Clone order" at bounding box center [84, 228] width 68 height 14
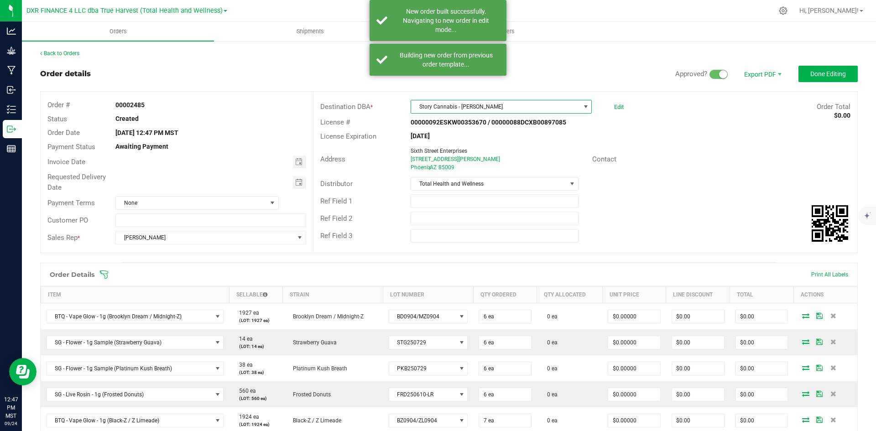
click at [513, 108] on span "Story Cannabis - [PERSON_NAME]" at bounding box center [495, 106] width 169 height 13
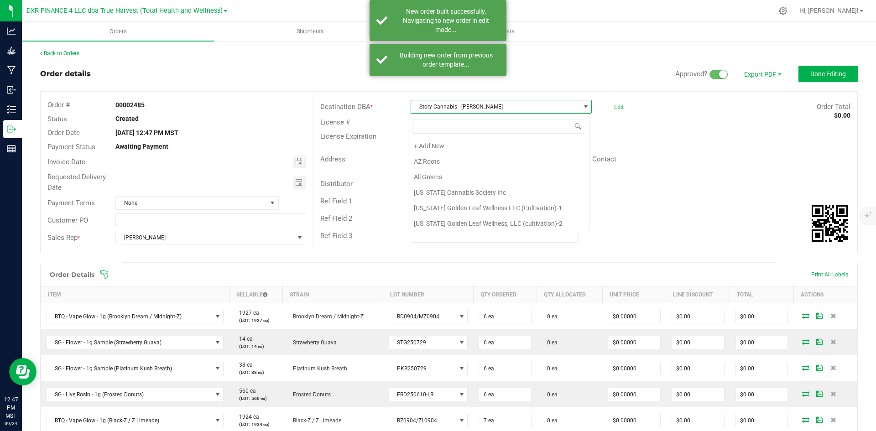
scroll to position [14, 179]
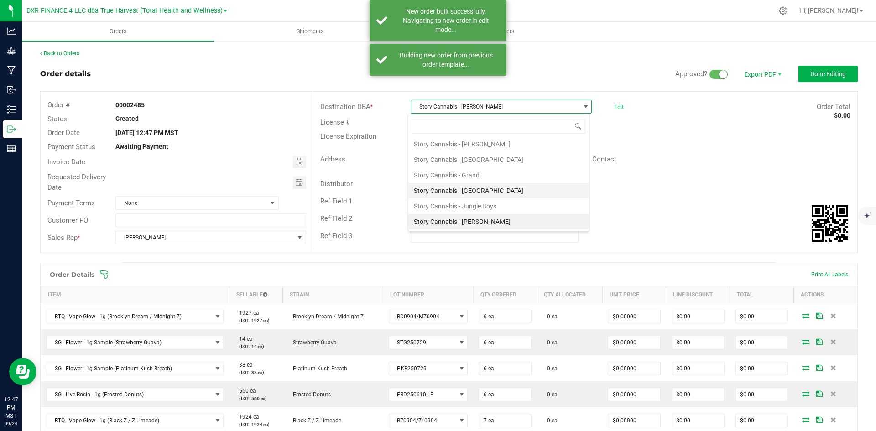
click at [502, 193] on li "Story Cannabis - [GEOGRAPHIC_DATA]" at bounding box center [498, 191] width 181 height 16
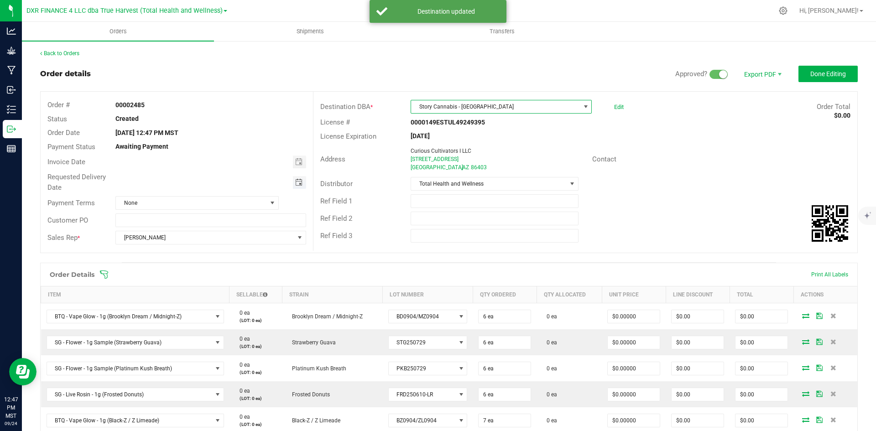
click at [295, 185] on span "Toggle calendar" at bounding box center [298, 182] width 7 height 7
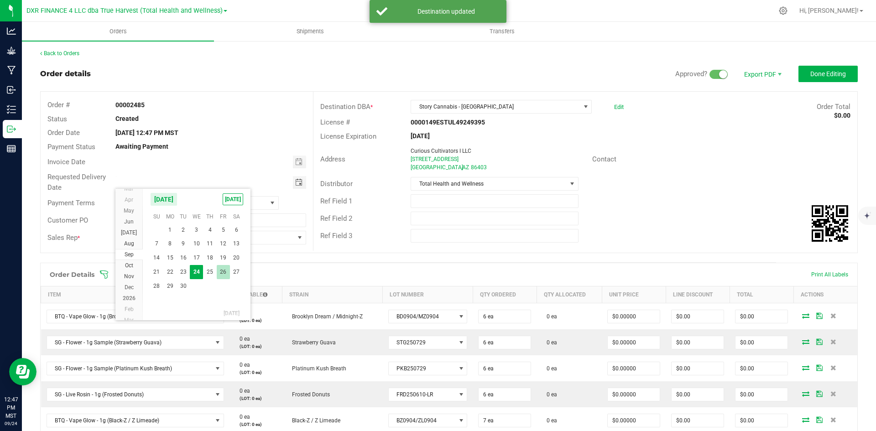
click at [225, 275] on span "26" at bounding box center [223, 272] width 13 height 14
type input "[DATE]"
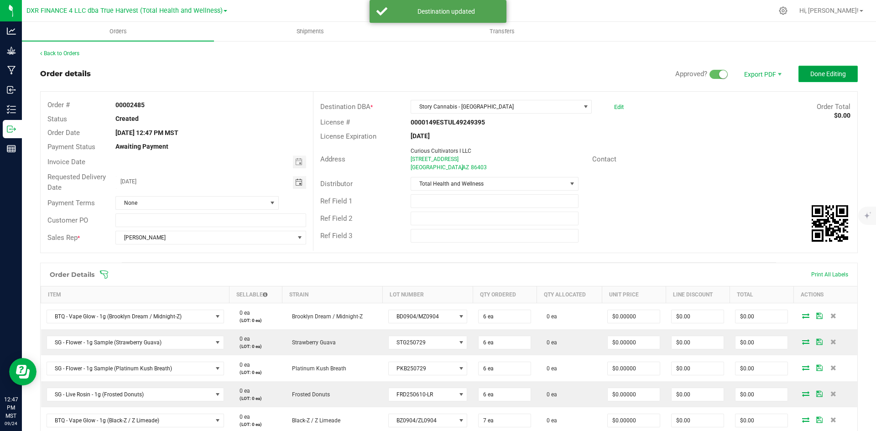
click at [799, 75] on button "Done Editing" at bounding box center [827, 74] width 59 height 16
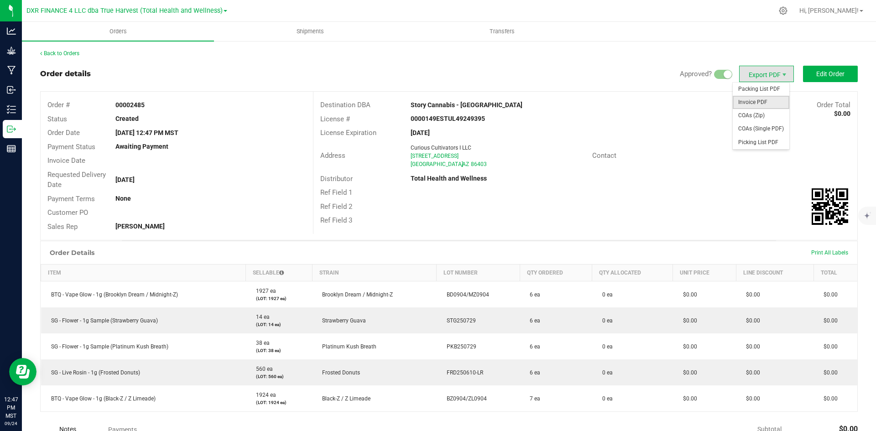
click at [753, 100] on span "Invoice PDF" at bounding box center [761, 102] width 57 height 13
click at [74, 52] on link "Back to Orders" at bounding box center [59, 53] width 39 height 6
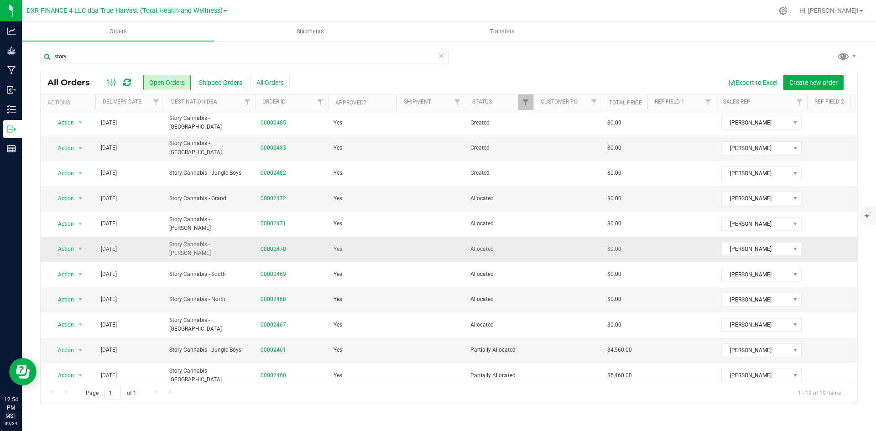
scroll to position [215, 0]
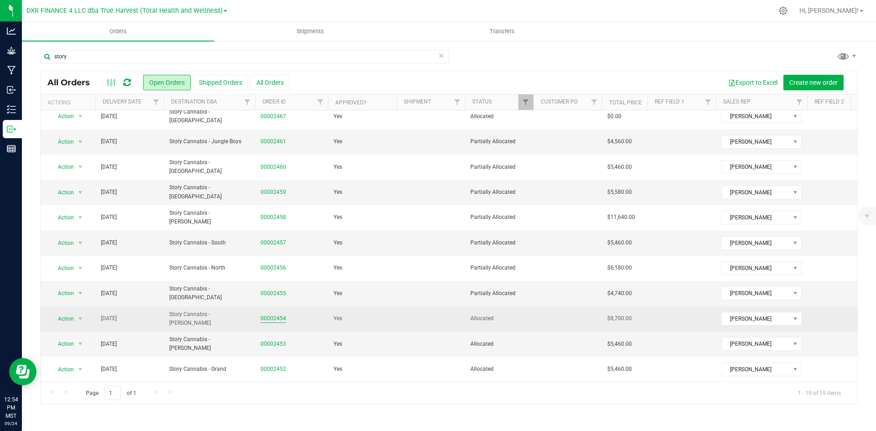
click at [275, 316] on link "00002454" at bounding box center [273, 318] width 26 height 9
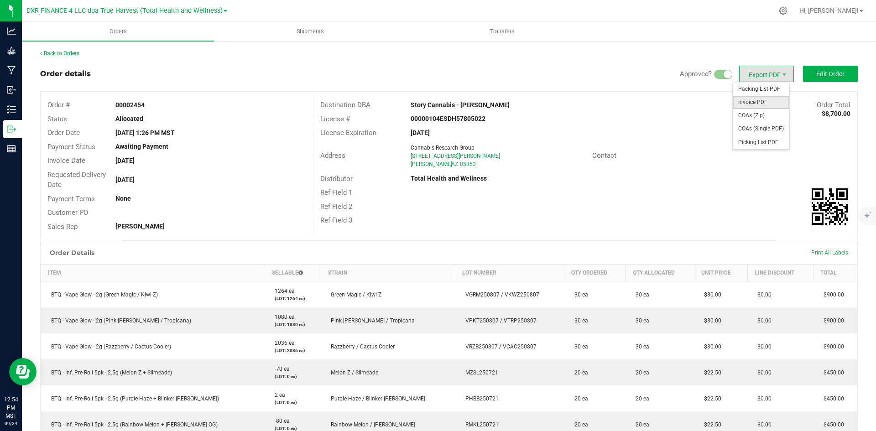
click at [763, 106] on span "Invoice PDF" at bounding box center [761, 102] width 57 height 13
click at [73, 54] on link "Back to Orders" at bounding box center [59, 53] width 39 height 6
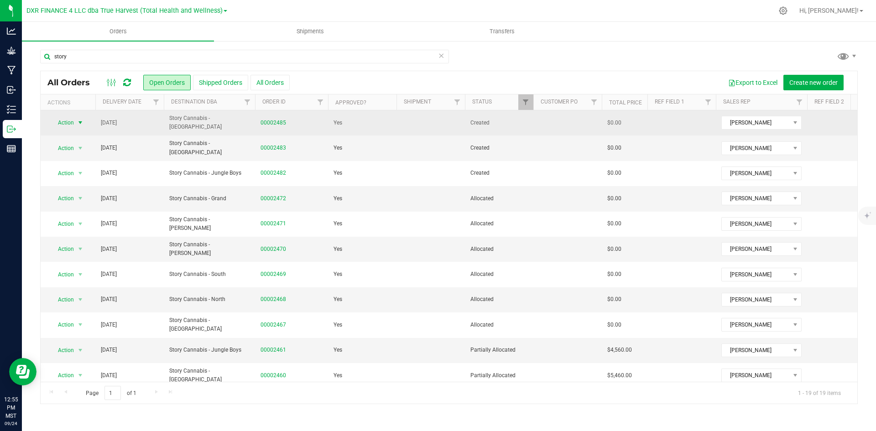
click at [64, 118] on span "Action" at bounding box center [62, 122] width 25 height 13
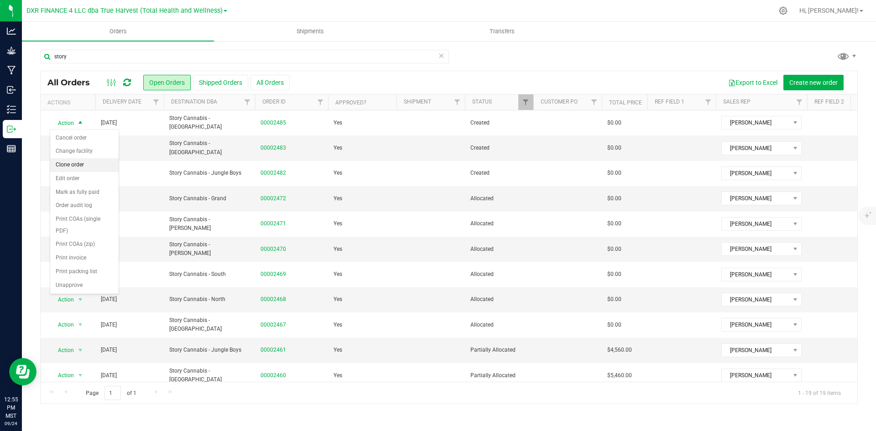
click at [67, 161] on li "Clone order" at bounding box center [84, 165] width 68 height 14
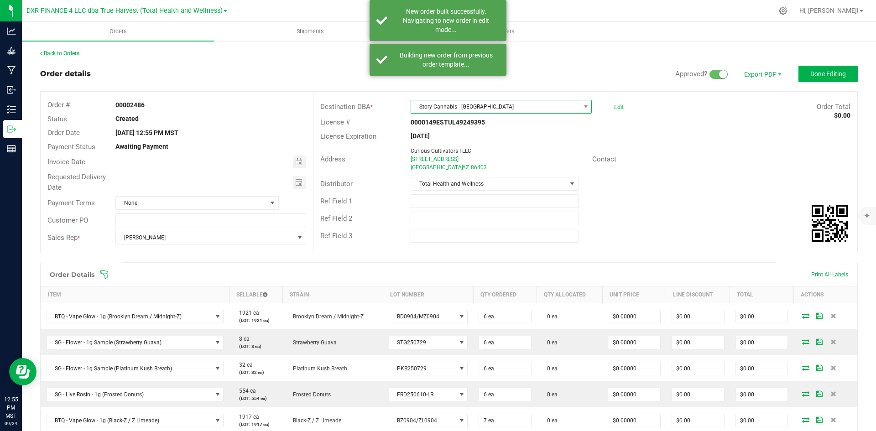
click at [538, 107] on span "Story Cannabis - [GEOGRAPHIC_DATA]" at bounding box center [495, 106] width 169 height 13
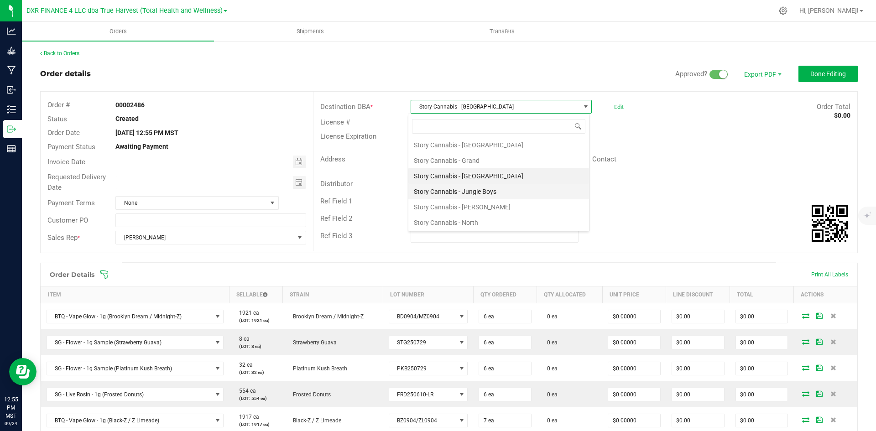
scroll to position [1567, 0]
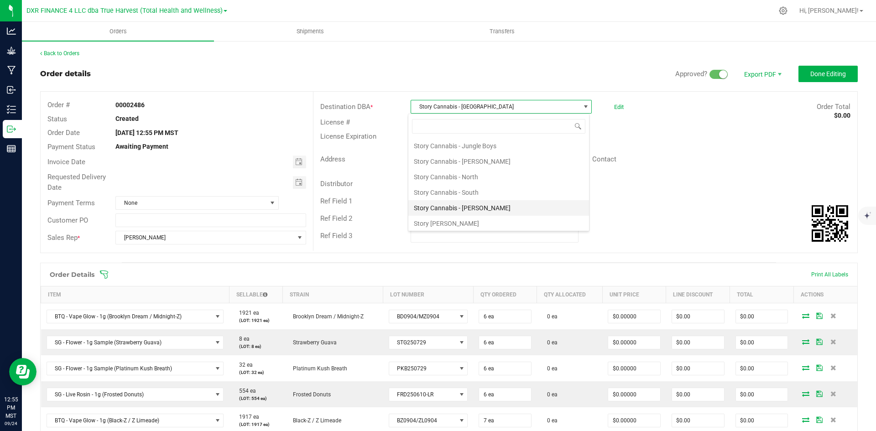
click at [526, 204] on li "Story Cannabis - [PERSON_NAME]" at bounding box center [498, 208] width 181 height 16
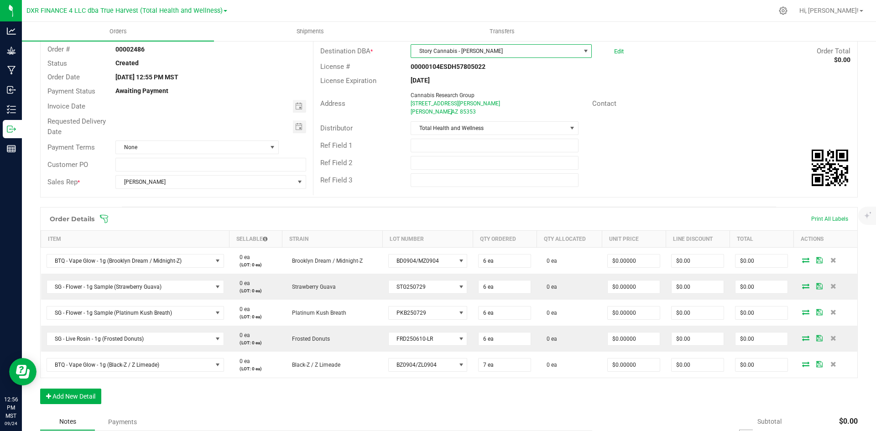
scroll to position [91, 0]
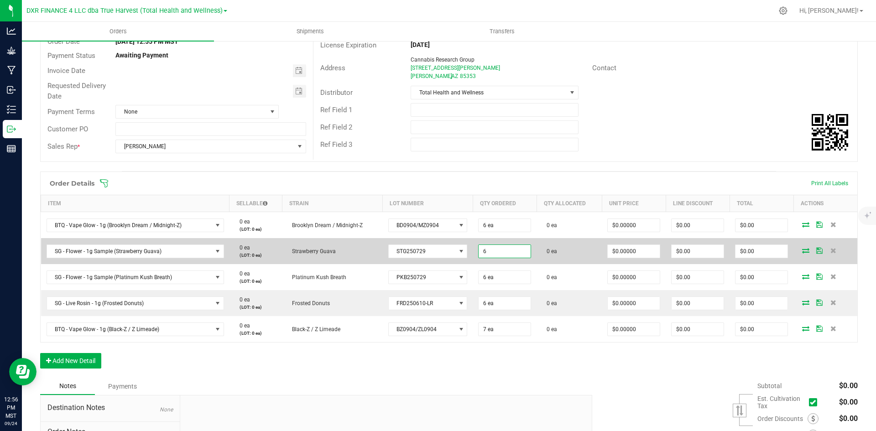
click at [482, 251] on input "6" at bounding box center [505, 251] width 52 height 13
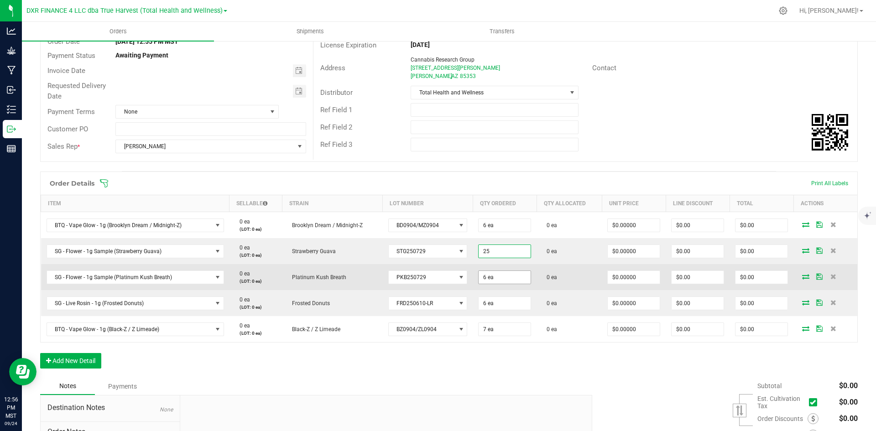
type input "25 ea"
click at [483, 279] on input "6" at bounding box center [505, 277] width 52 height 13
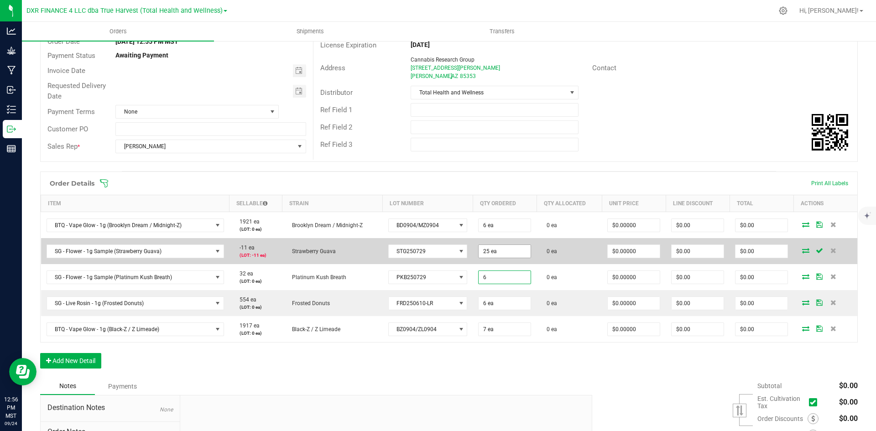
type input "6 ea"
click at [486, 250] on input "25" at bounding box center [505, 251] width 52 height 13
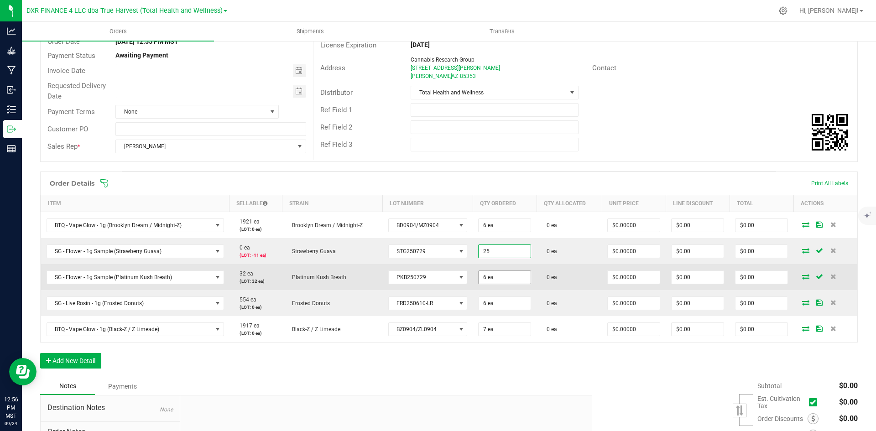
type input "25 ea"
click at [490, 277] on input "6" at bounding box center [505, 277] width 52 height 13
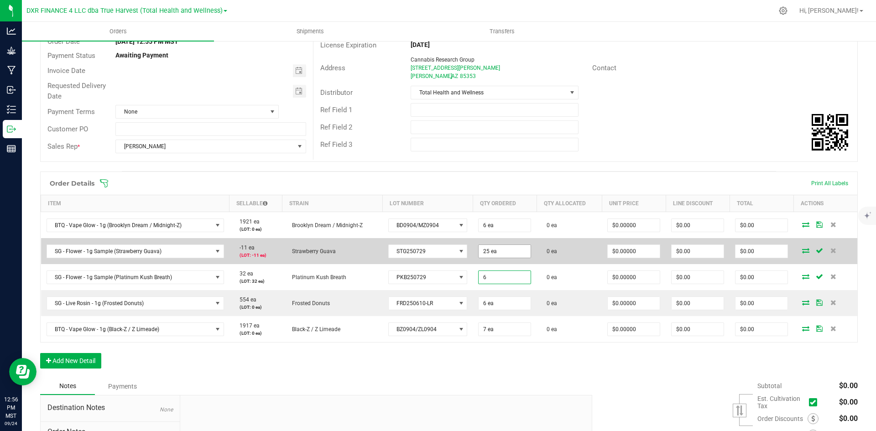
type input "6 ea"
click at [492, 250] on input "25" at bounding box center [505, 251] width 52 height 13
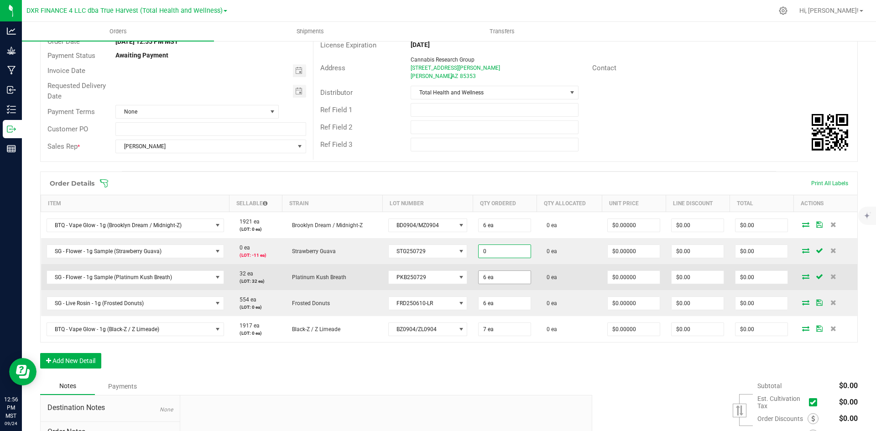
type input "0 ea"
click at [481, 271] on input "6" at bounding box center [505, 277] width 52 height 13
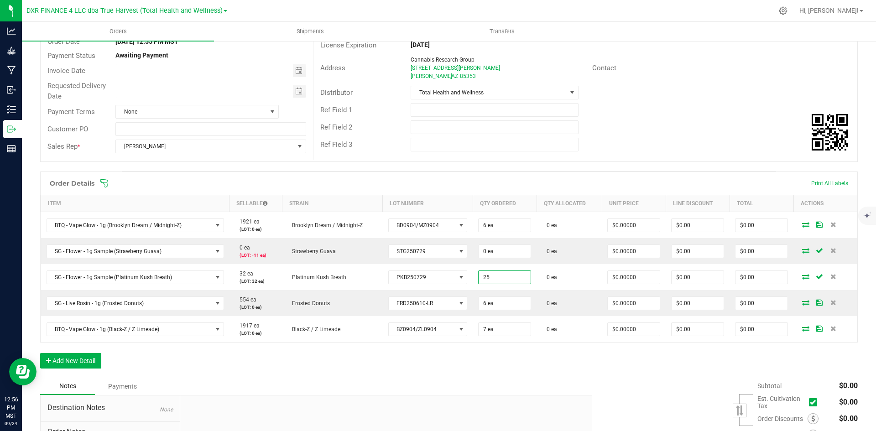
type input "25 ea"
click at [490, 345] on div "Order Details Print All Labels Item Sellable Strain Lot Number Qty Ordered Qty …" at bounding box center [448, 275] width 817 height 206
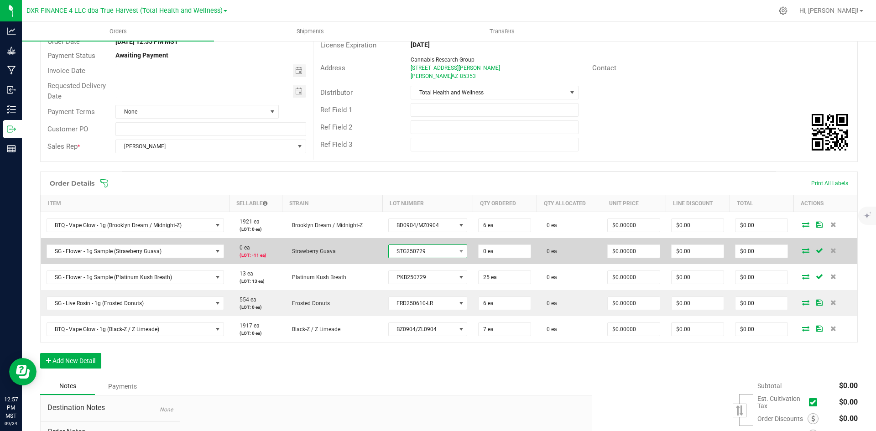
click at [423, 251] on span "STG250729" at bounding box center [422, 251] width 67 height 13
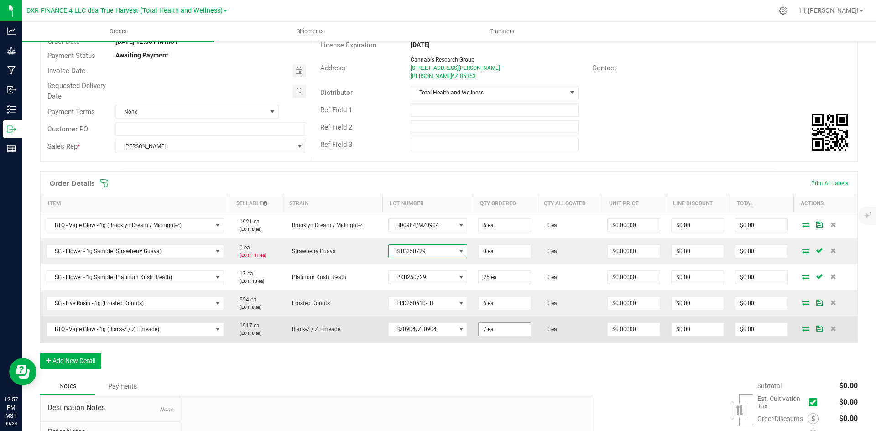
click at [483, 332] on input "7 ea" at bounding box center [505, 329] width 52 height 13
click at [484, 326] on input "25" at bounding box center [505, 329] width 52 height 13
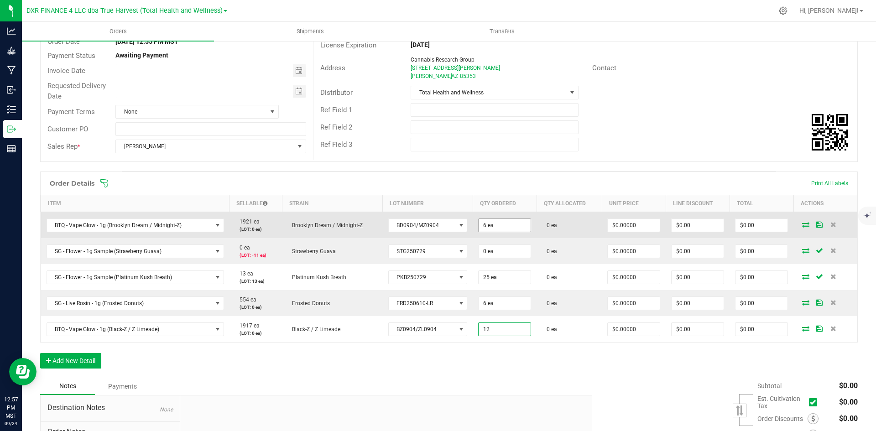
type input "12"
type input "6"
type input "12 ea"
click at [479, 220] on input "6" at bounding box center [505, 225] width 52 height 13
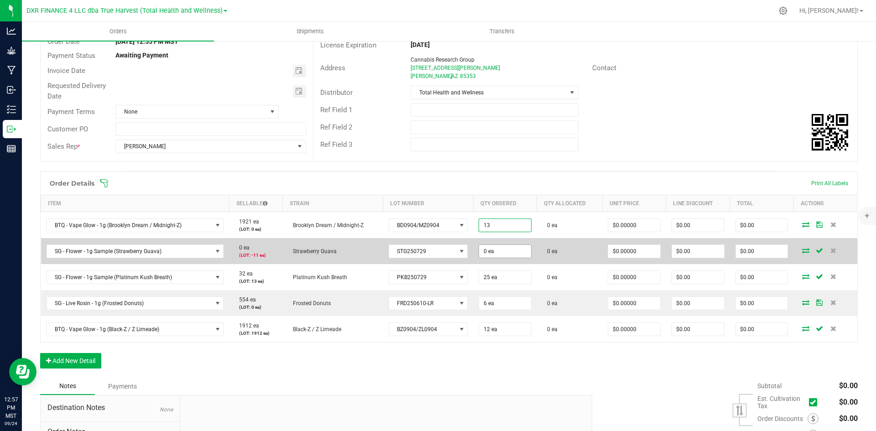
type input "13 ea"
click at [479, 255] on input "0" at bounding box center [505, 251] width 52 height 13
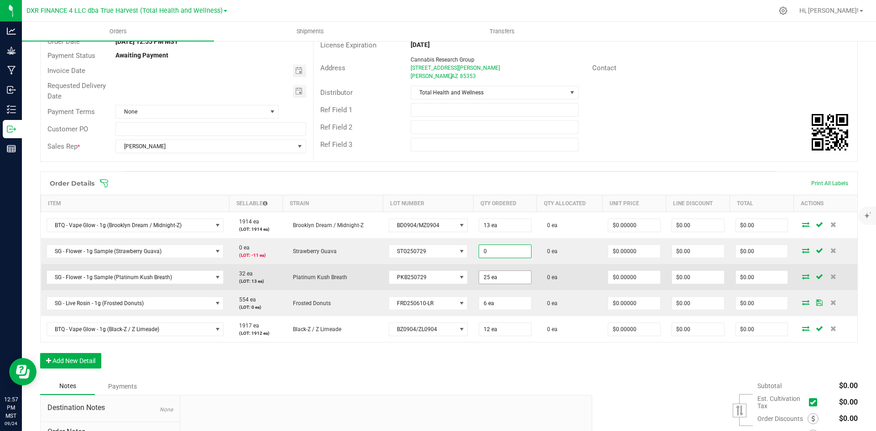
type input "0 ea"
click at [481, 279] on input "25" at bounding box center [505, 277] width 52 height 13
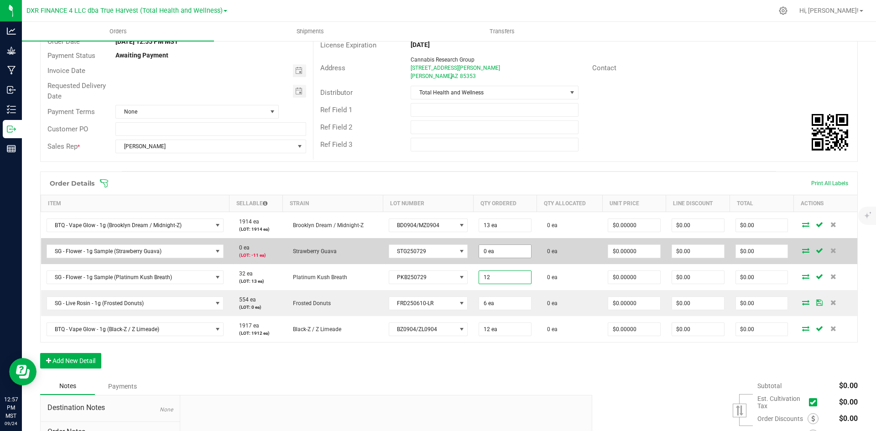
type input "12"
click at [481, 252] on input "0 ea" at bounding box center [505, 251] width 52 height 13
type input "0"
type input "12 ea"
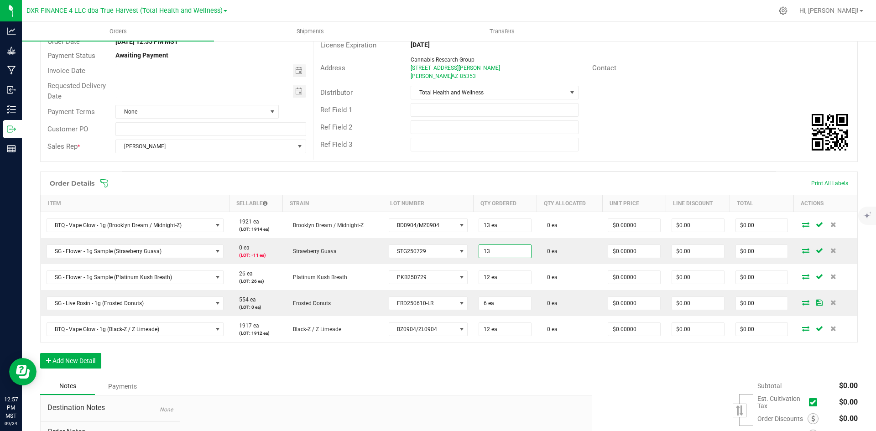
click at [499, 365] on div "Order Details Print All Labels Item Sellable Strain Lot Number Qty Ordered Qty …" at bounding box center [448, 275] width 817 height 206
type input "13 ea"
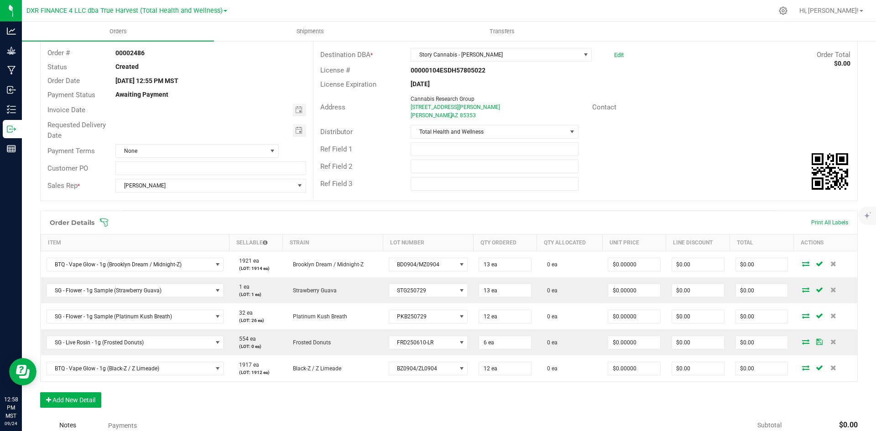
scroll to position [0, 0]
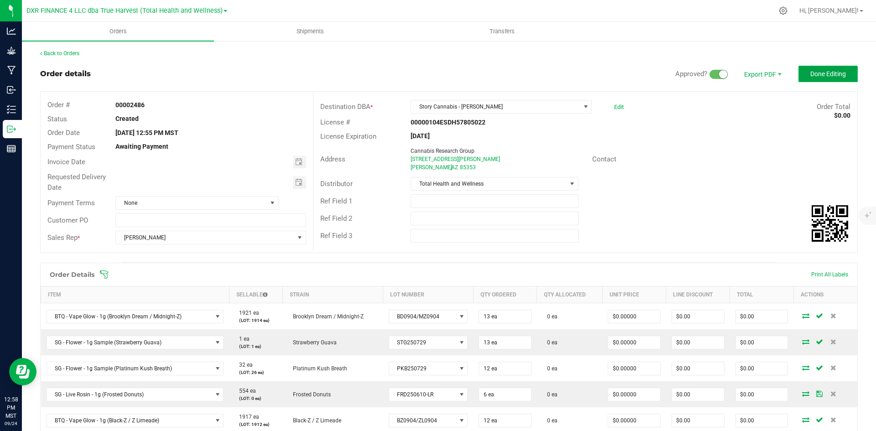
click at [814, 75] on span "Done Editing" at bounding box center [828, 73] width 36 height 7
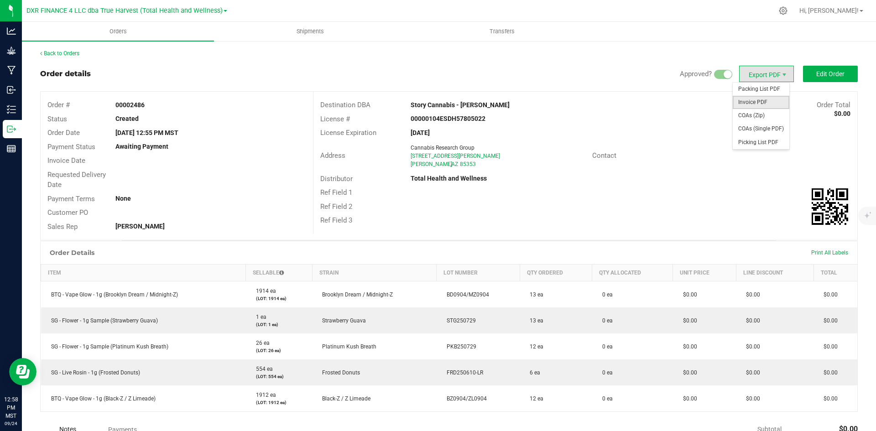
click at [752, 100] on span "Invoice PDF" at bounding box center [761, 102] width 57 height 13
click at [79, 54] on link "Back to Orders" at bounding box center [59, 53] width 39 height 6
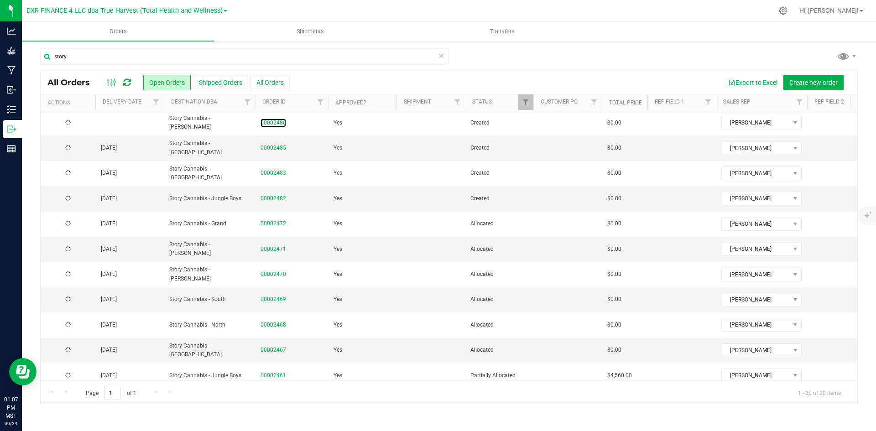
click at [282, 125] on link "00002486" at bounding box center [273, 123] width 26 height 9
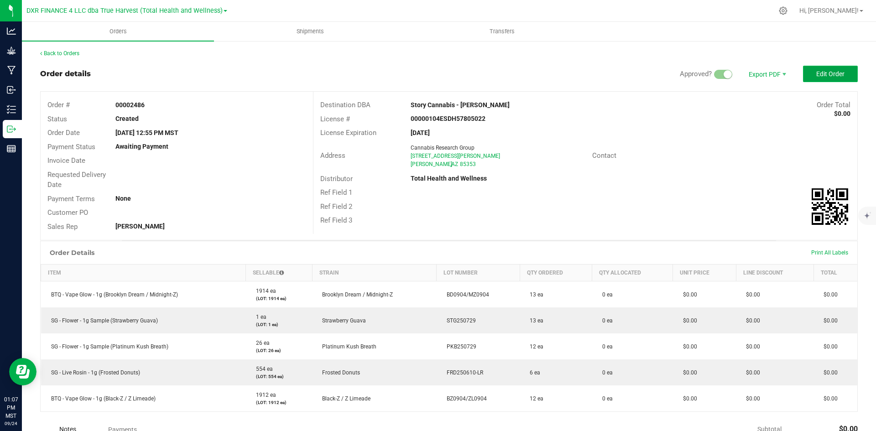
click at [812, 79] on button "Edit Order" at bounding box center [830, 74] width 55 height 16
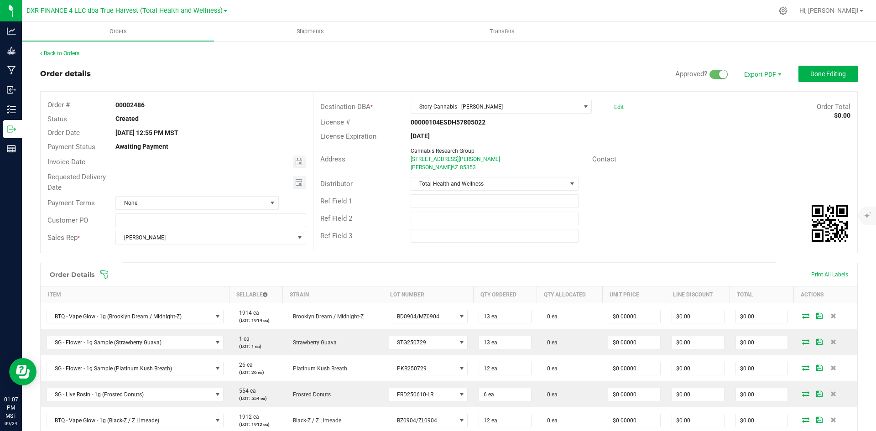
click at [293, 186] on span "Toggle calendar" at bounding box center [299, 182] width 13 height 13
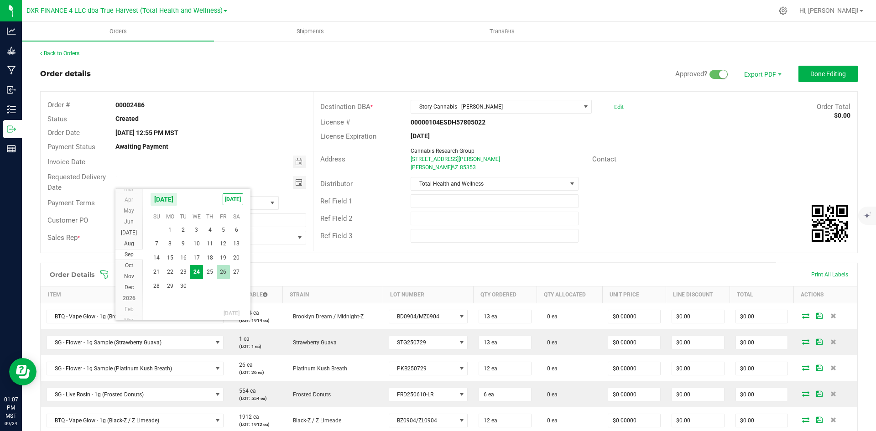
click at [219, 275] on span "26" at bounding box center [223, 272] width 13 height 14
type input "[DATE]"
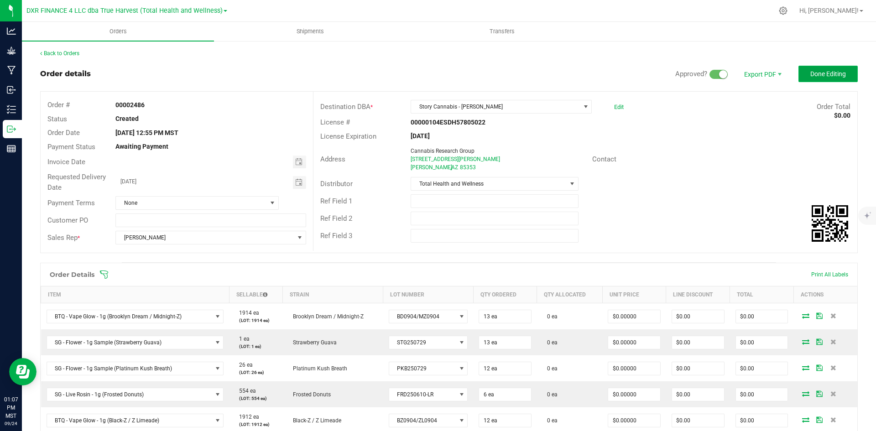
click at [798, 70] on button "Done Editing" at bounding box center [827, 74] width 59 height 16
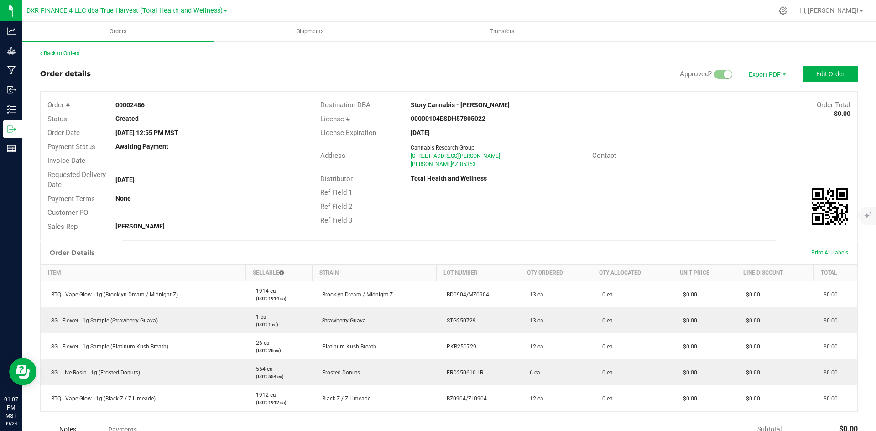
click at [73, 54] on link "Back to Orders" at bounding box center [59, 53] width 39 height 6
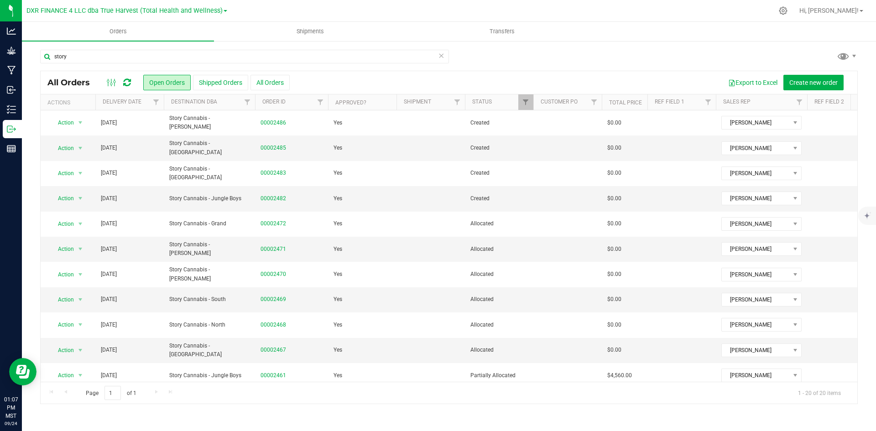
click at [144, 104] on th "Delivery Date" at bounding box center [129, 102] width 68 height 16
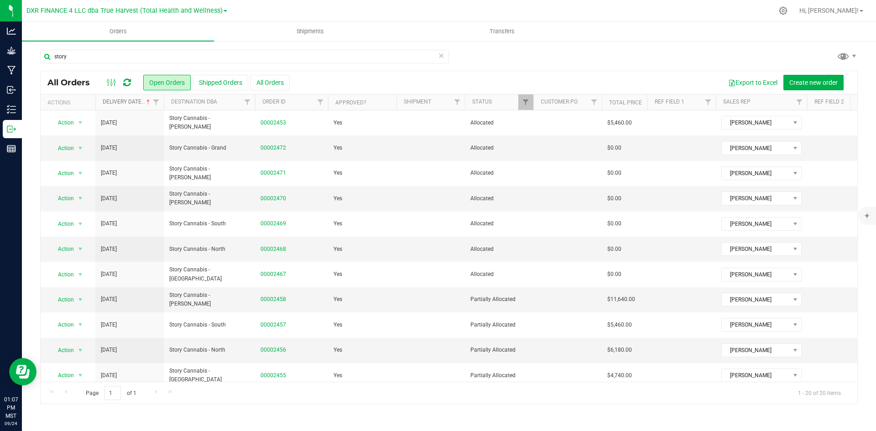
click at [148, 106] on span at bounding box center [148, 102] width 7 height 7
click at [442, 53] on icon at bounding box center [441, 55] width 6 height 11
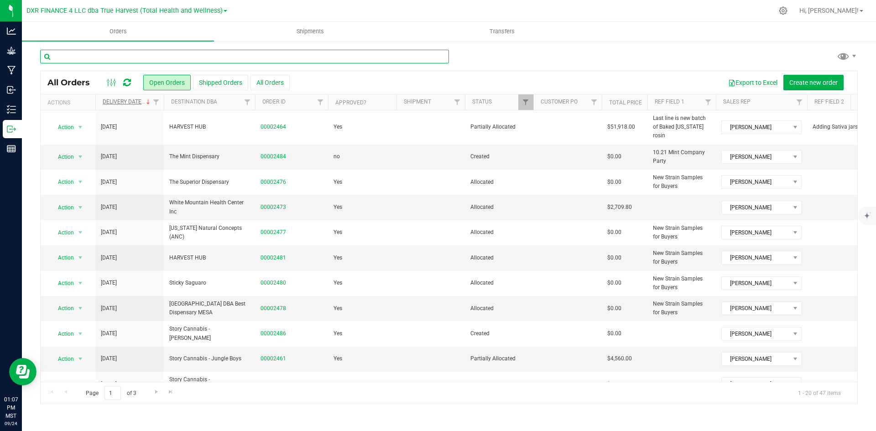
click at [156, 54] on input "text" at bounding box center [244, 57] width 409 height 14
type input "ponderosa"
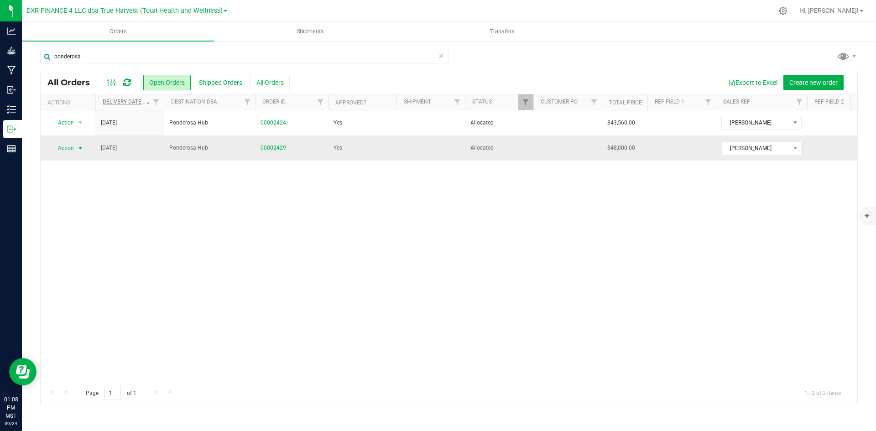
click at [60, 150] on span "Action" at bounding box center [62, 148] width 25 height 13
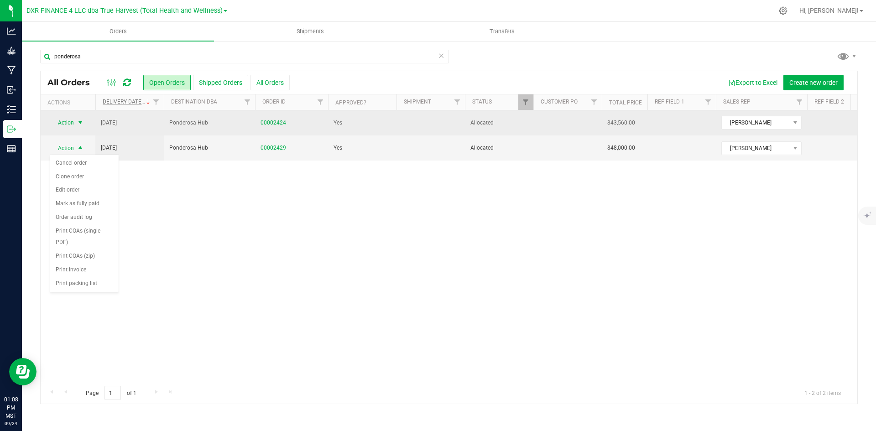
click at [75, 120] on span "select" at bounding box center [80, 122] width 11 height 13
click at [272, 121] on link "00002424" at bounding box center [273, 123] width 26 height 9
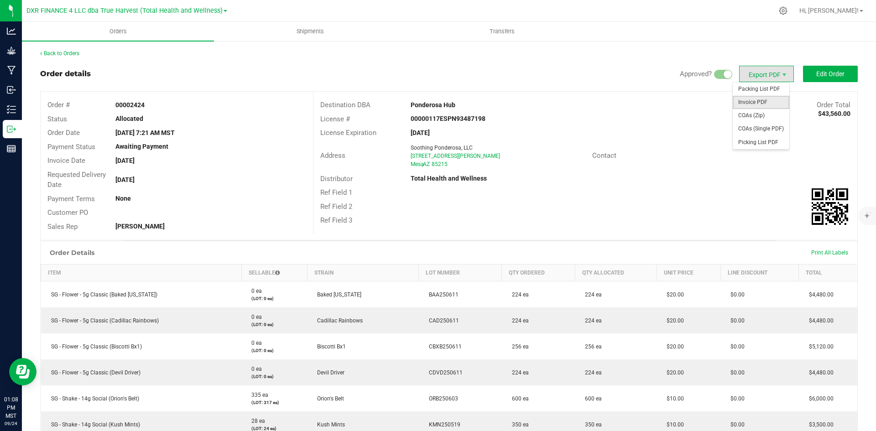
click at [749, 101] on span "Invoice PDF" at bounding box center [761, 102] width 57 height 13
click at [768, 116] on span "COAs (Zip)" at bounding box center [761, 115] width 57 height 13
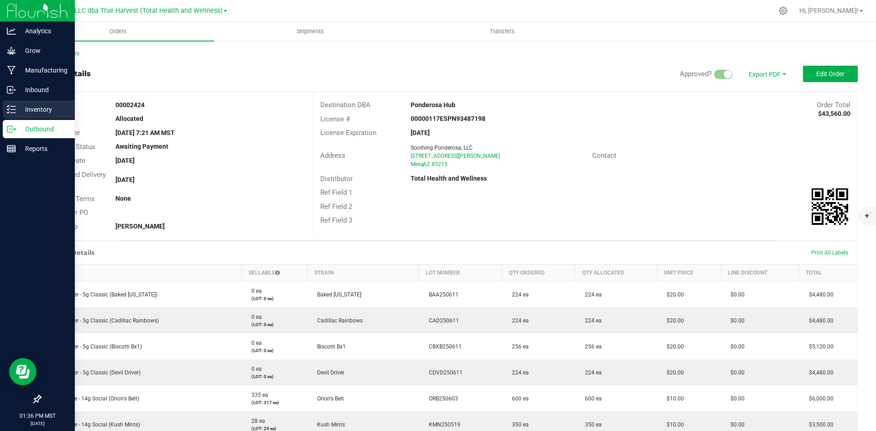
click at [19, 108] on p "Inventory" at bounding box center [43, 109] width 55 height 11
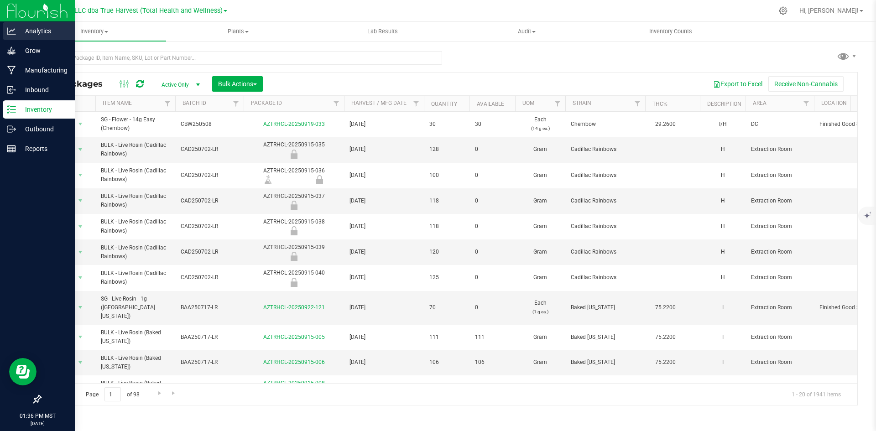
click at [15, 38] on div "Analytics" at bounding box center [39, 31] width 72 height 18
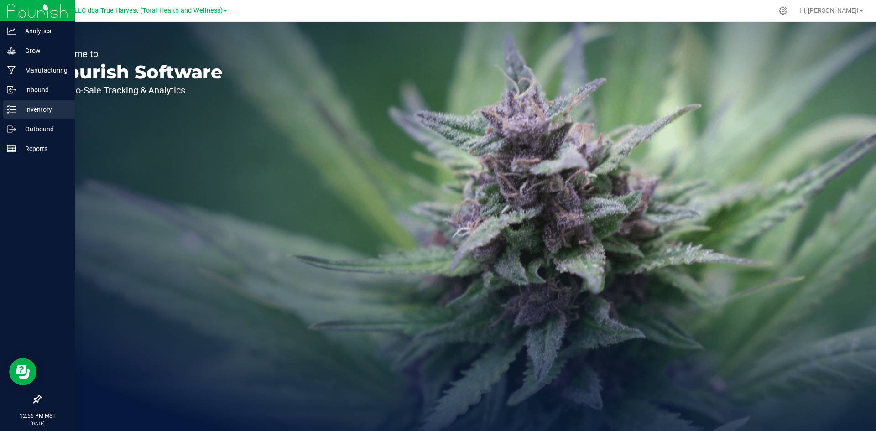
click at [18, 109] on p "Inventory" at bounding box center [43, 109] width 55 height 11
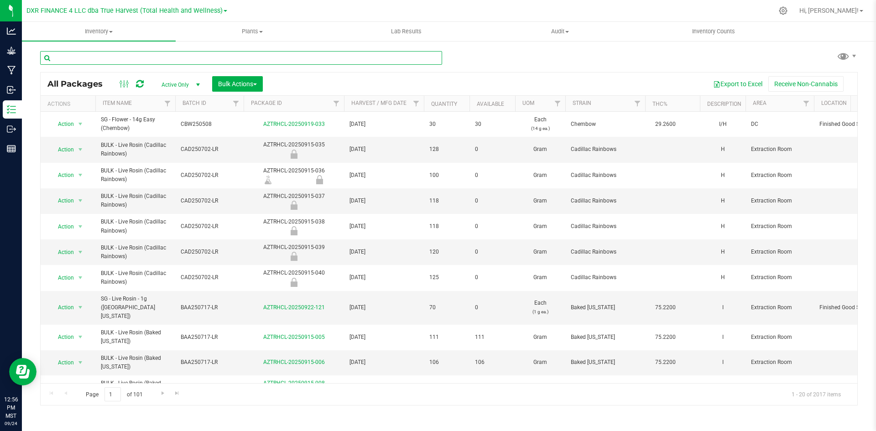
click at [116, 53] on input "text" at bounding box center [241, 58] width 402 height 14
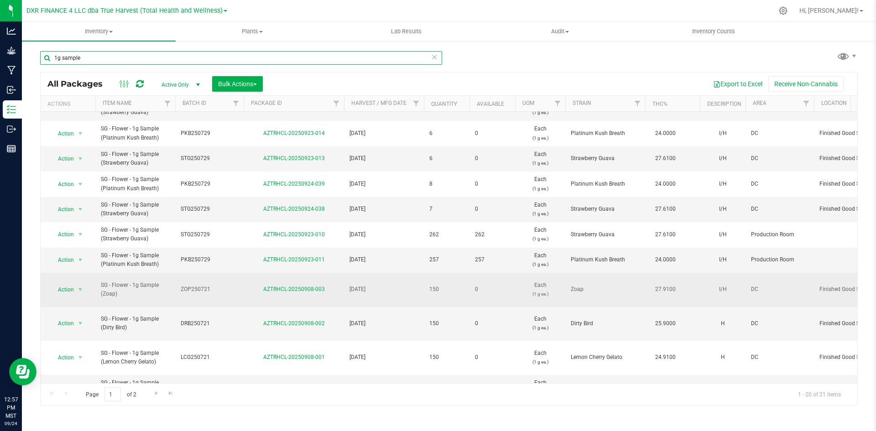
scroll to position [274, 0]
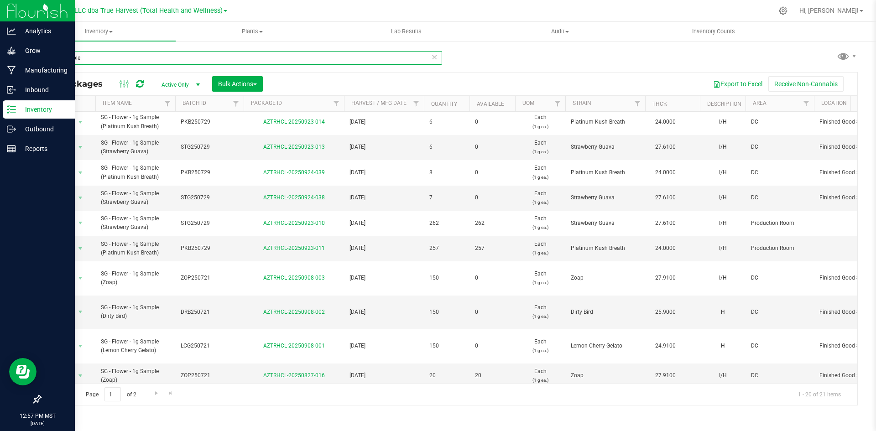
type input "1g sample"
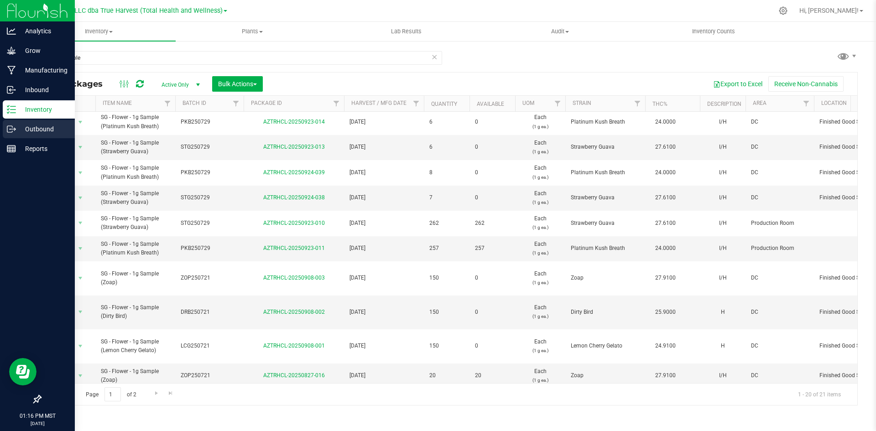
click at [11, 131] on icon at bounding box center [11, 129] width 9 height 9
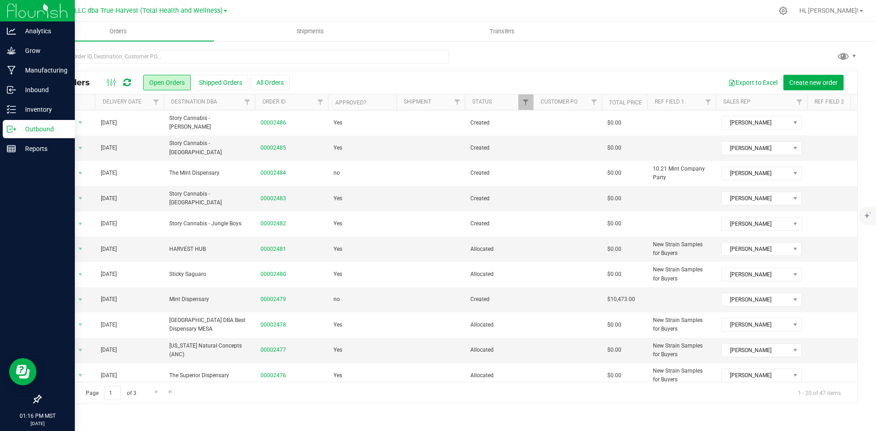
click at [141, 107] on th "Delivery Date" at bounding box center [129, 102] width 68 height 16
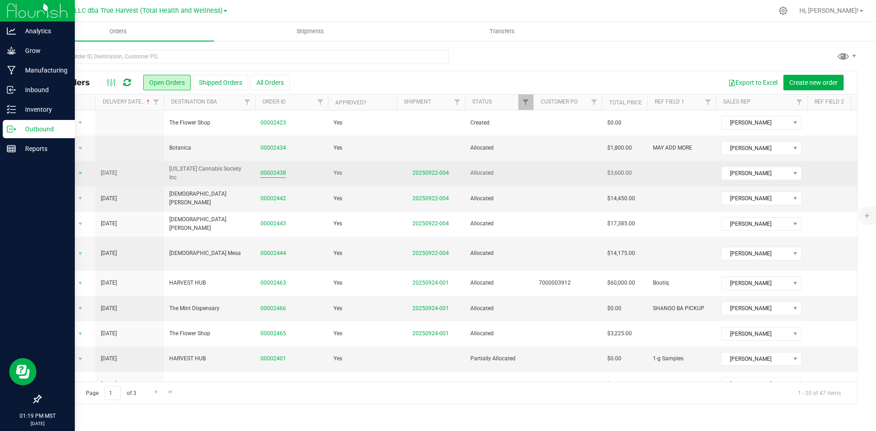
click at [275, 175] on link "00002438" at bounding box center [273, 173] width 26 height 9
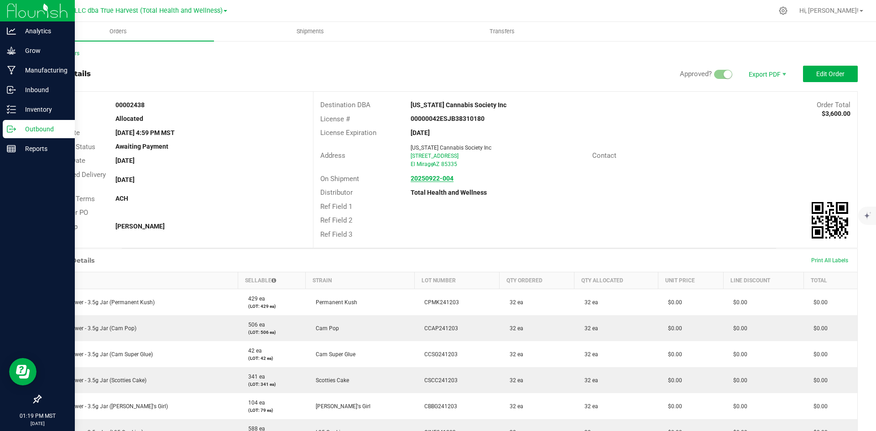
click at [438, 179] on strong "20250922-004" at bounding box center [432, 178] width 43 height 7
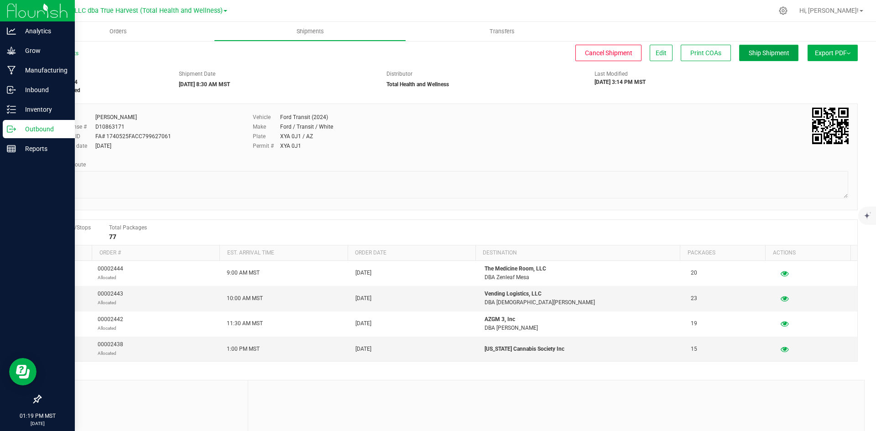
click at [761, 56] on span "Ship Shipment" at bounding box center [769, 52] width 41 height 7
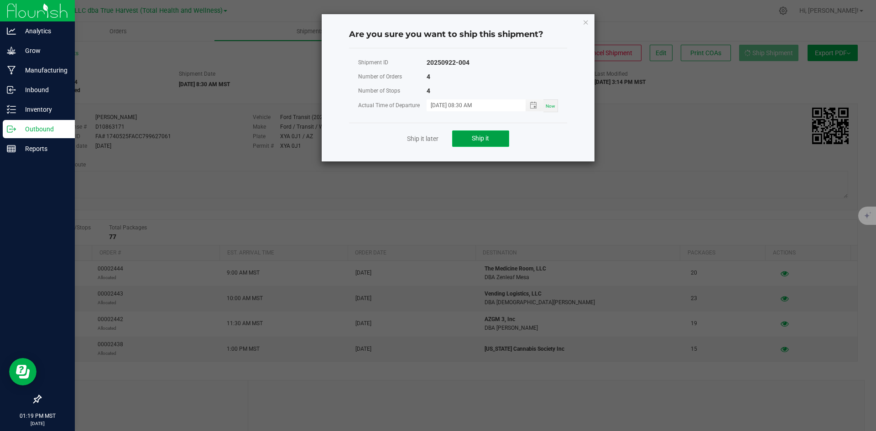
click at [475, 139] on span "Ship it" at bounding box center [480, 138] width 17 height 7
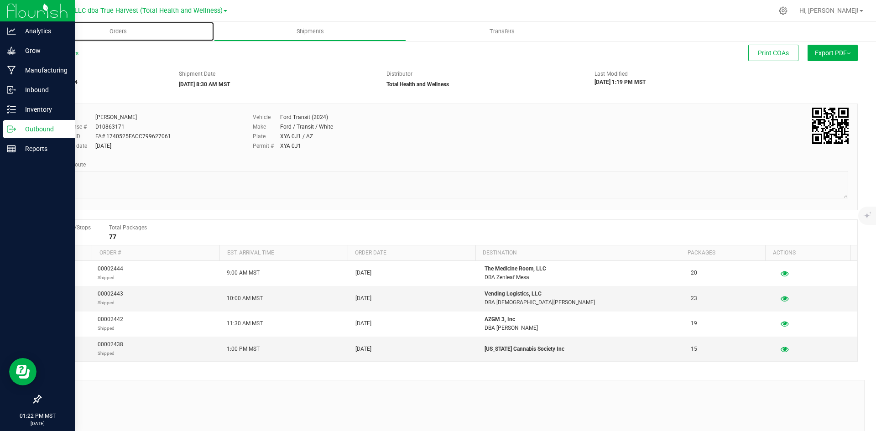
drag, startPoint x: 118, startPoint y: 29, endPoint x: 315, endPoint y: 173, distance: 244.3
click at [118, 29] on span "Orders" at bounding box center [118, 31] width 42 height 8
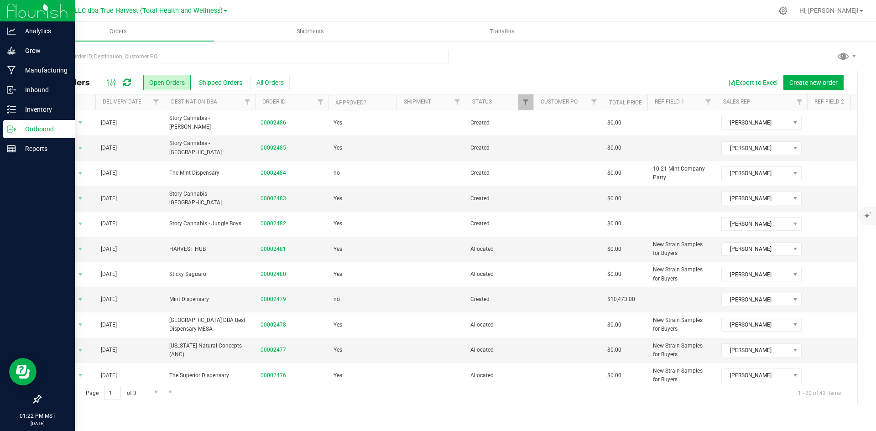
click at [145, 103] on th "Delivery Date" at bounding box center [129, 102] width 68 height 16
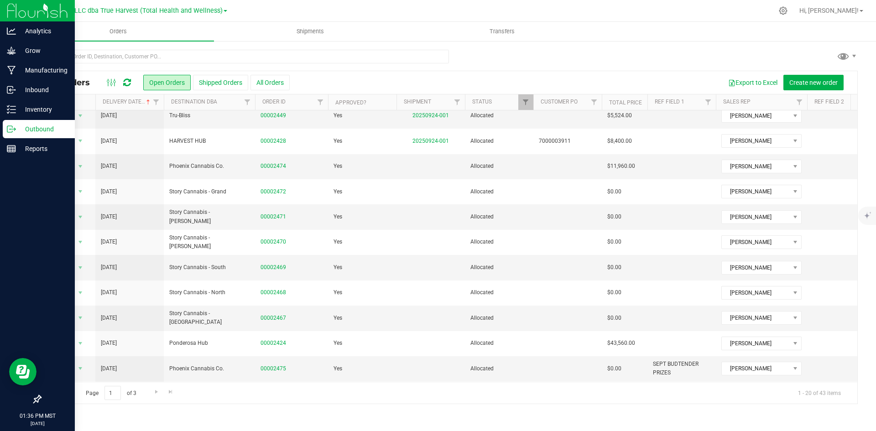
scroll to position [258, 0]
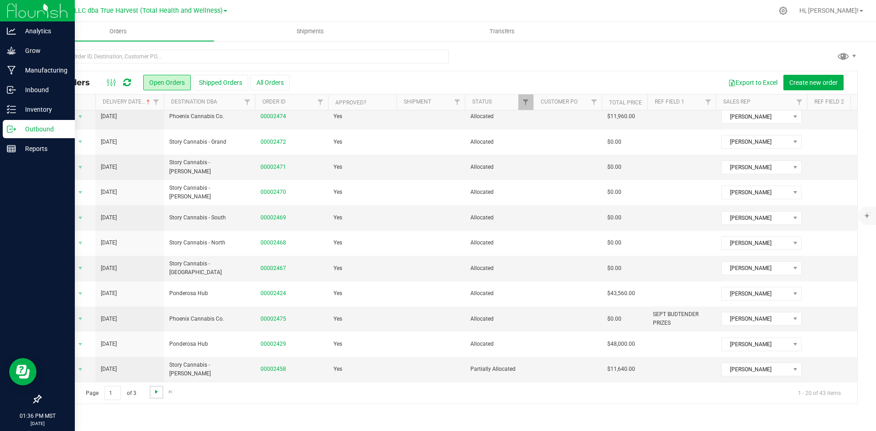
click at [156, 394] on span "Go to the next page" at bounding box center [156, 391] width 7 height 7
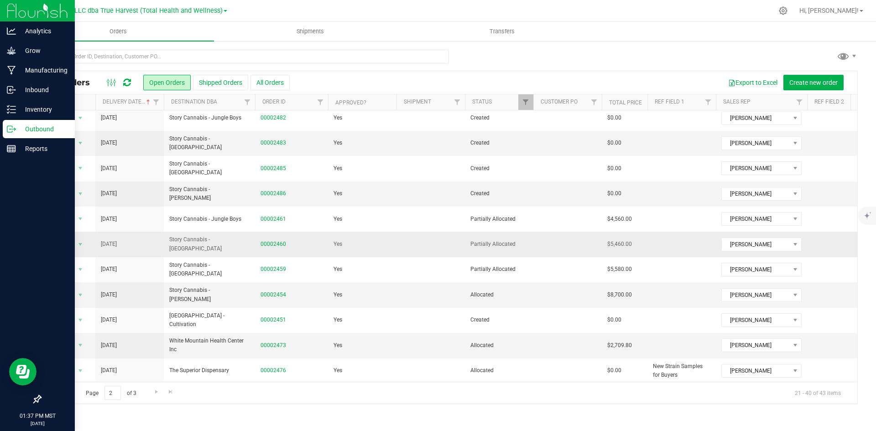
scroll to position [0, 0]
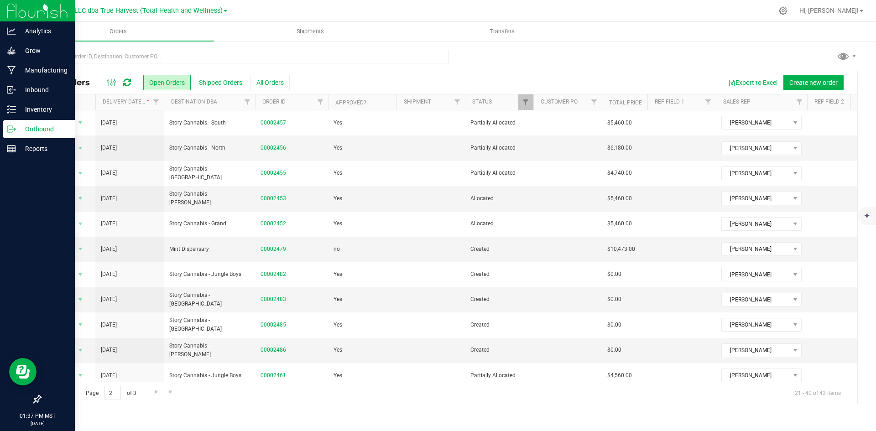
click at [301, 101] on th "Order ID" at bounding box center [291, 102] width 73 height 16
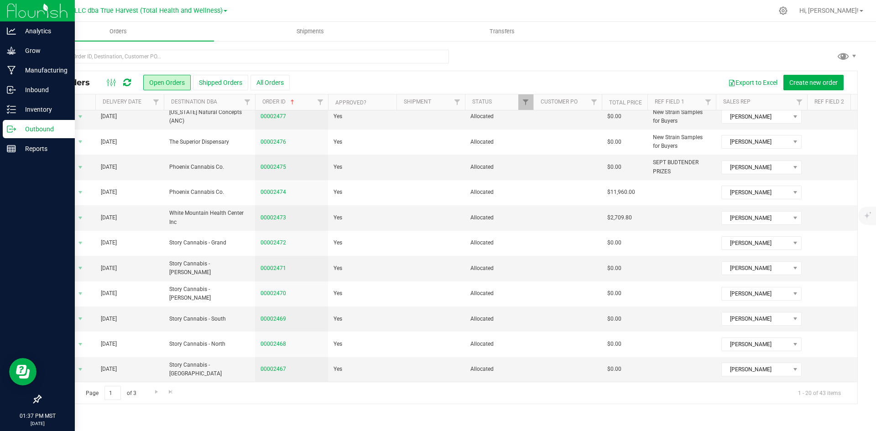
scroll to position [258, 0]
click at [158, 392] on span "Go to the next page" at bounding box center [156, 391] width 7 height 7
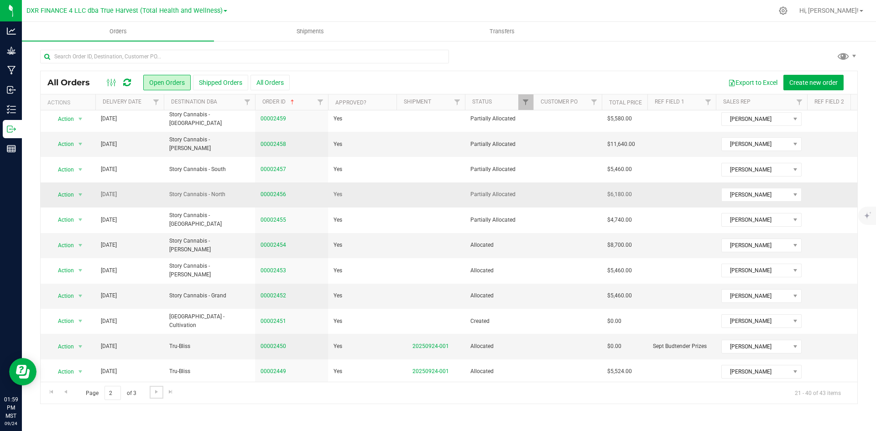
scroll to position [0, 0]
